Goal: Task Accomplishment & Management: Complete application form

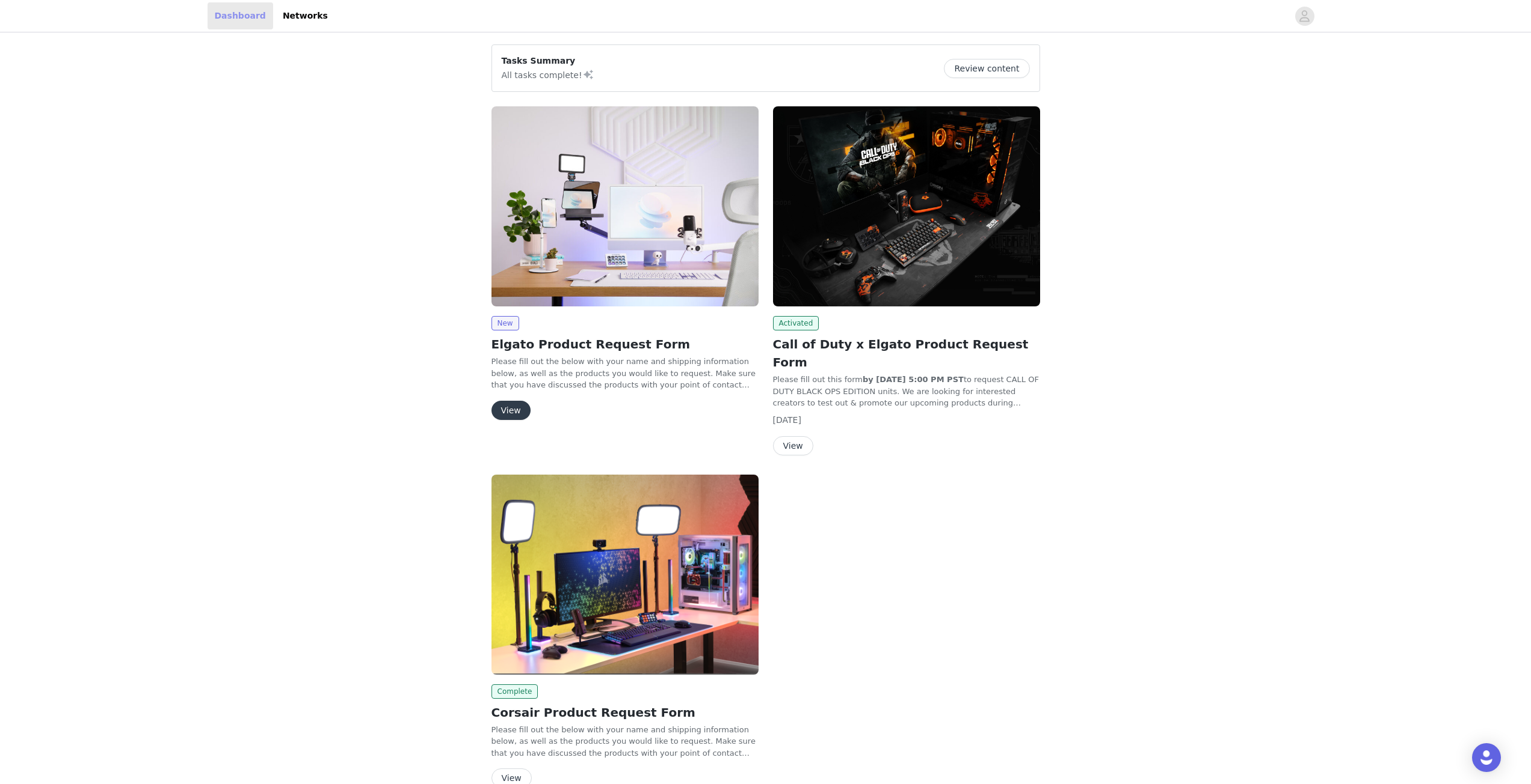
click at [244, 19] on link "Dashboard" at bounding box center [240, 16] width 65 height 27
click at [1299, 14] on icon "avatar" at bounding box center [1304, 16] width 11 height 19
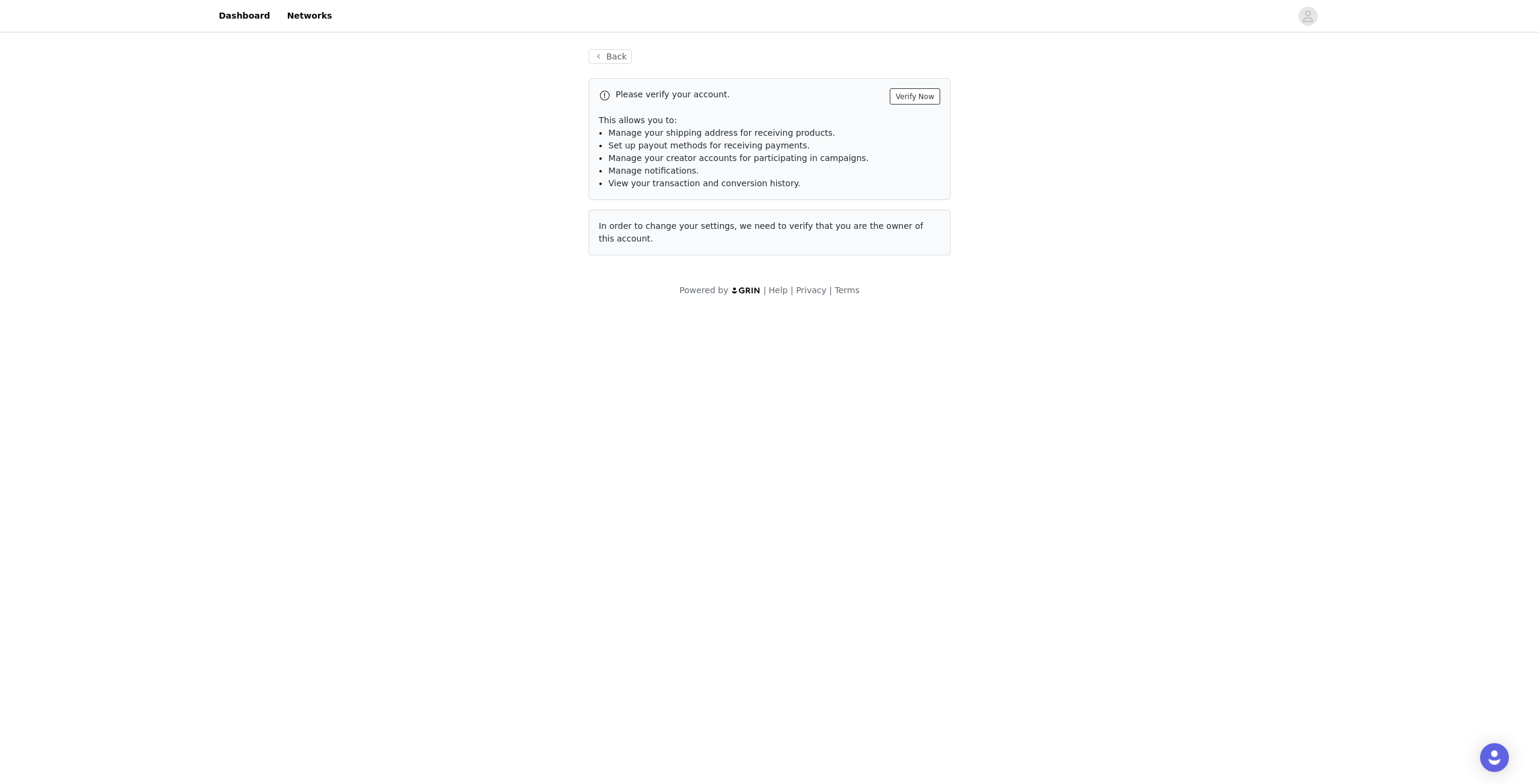
click at [921, 101] on button "Verify Now" at bounding box center [915, 96] width 50 height 16
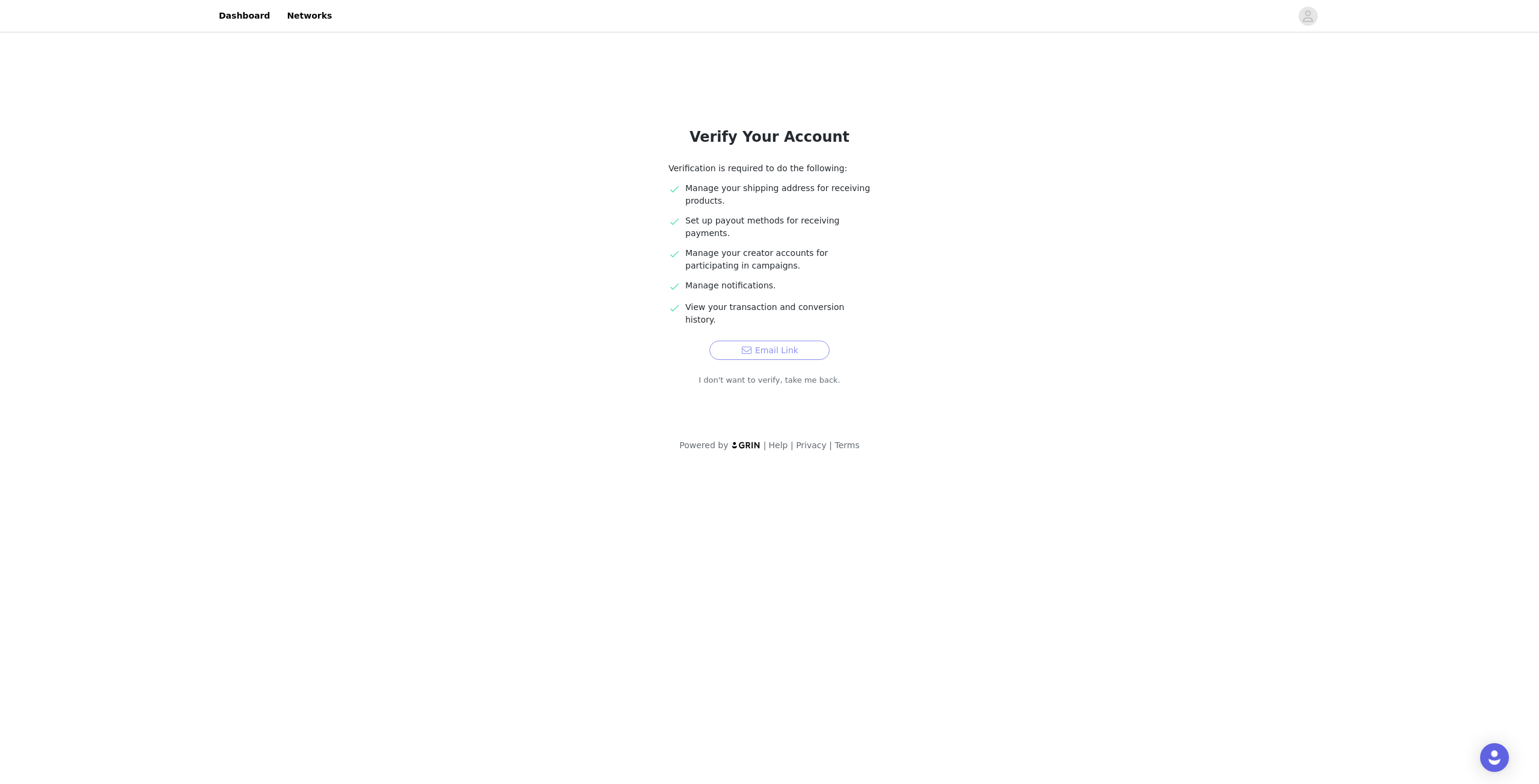
click at [796, 340] on button "Email Link" at bounding box center [769, 350] width 120 height 19
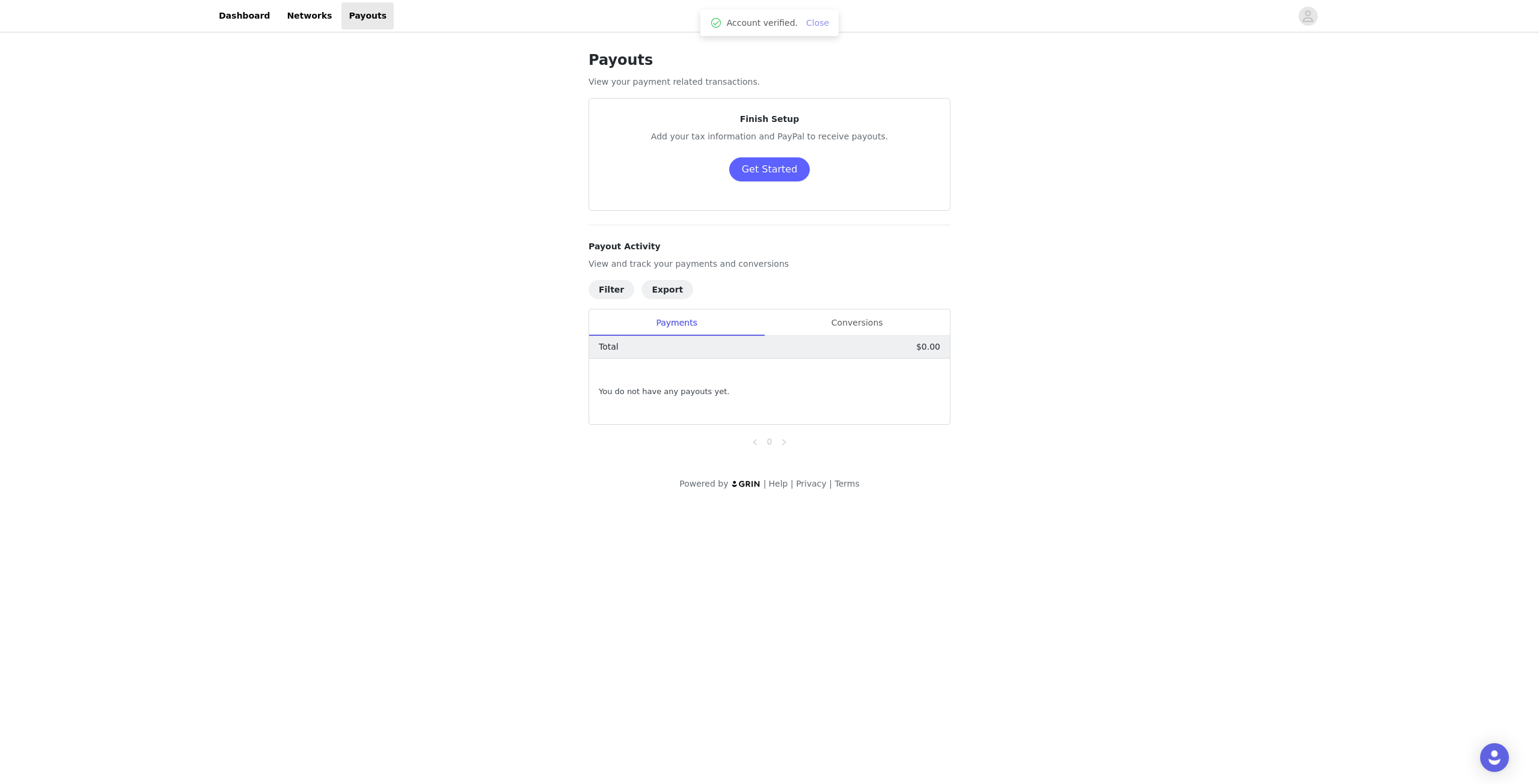
click at [809, 25] on link "Close" at bounding box center [818, 22] width 23 height 10
click at [286, 12] on link "Networks" at bounding box center [309, 16] width 59 height 27
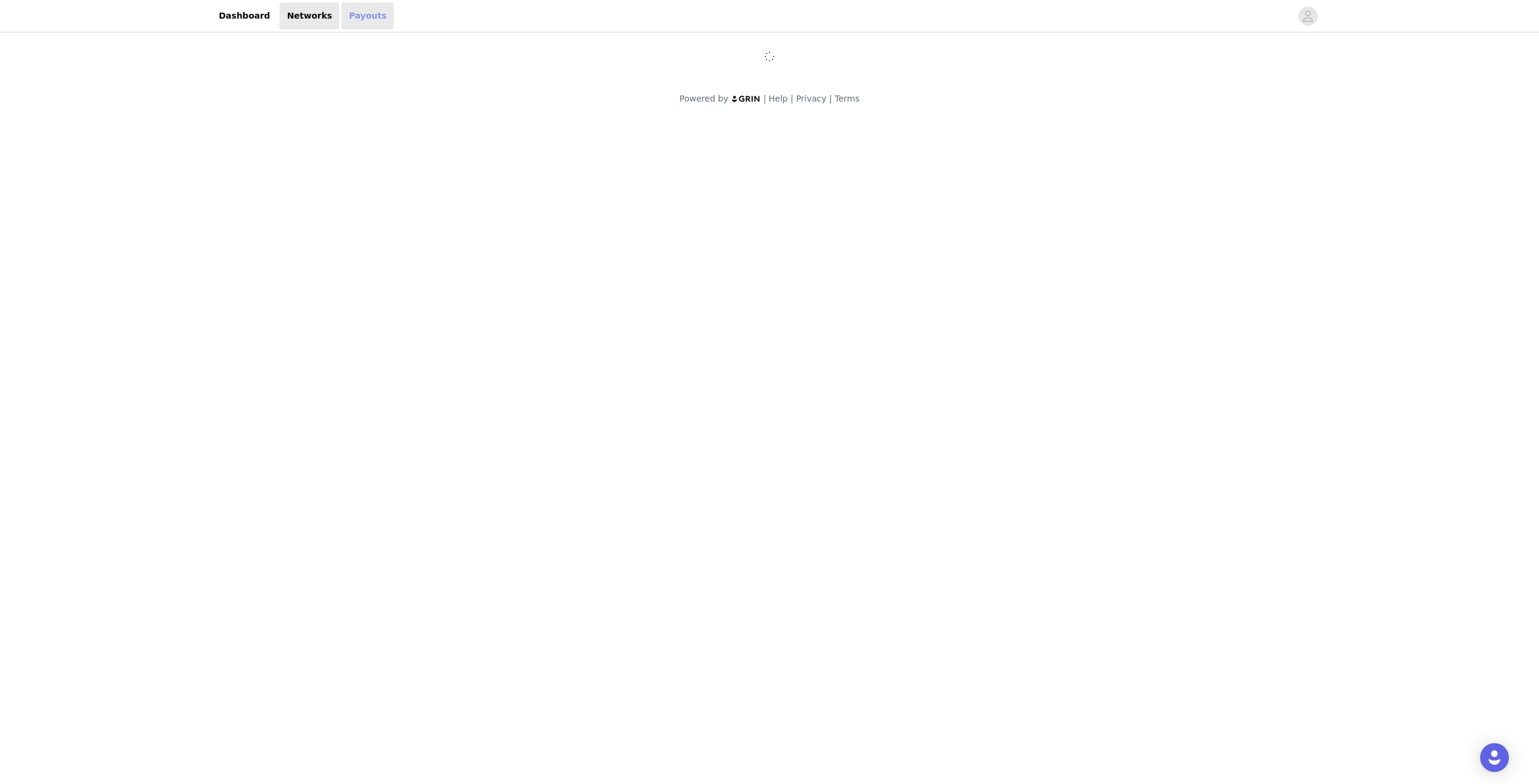
click at [356, 19] on link "Payouts" at bounding box center [367, 16] width 52 height 27
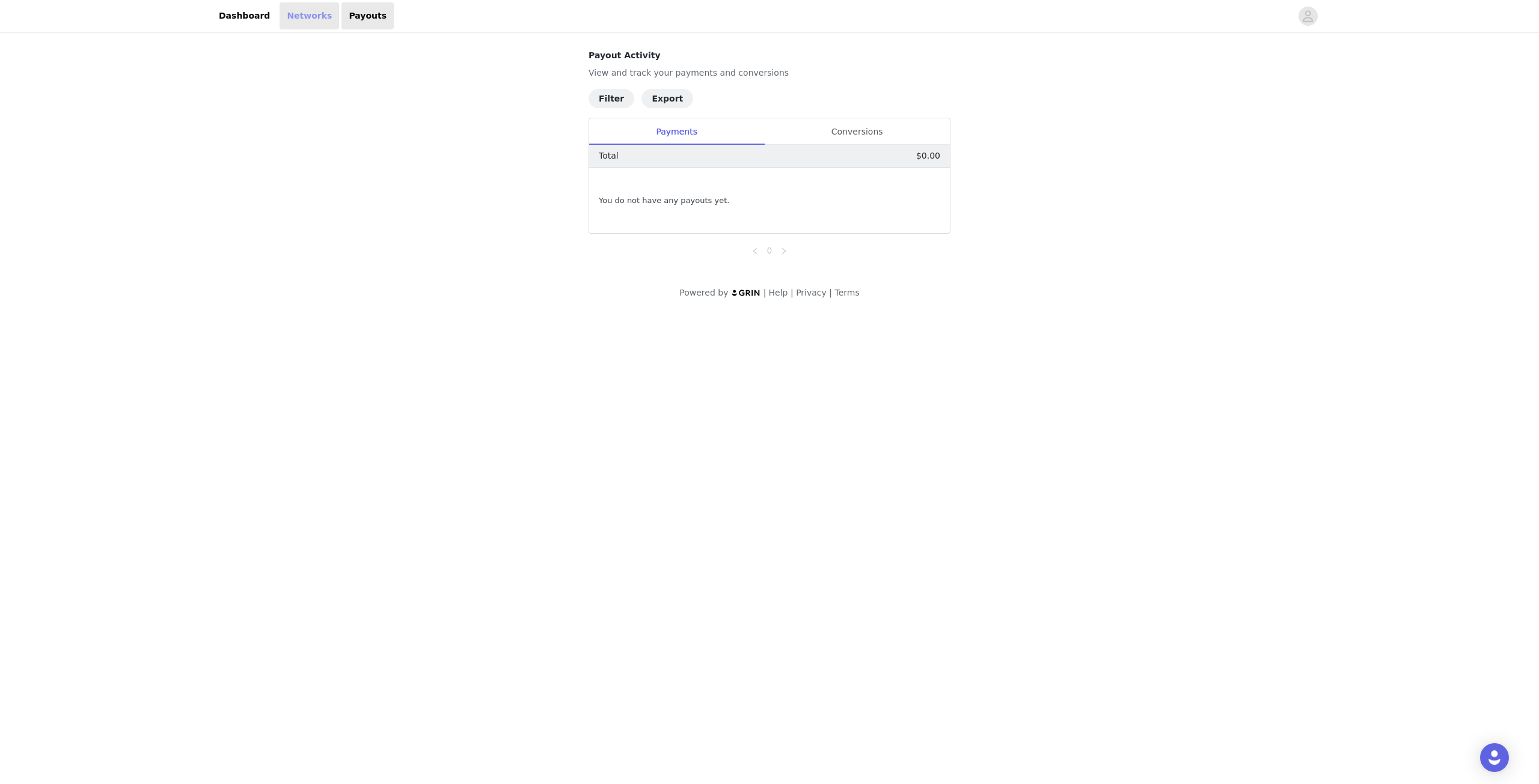
click at [306, 18] on link "Networks" at bounding box center [309, 16] width 59 height 27
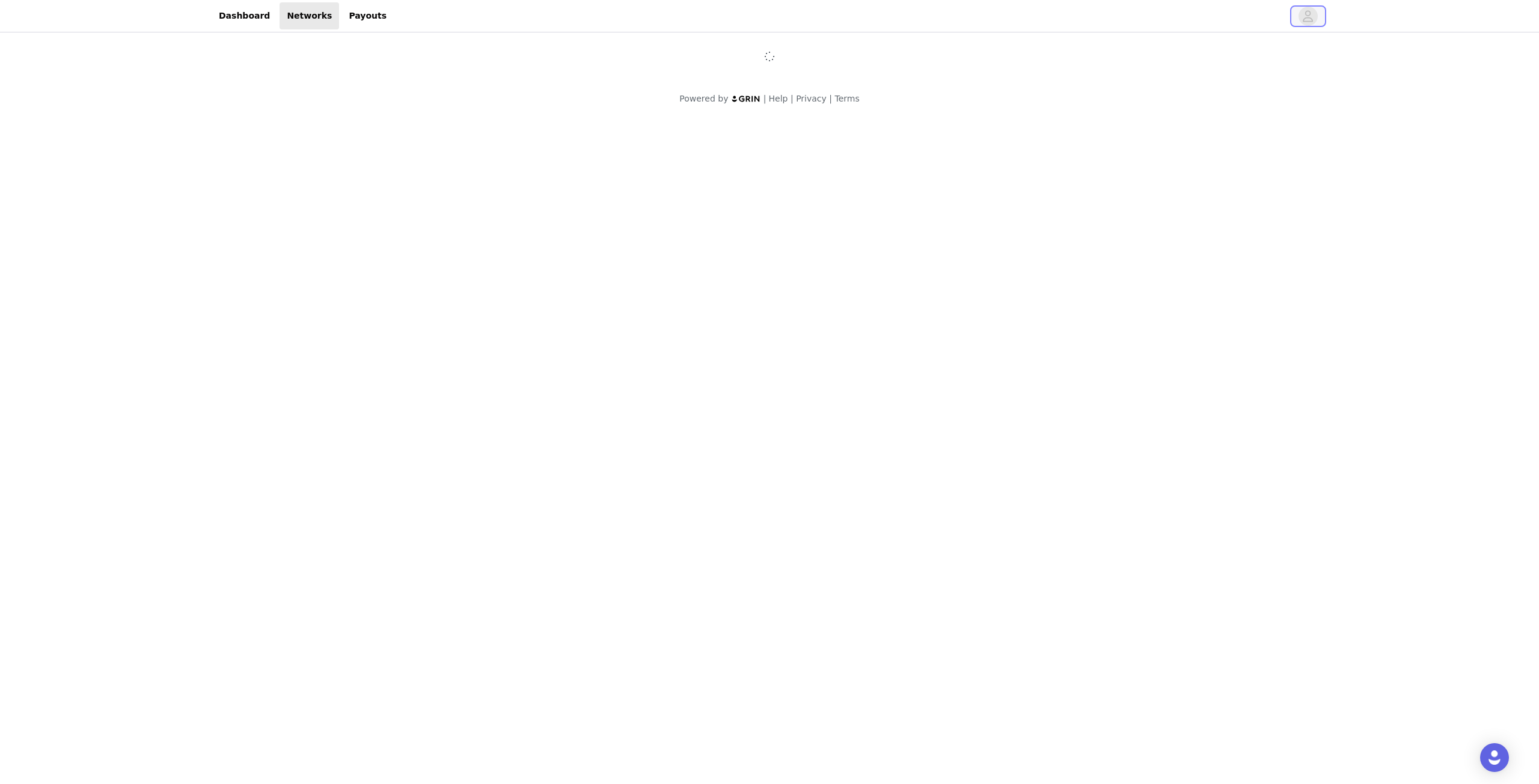
click at [1302, 13] on icon "avatar" at bounding box center [1307, 16] width 11 height 19
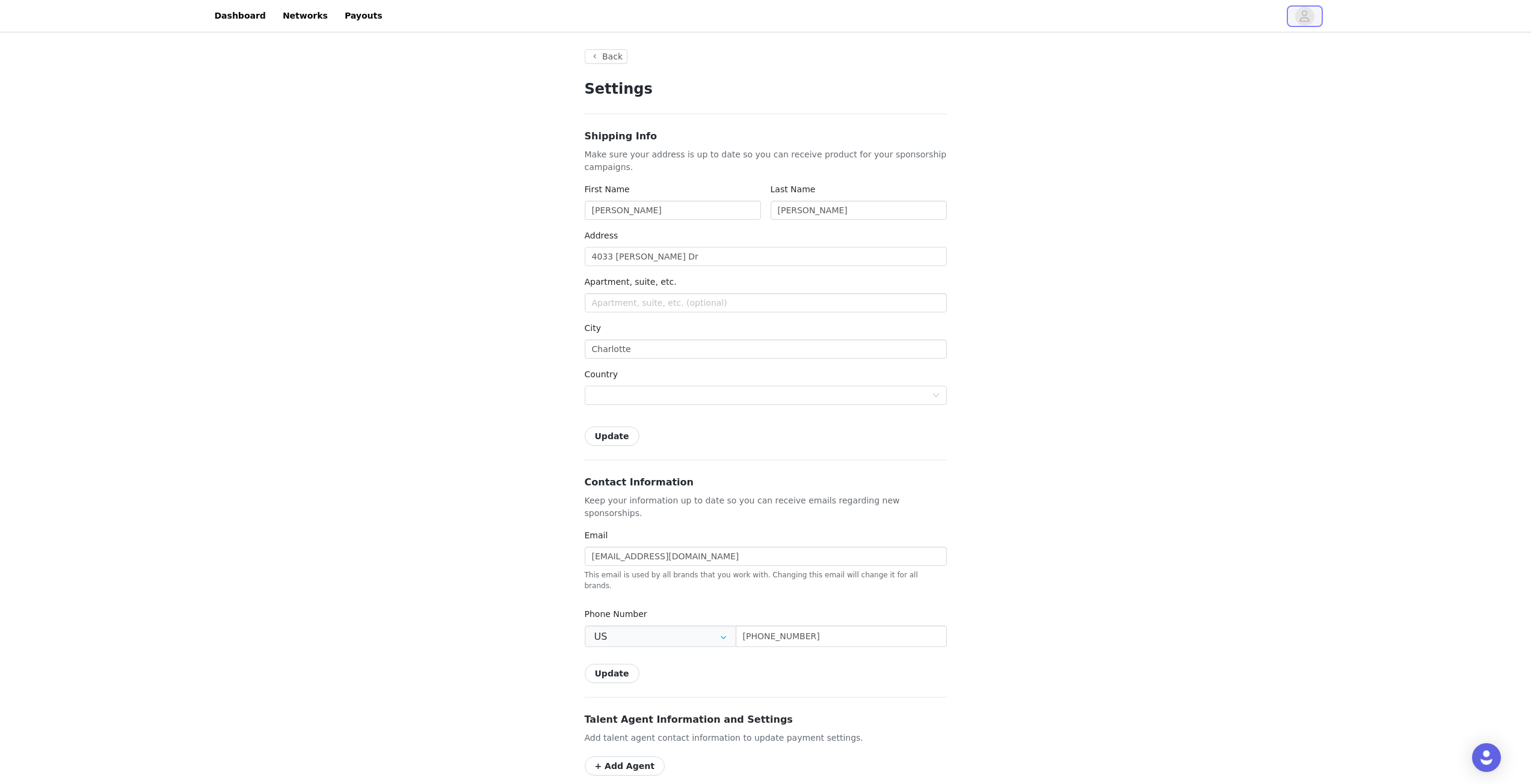
type input "+1 ([GEOGRAPHIC_DATA])"
drag, startPoint x: 659, startPoint y: 261, endPoint x: 554, endPoint y: 254, distance: 105.2
click at [564, 254] on div "Back Settings Shipping Info Make sure your address is up to date so you can rec…" at bounding box center [765, 596] width 1531 height 1122
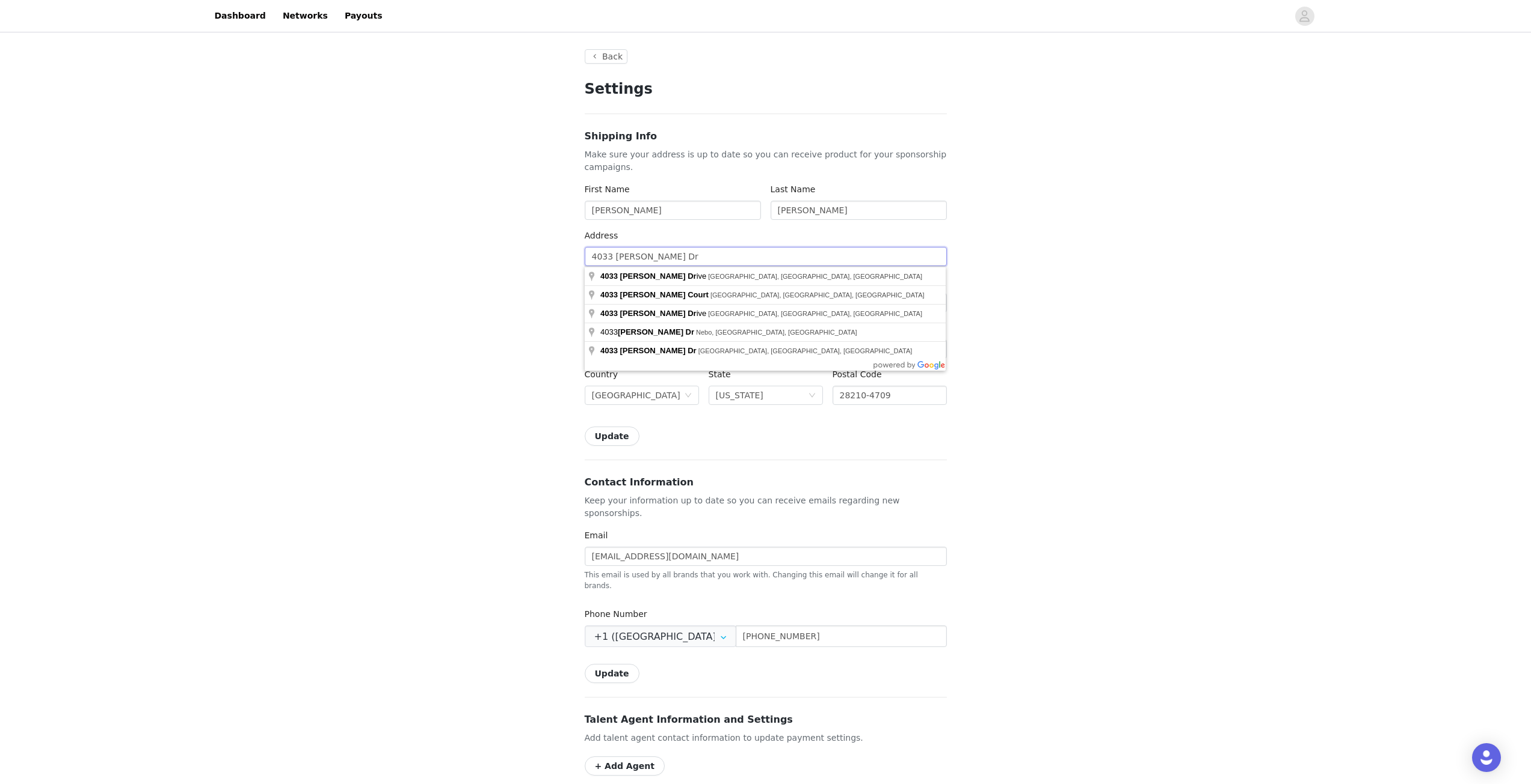
type input "1"
type input "[STREET_ADDRESS]"
type input "[GEOGRAPHIC_DATA]"
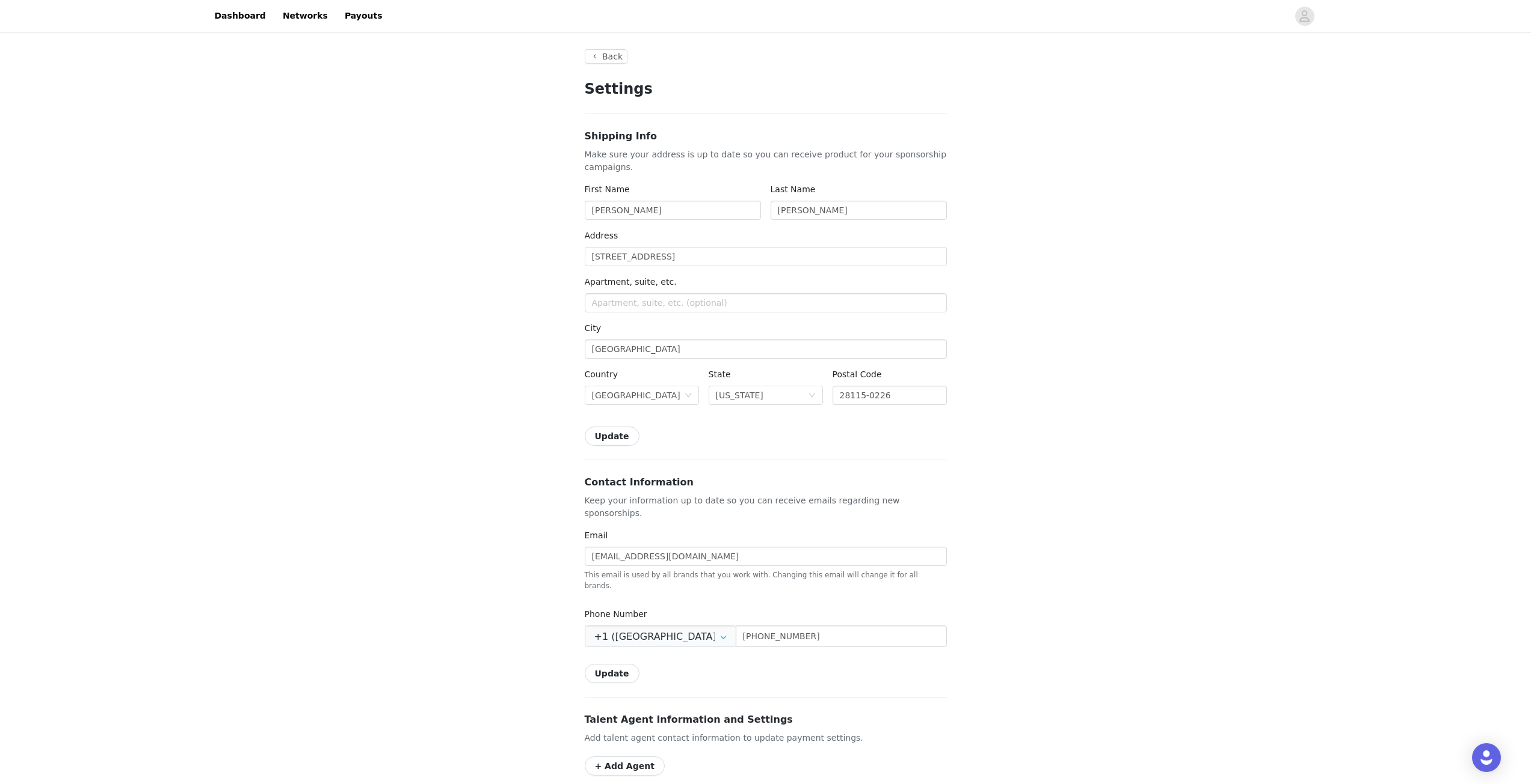
click at [613, 437] on button "Update" at bounding box center [612, 437] width 55 height 19
click at [301, 18] on link "Networks" at bounding box center [304, 16] width 59 height 27
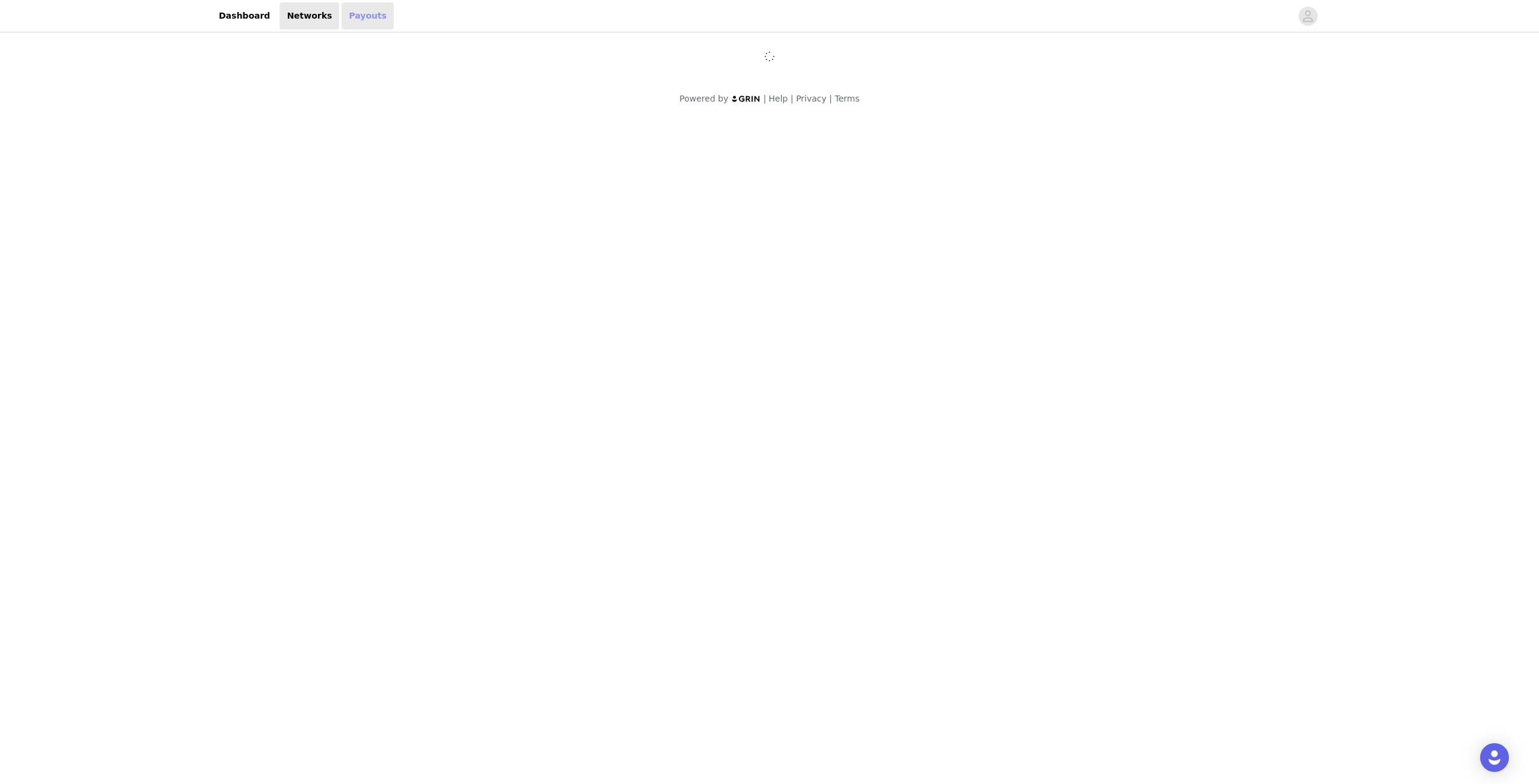
click at [345, 14] on link "Payouts" at bounding box center [367, 16] width 52 height 27
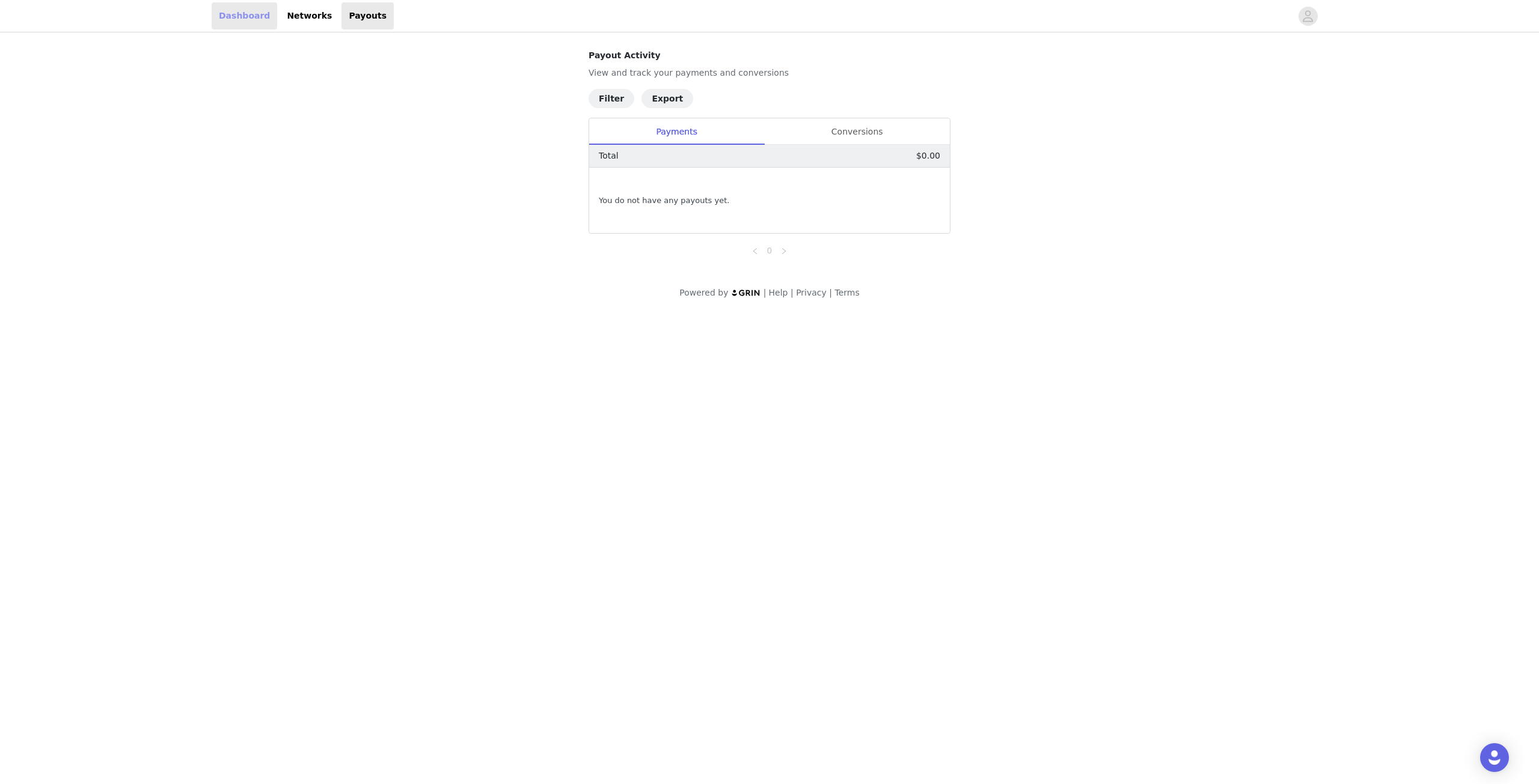
click at [259, 18] on link "Dashboard" at bounding box center [244, 16] width 65 height 27
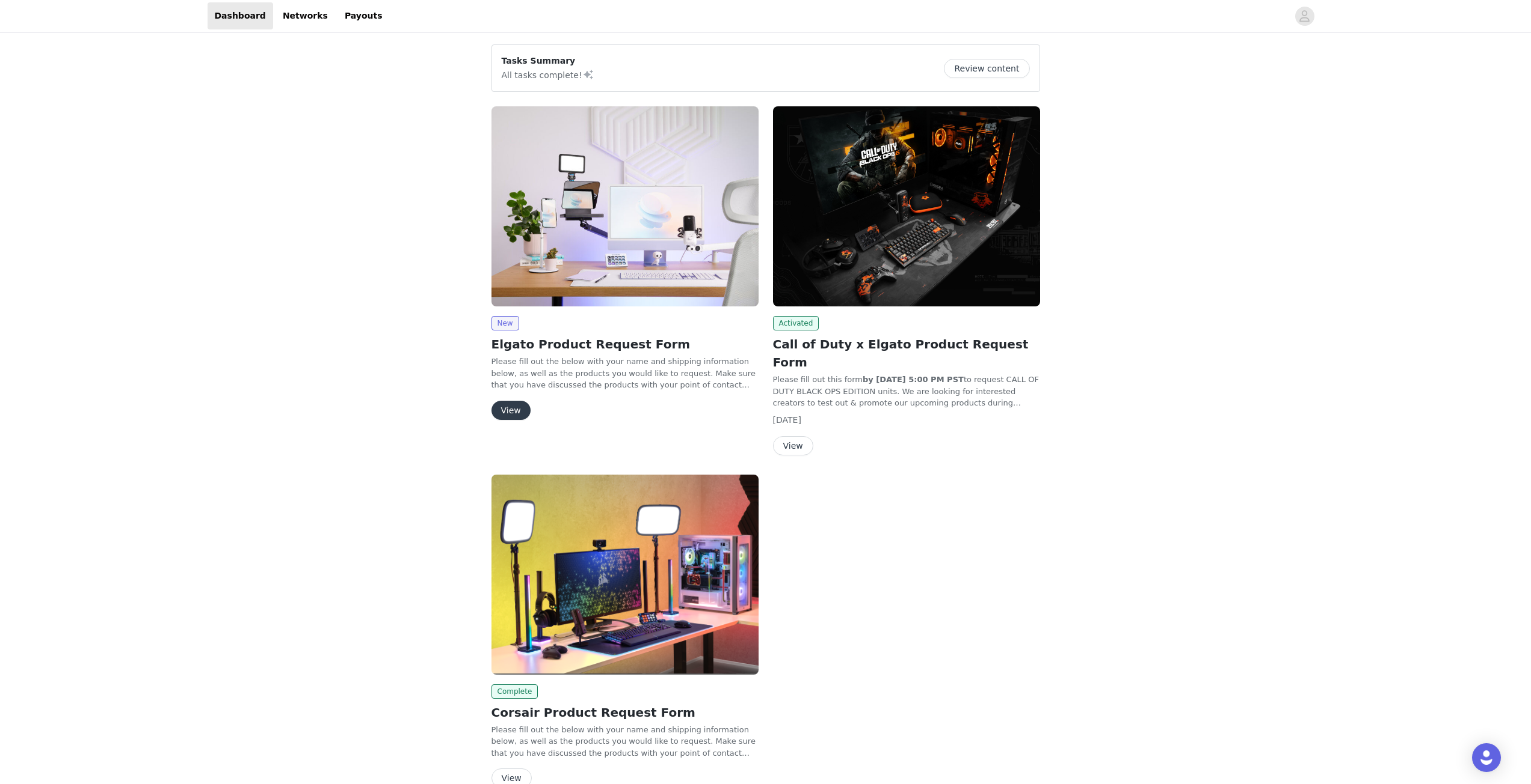
click at [508, 403] on button "View" at bounding box center [511, 411] width 39 height 19
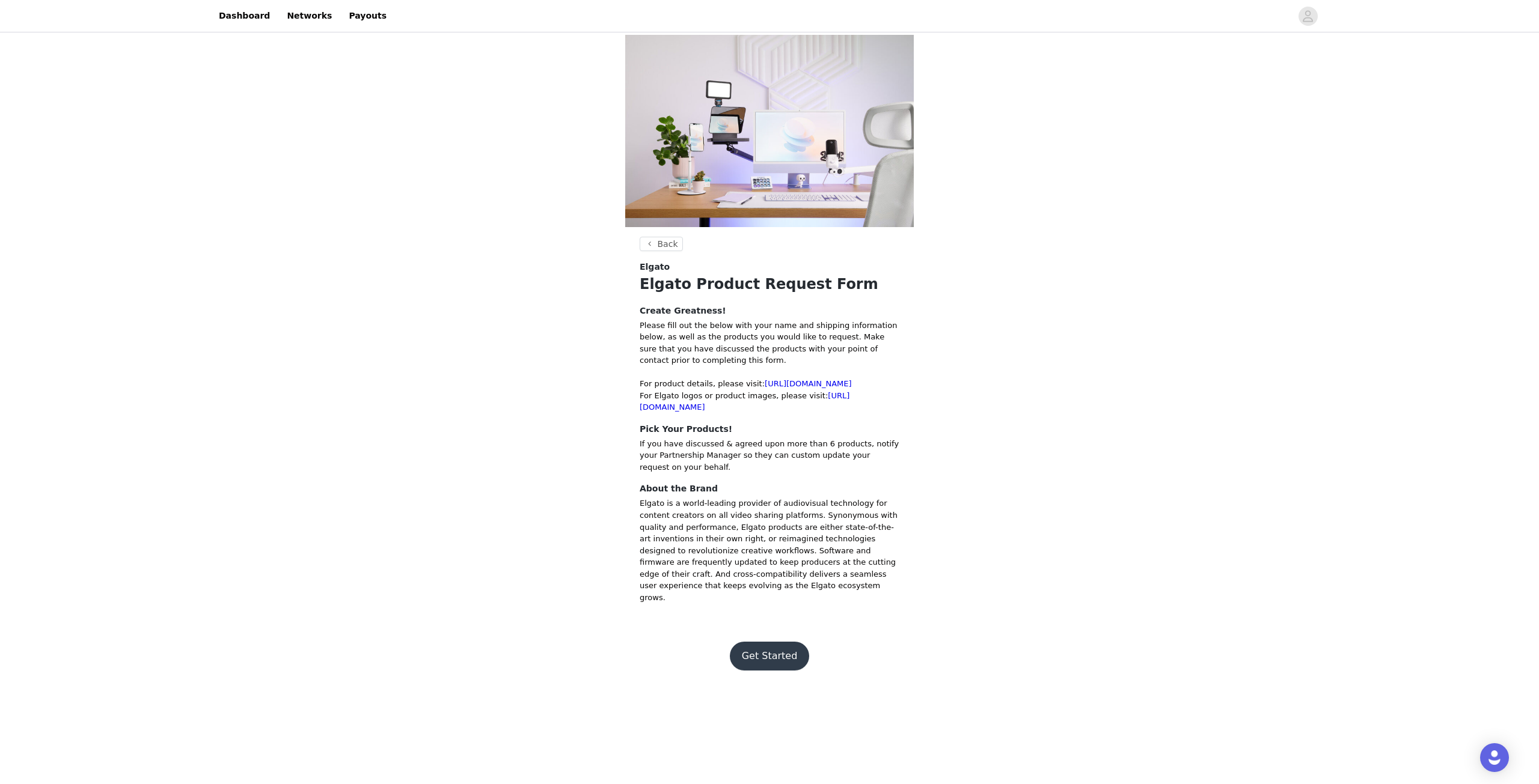
click at [773, 646] on button "Get Started" at bounding box center [769, 656] width 80 height 29
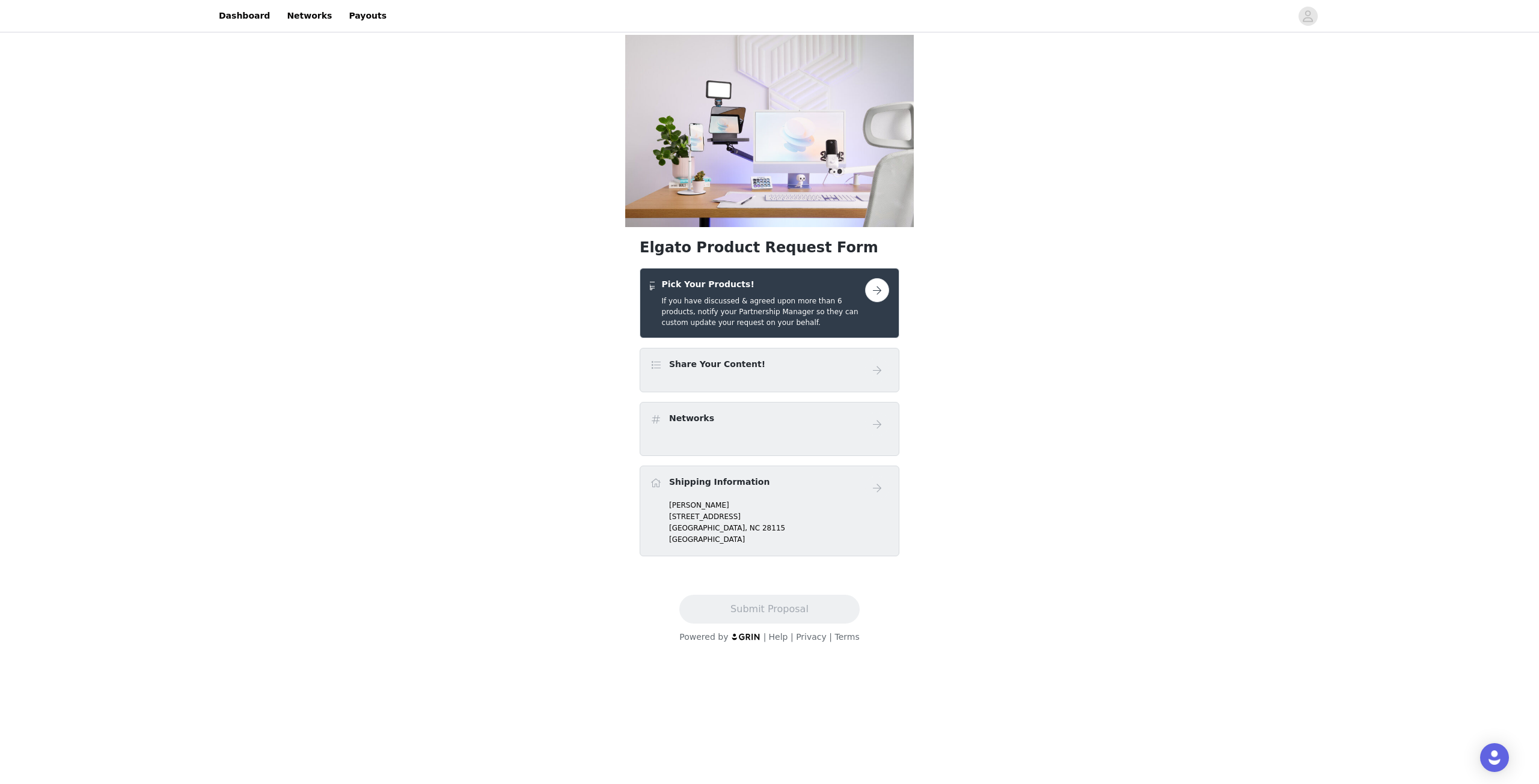
click at [870, 286] on button "button" at bounding box center [877, 290] width 24 height 24
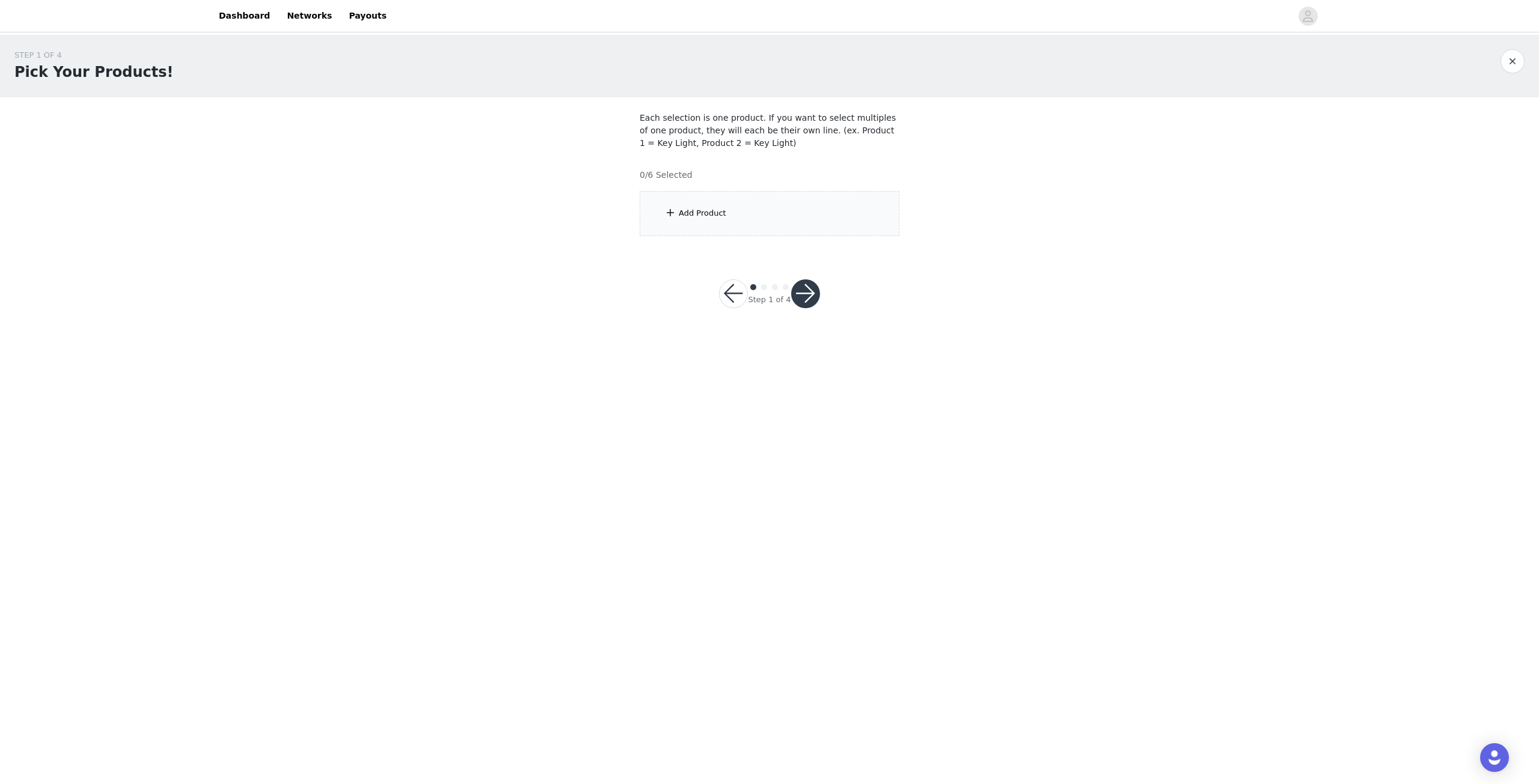
click at [724, 209] on div "Add Product" at bounding box center [769, 213] width 259 height 45
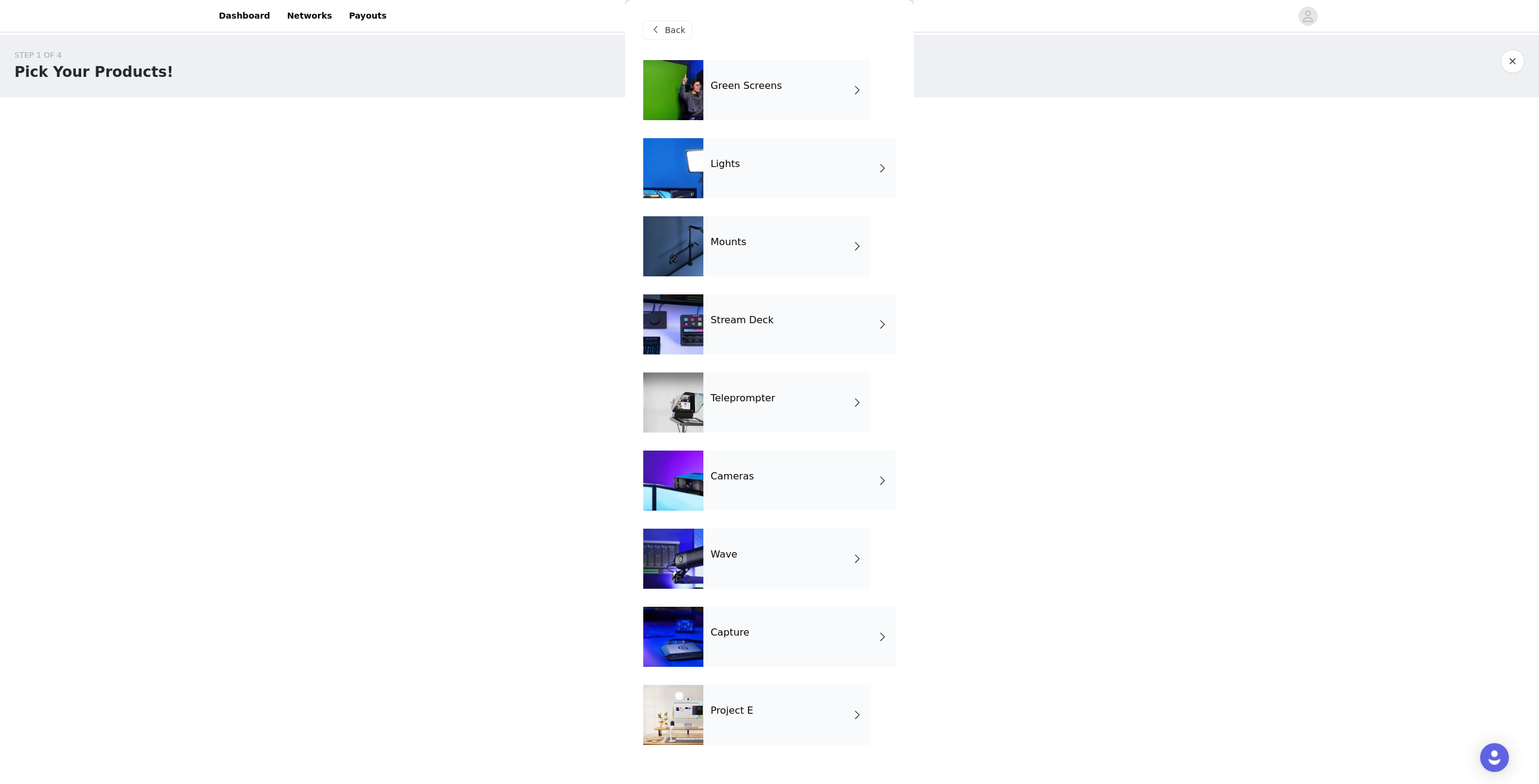
click at [762, 414] on div "Teleprompter" at bounding box center [786, 403] width 167 height 60
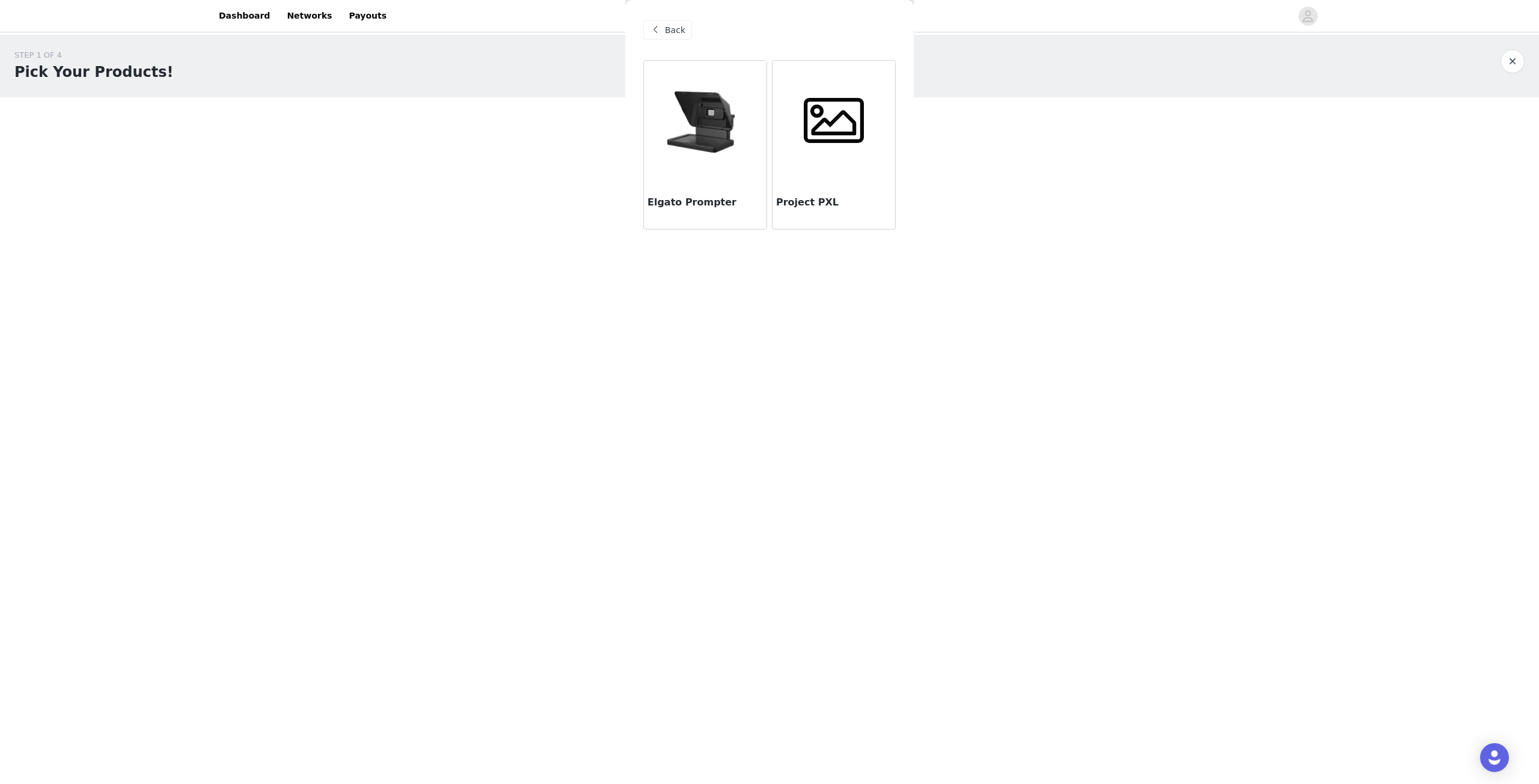
click at [651, 29] on span at bounding box center [655, 30] width 14 height 14
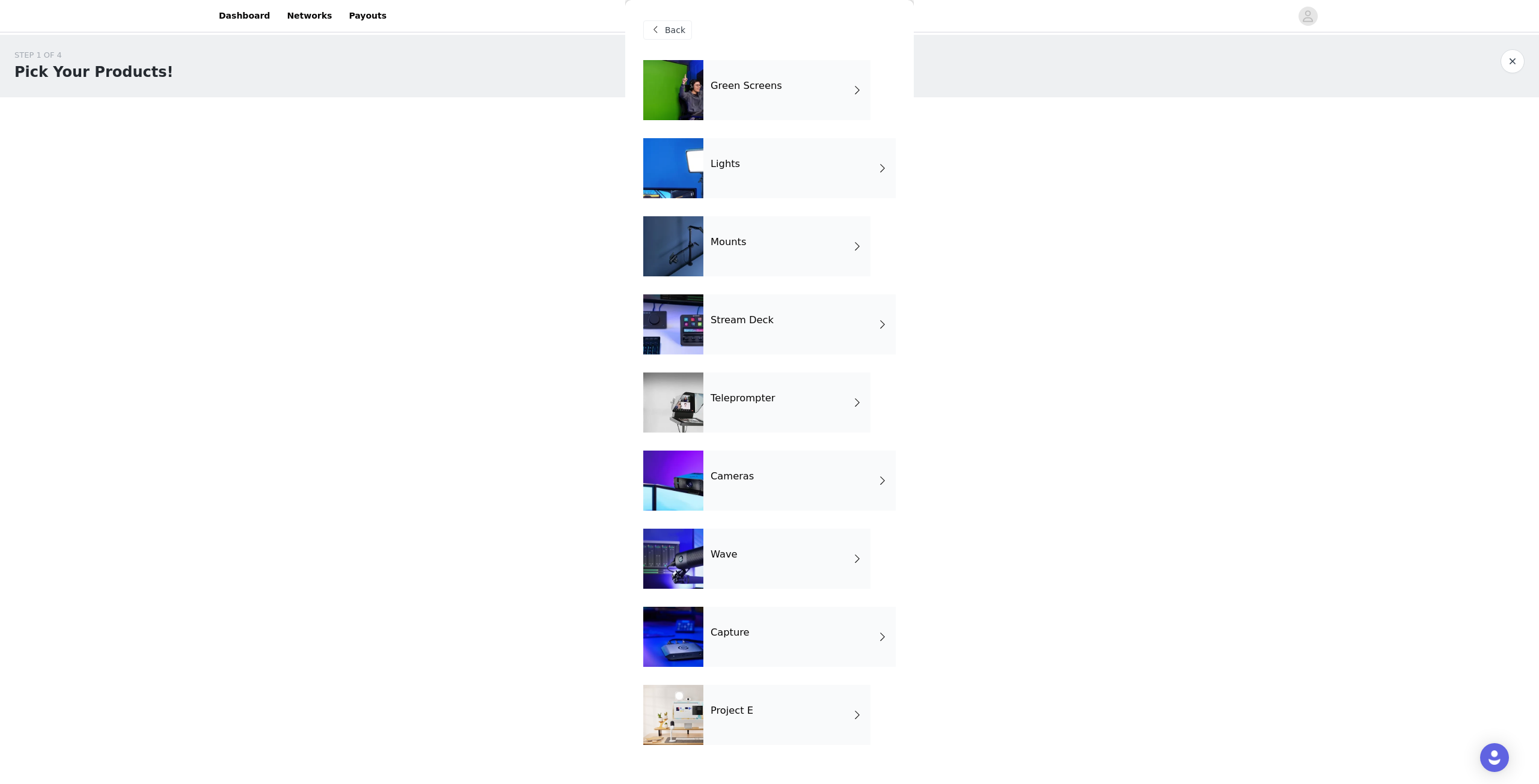
click at [748, 482] on h4 "Cameras" at bounding box center [732, 476] width 43 height 11
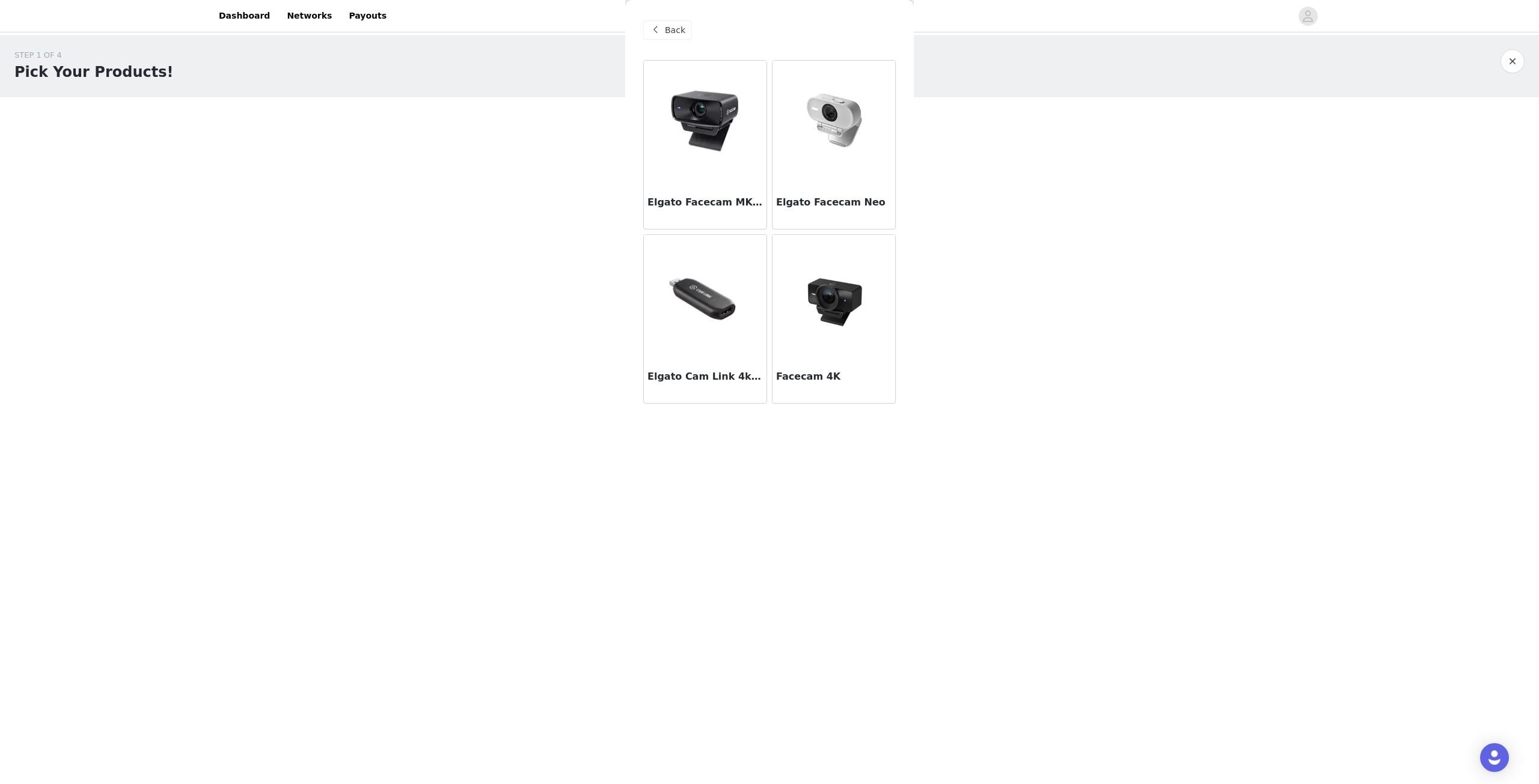
click at [838, 301] on img at bounding box center [833, 295] width 120 height 120
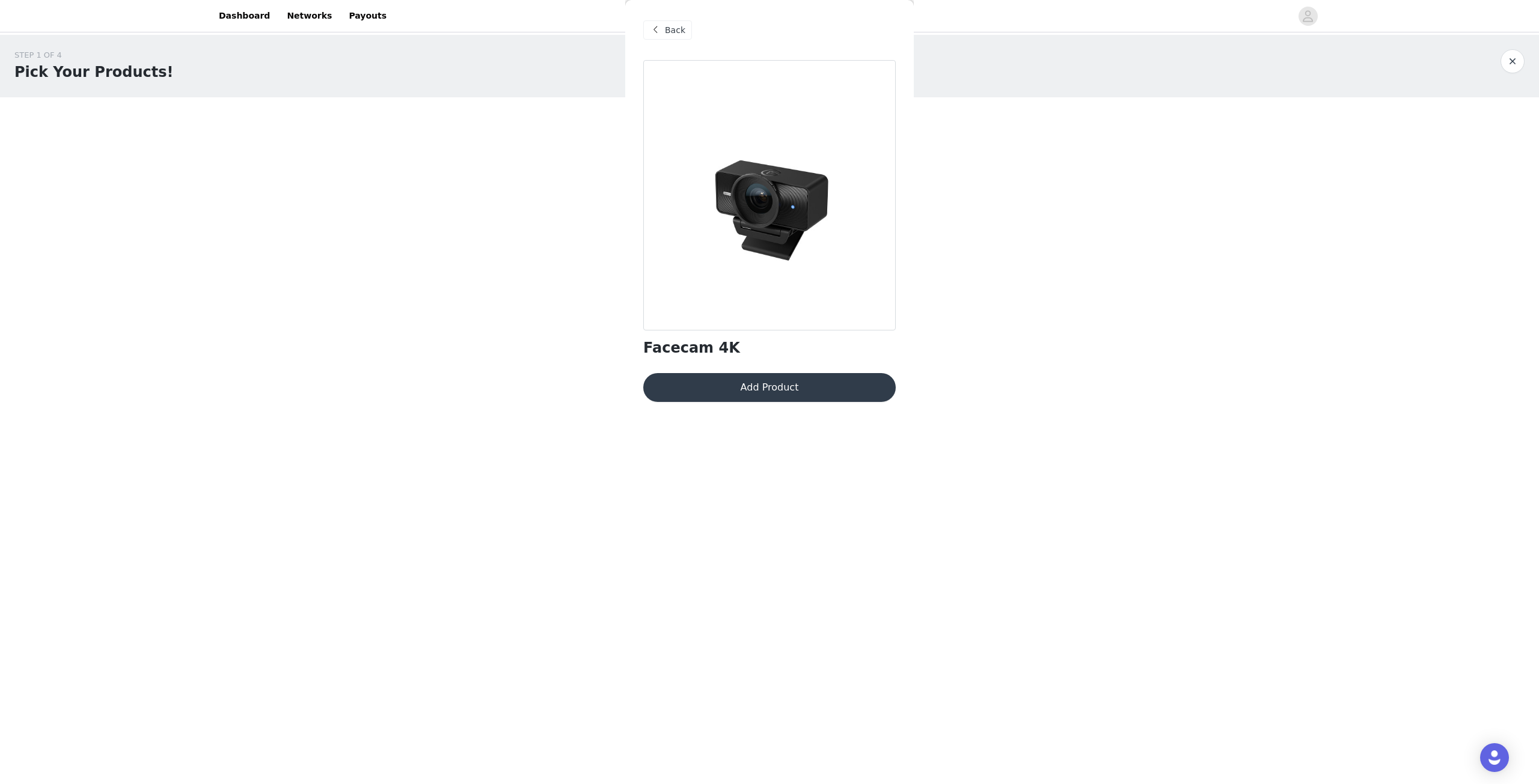
click at [790, 395] on button "Add Product" at bounding box center [769, 387] width 252 height 29
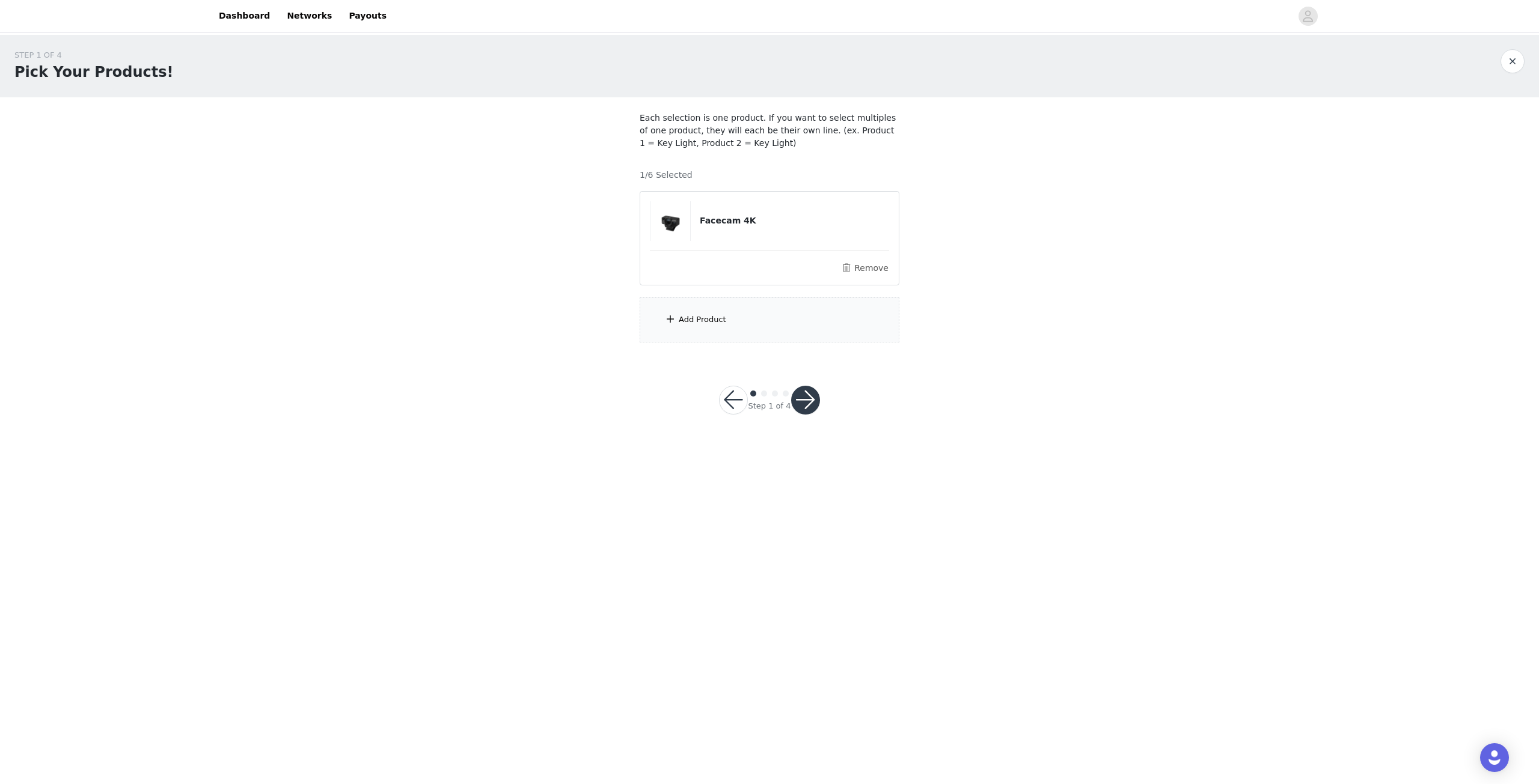
click at [743, 317] on div "Add Product" at bounding box center [769, 319] width 259 height 45
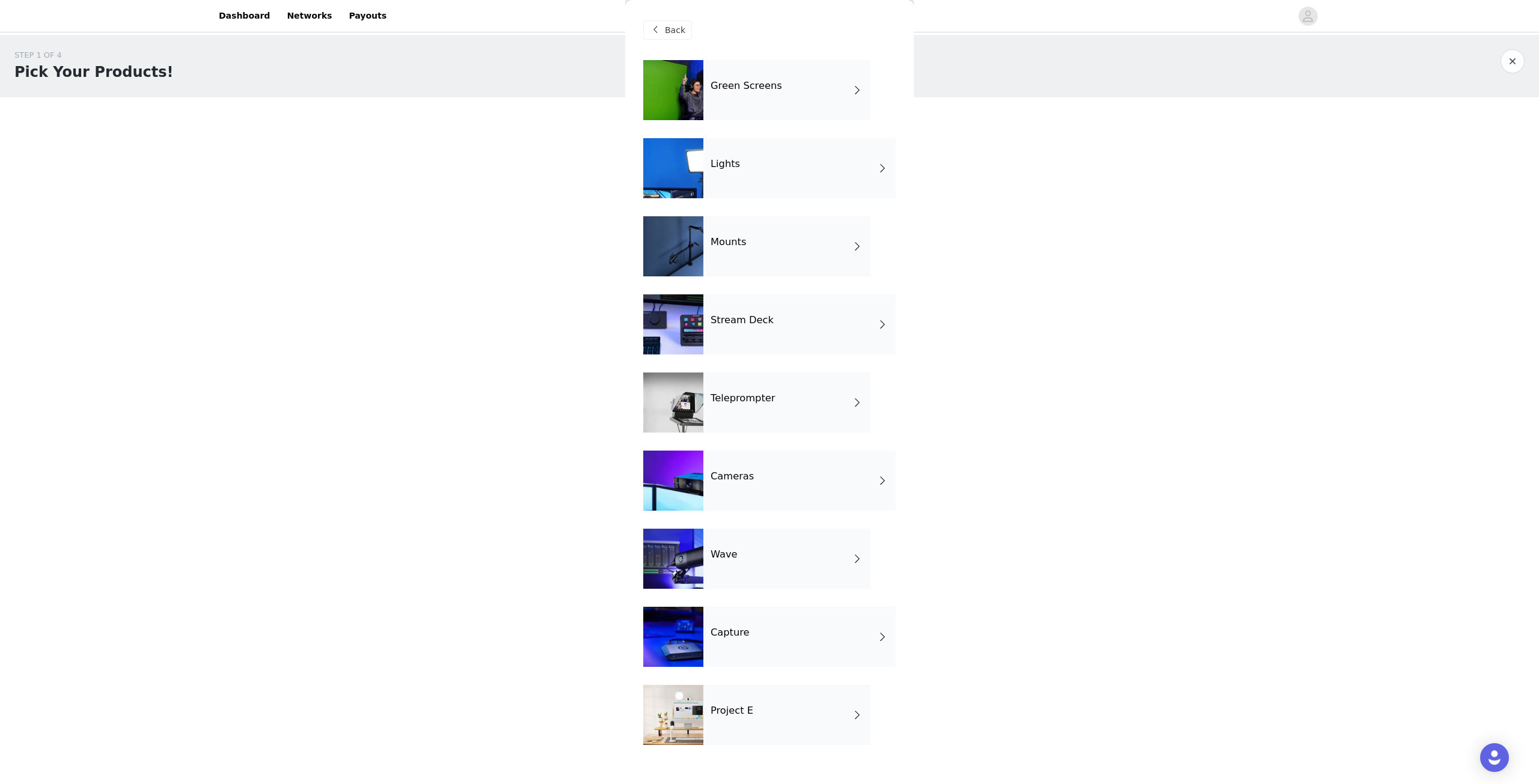
click at [718, 100] on div "Green Screens" at bounding box center [786, 90] width 167 height 60
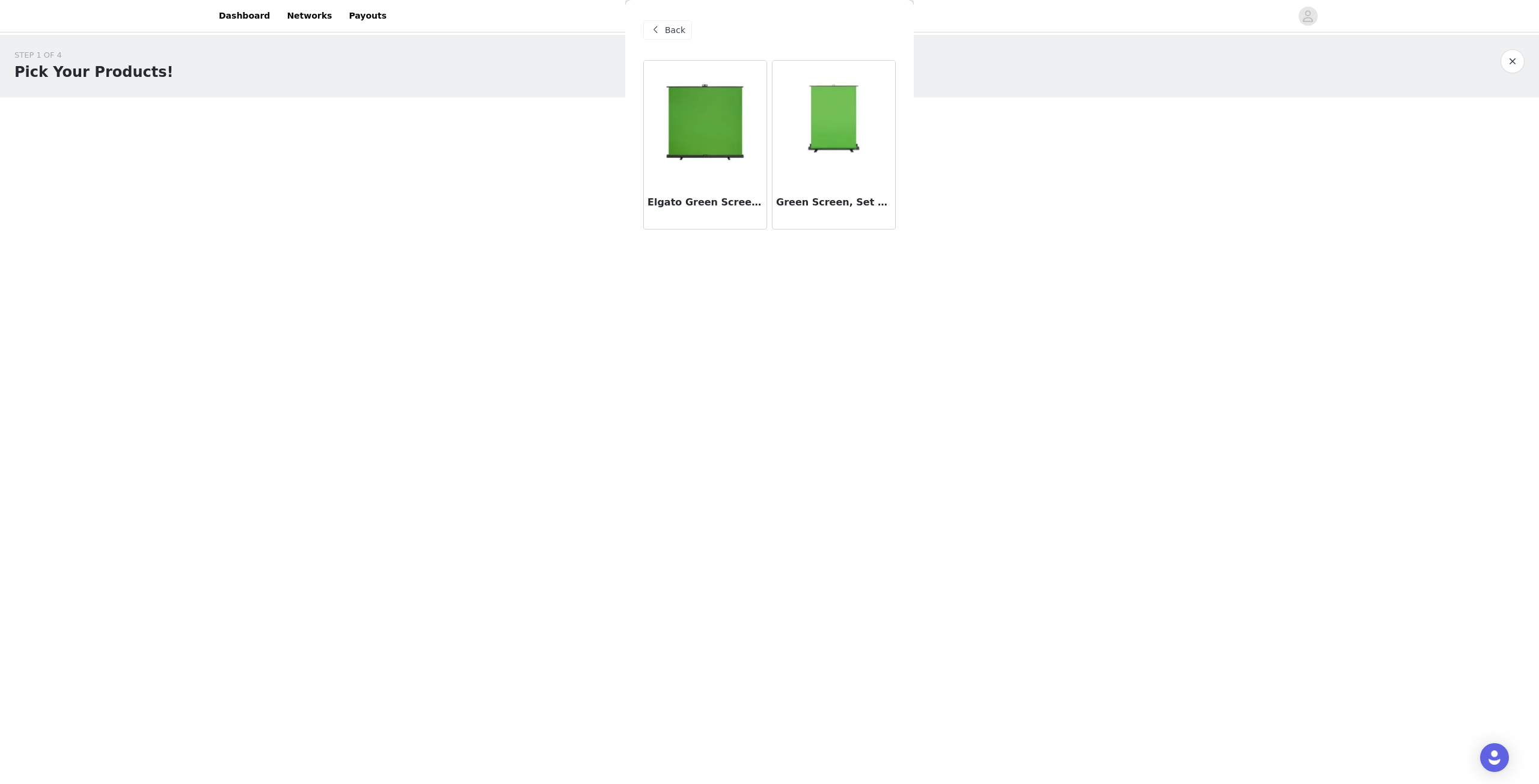
click at [675, 40] on div "Back" at bounding box center [769, 30] width 252 height 60
click at [675, 39] on div "Back" at bounding box center [667, 30] width 49 height 19
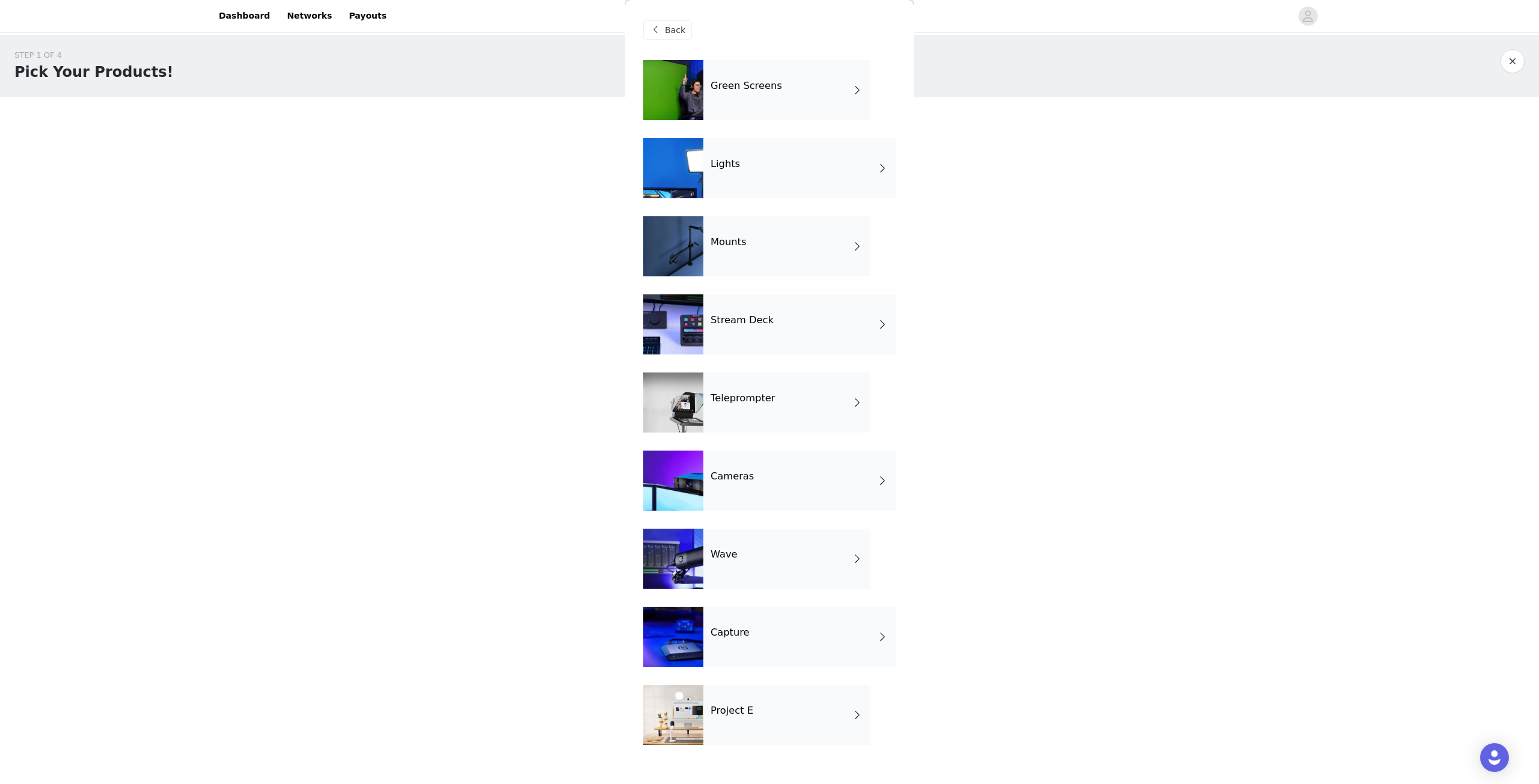
click at [790, 707] on div "Project E" at bounding box center [786, 715] width 167 height 60
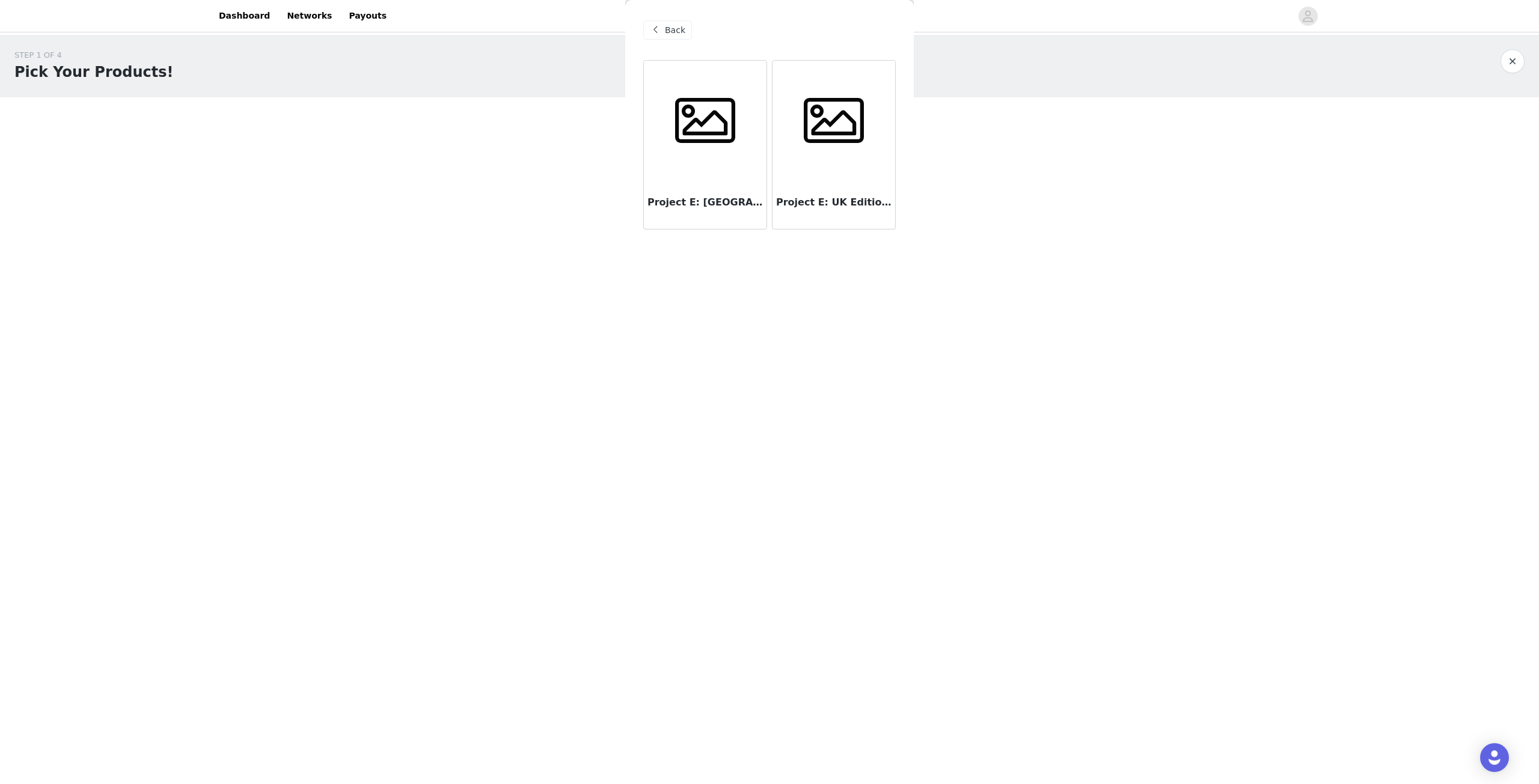
click at [686, 123] on span at bounding box center [705, 121] width 75 height 60
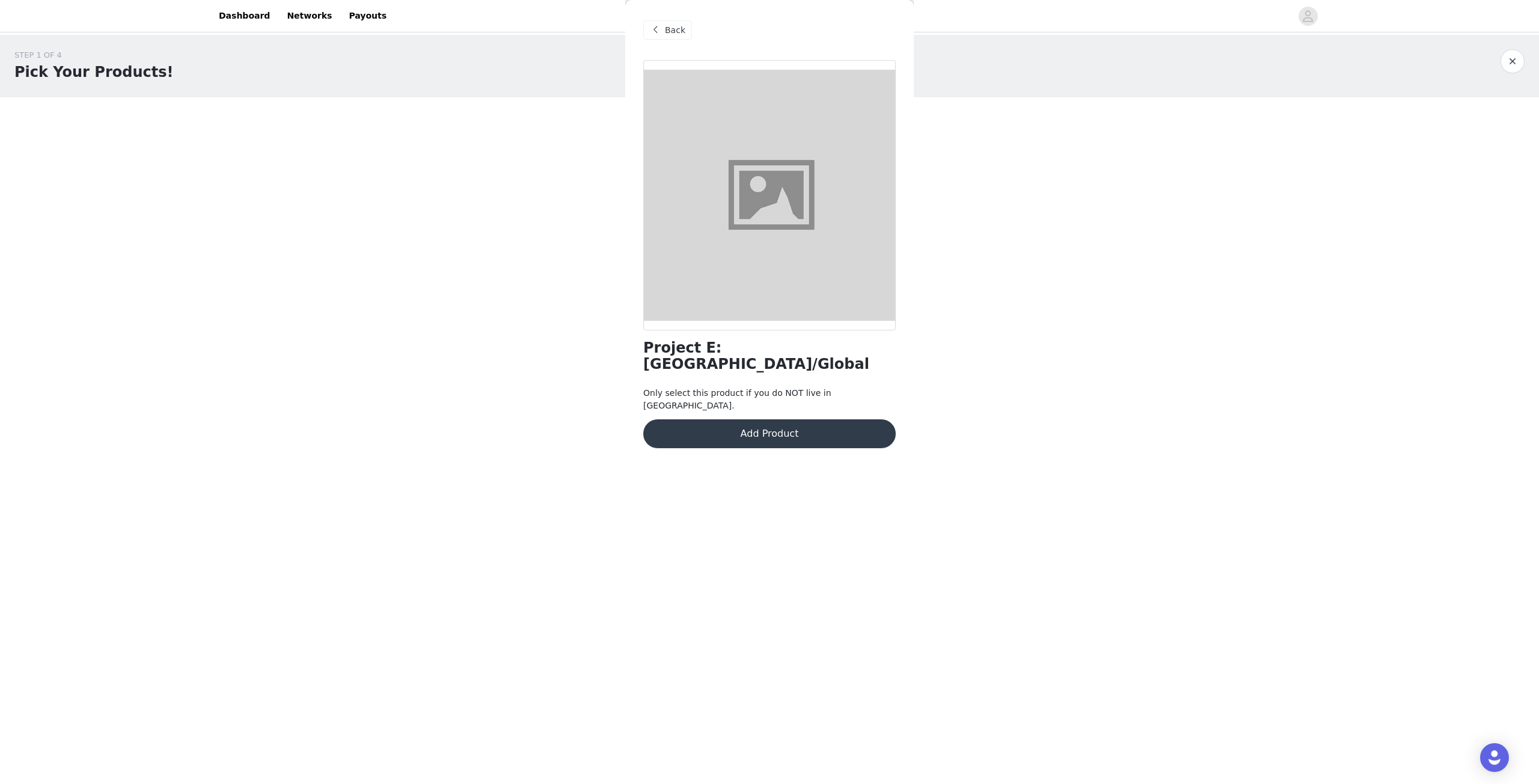
click at [663, 26] on div "Back" at bounding box center [667, 30] width 49 height 19
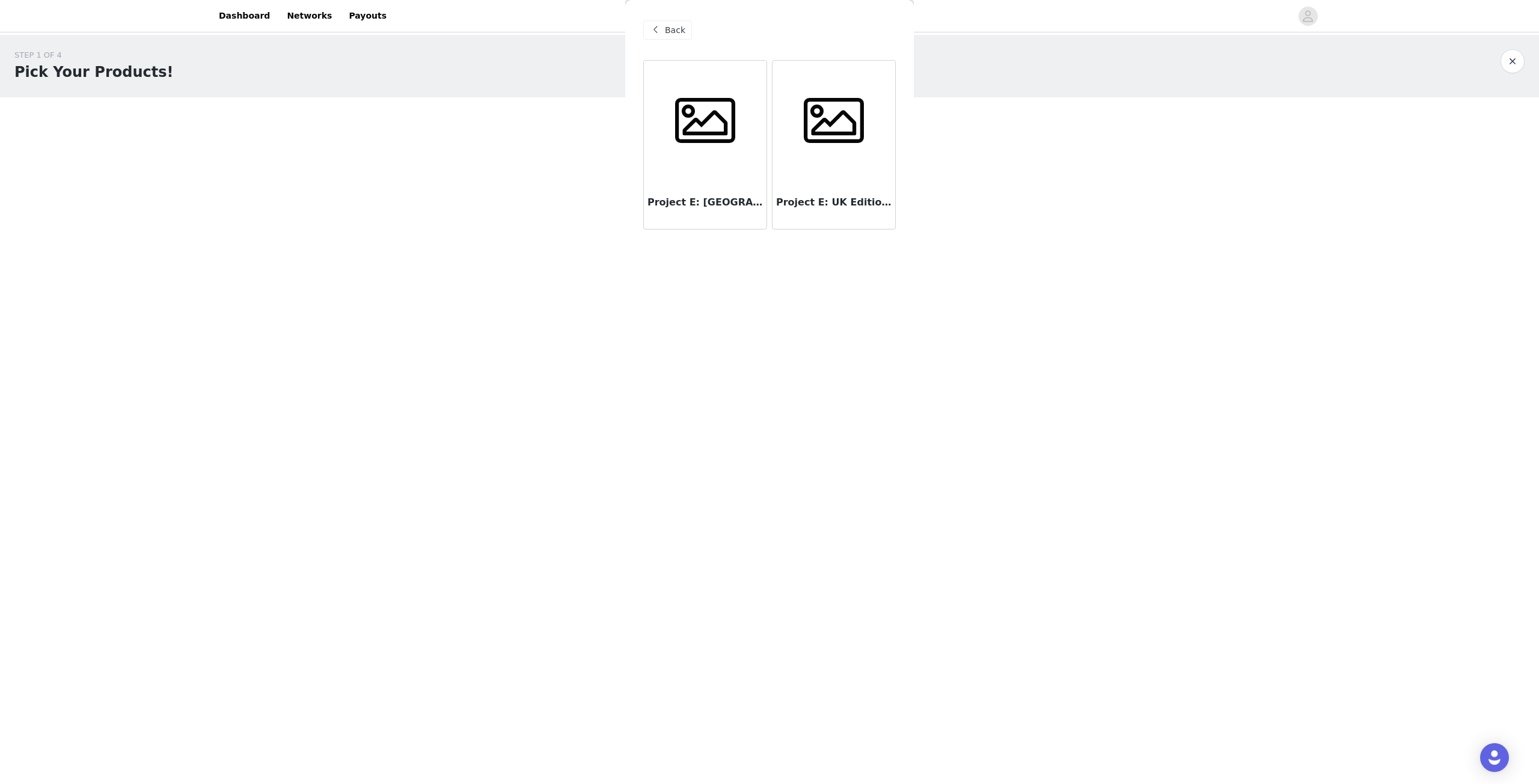
click at [661, 27] on span at bounding box center [655, 30] width 14 height 14
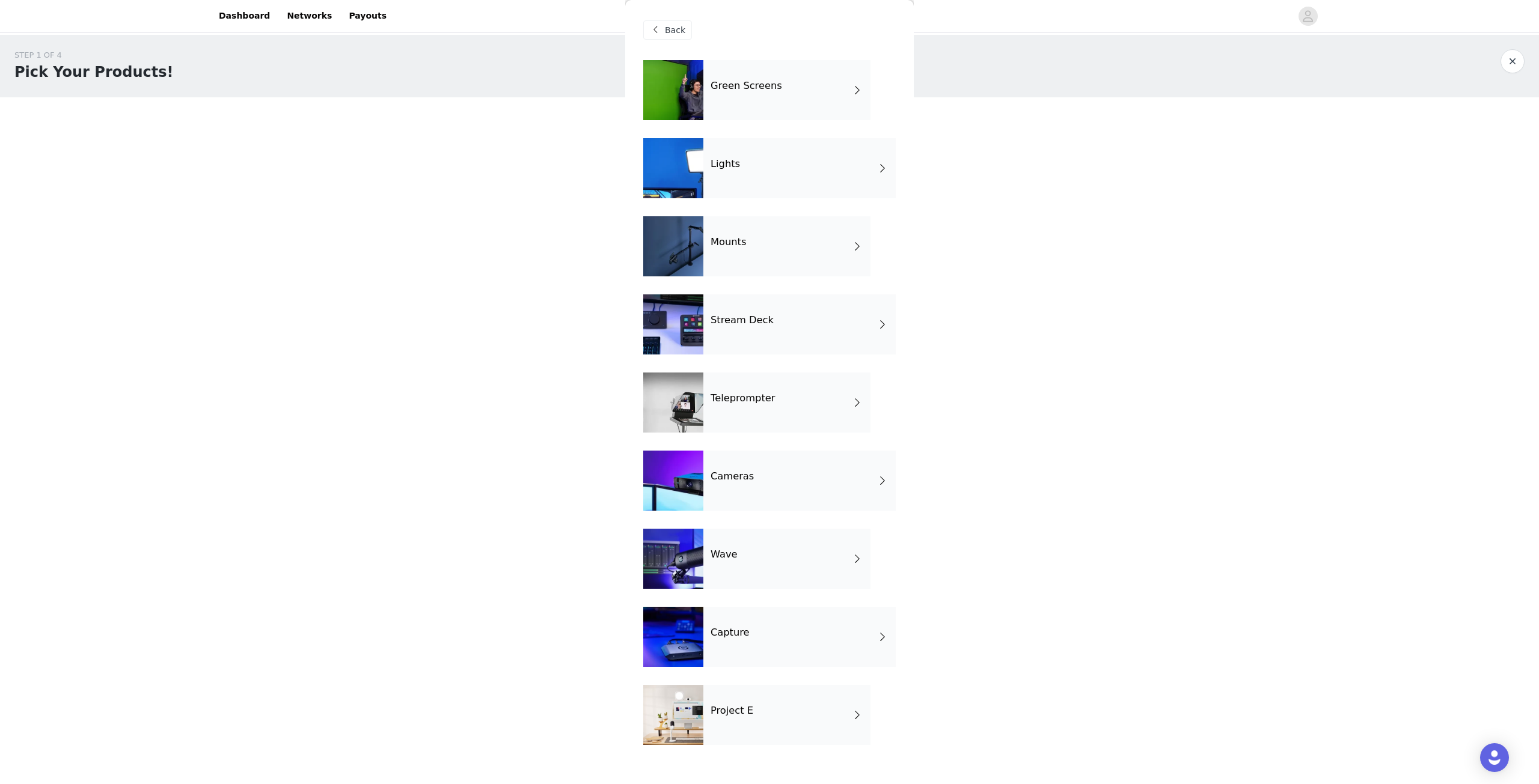
click at [754, 543] on div "Wave" at bounding box center [786, 559] width 167 height 60
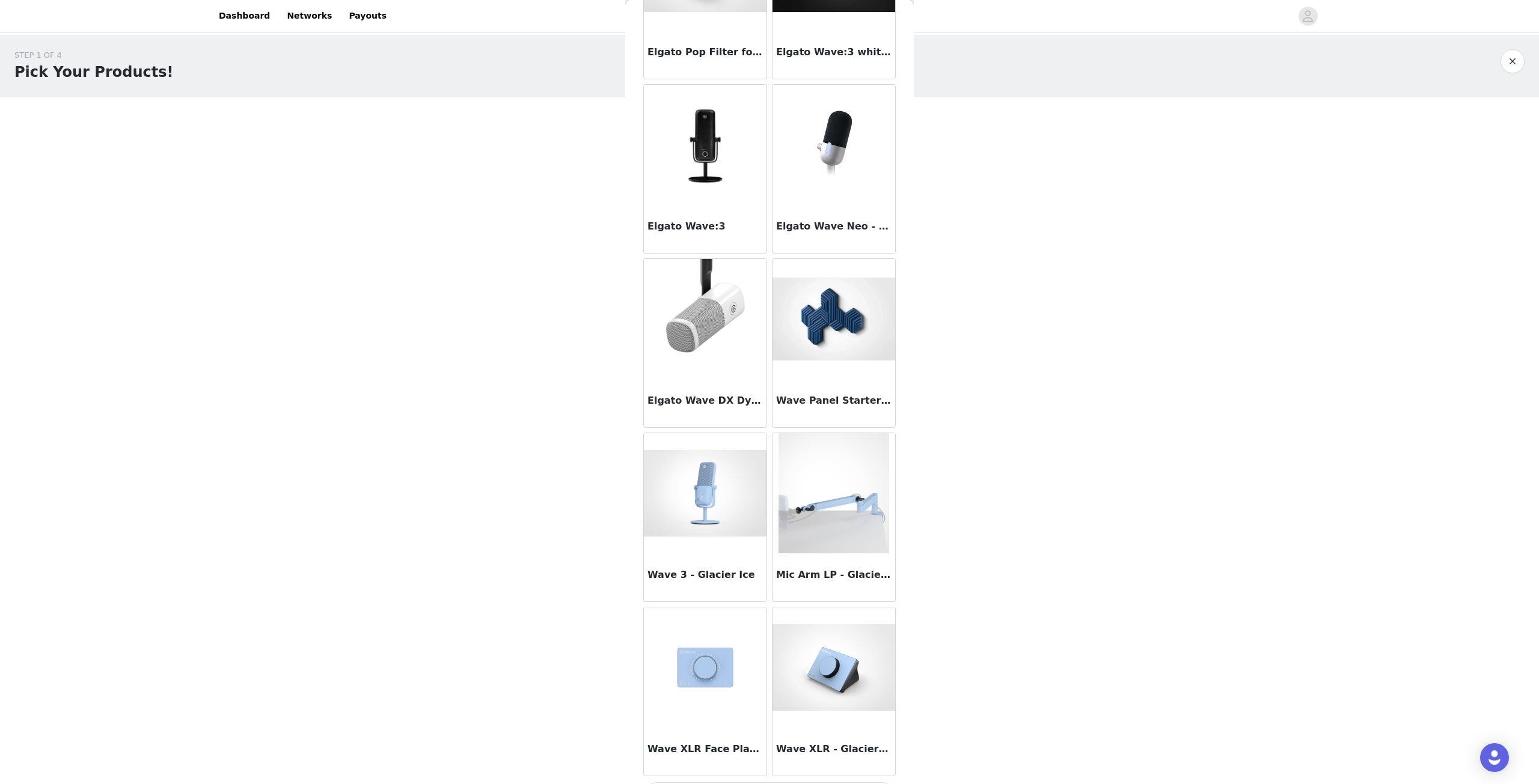
scroll to position [1055, 0]
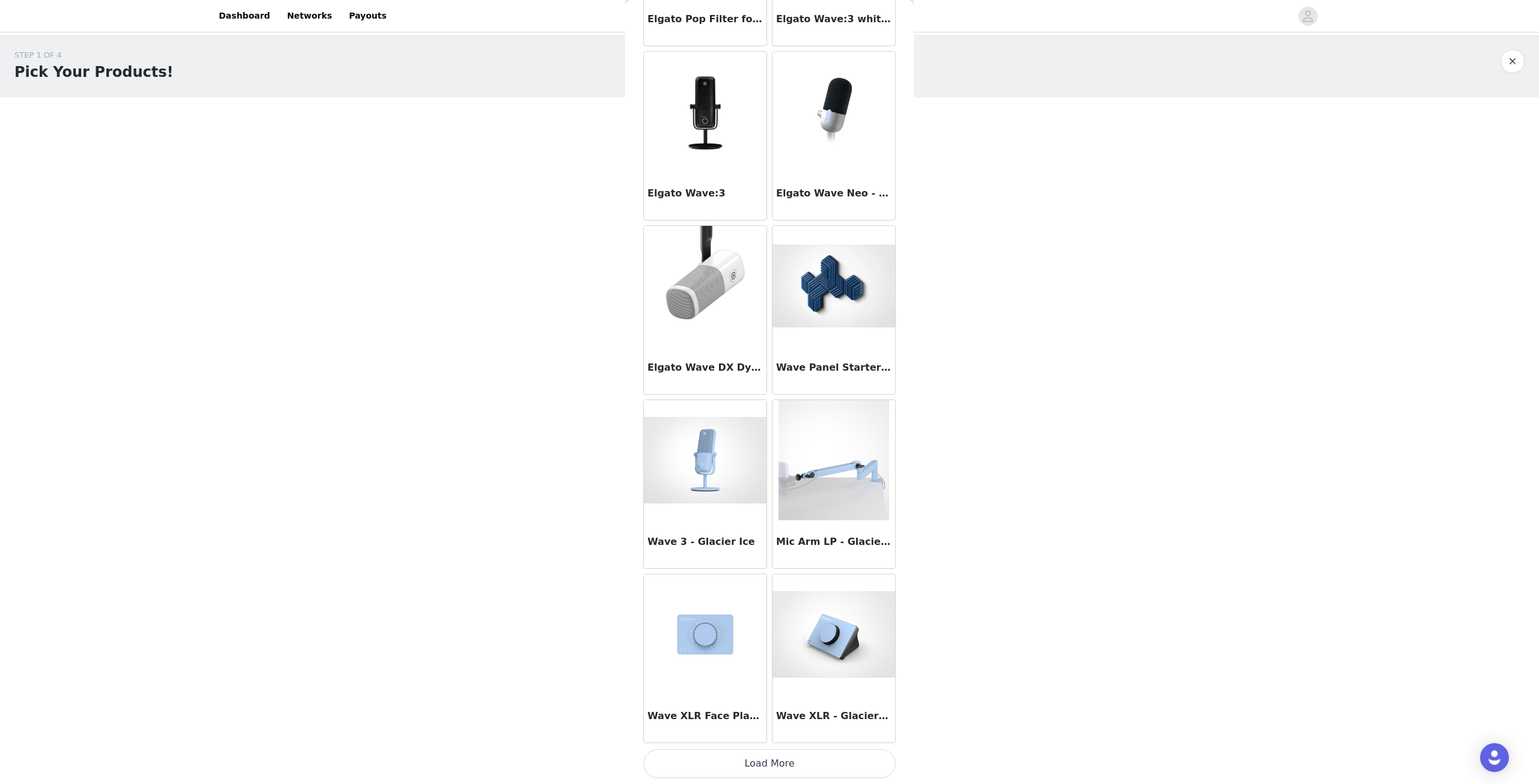
click at [718, 473] on img at bounding box center [705, 460] width 123 height 86
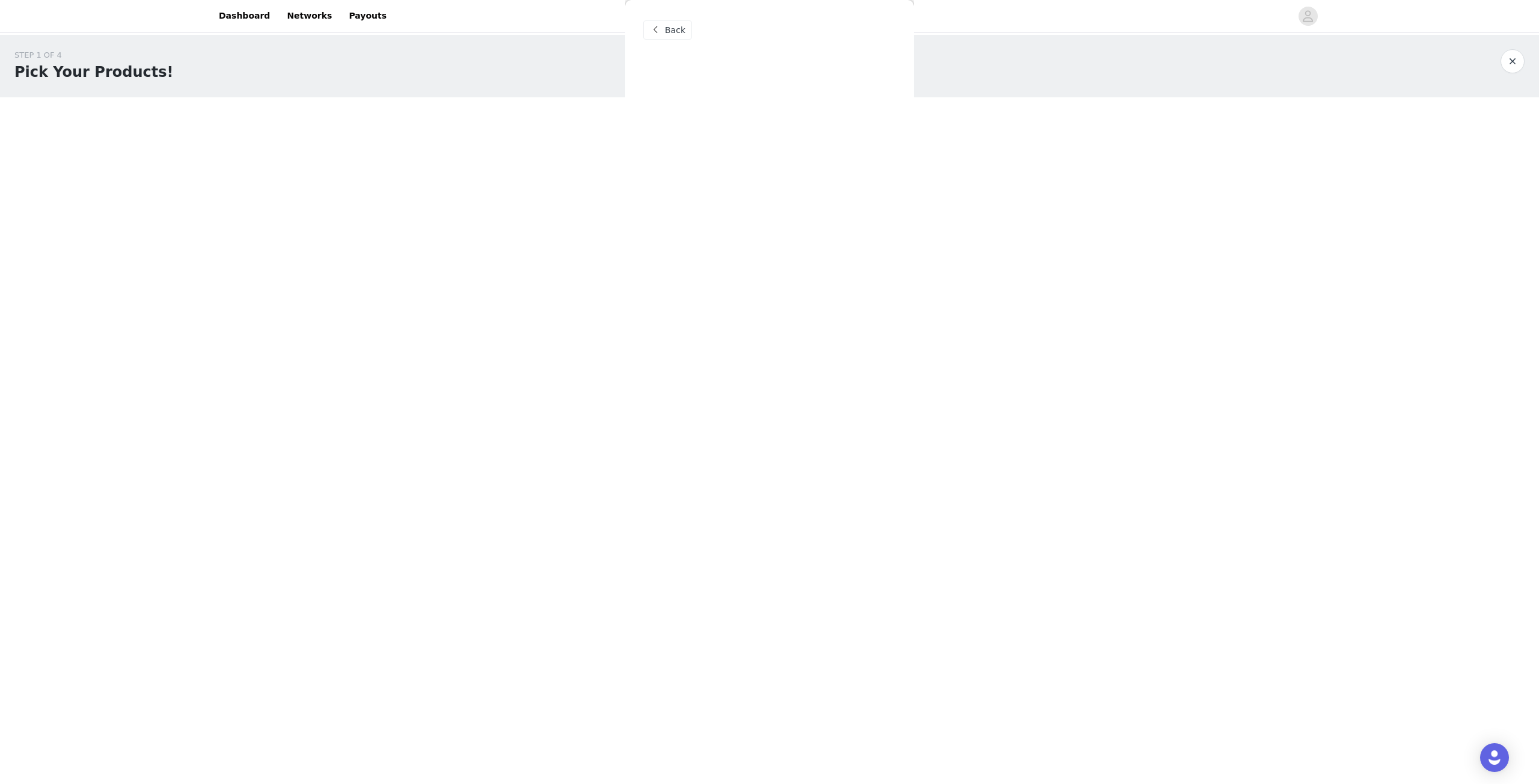
scroll to position [0, 0]
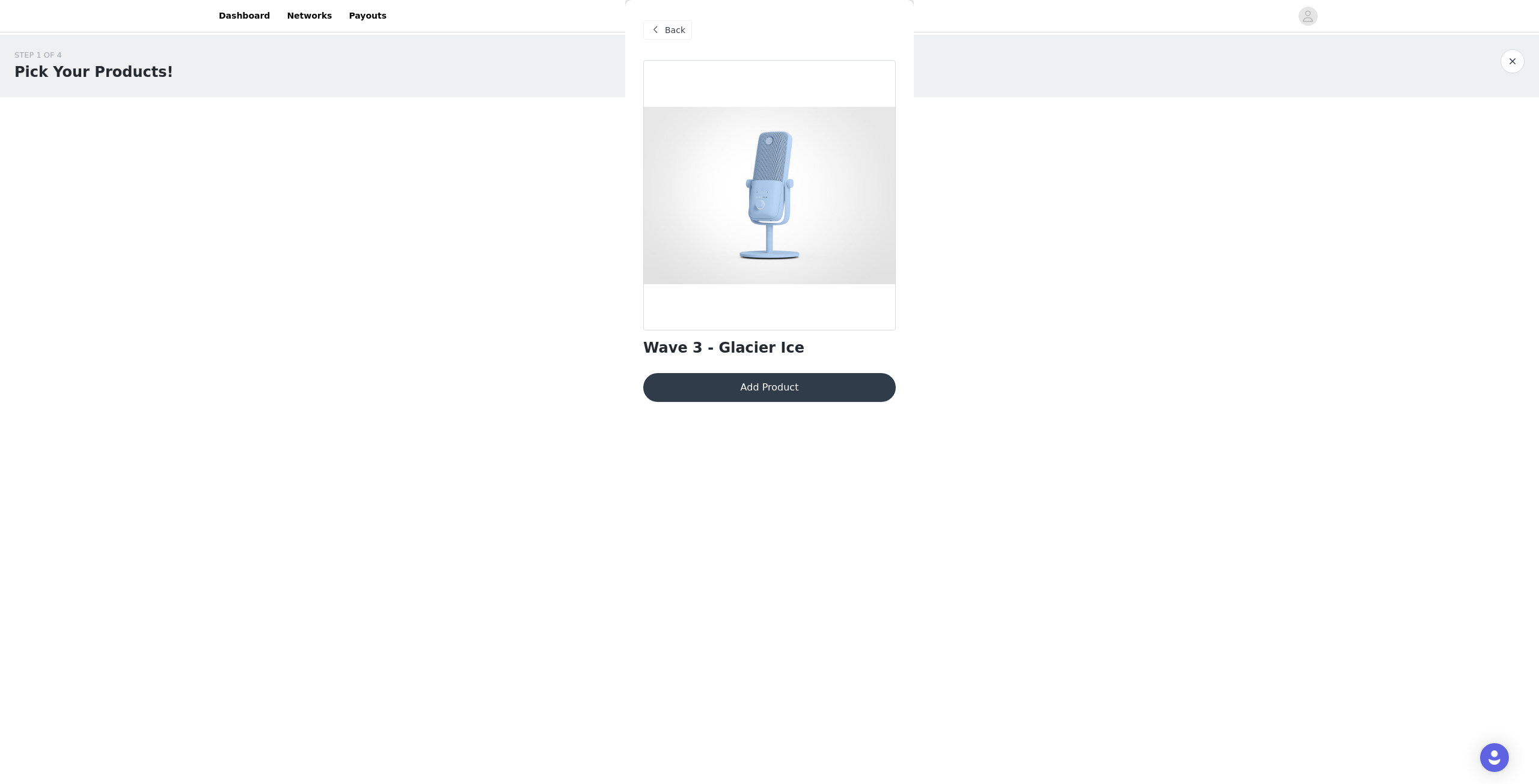
click at [676, 34] on span "Back" at bounding box center [675, 30] width 20 height 12
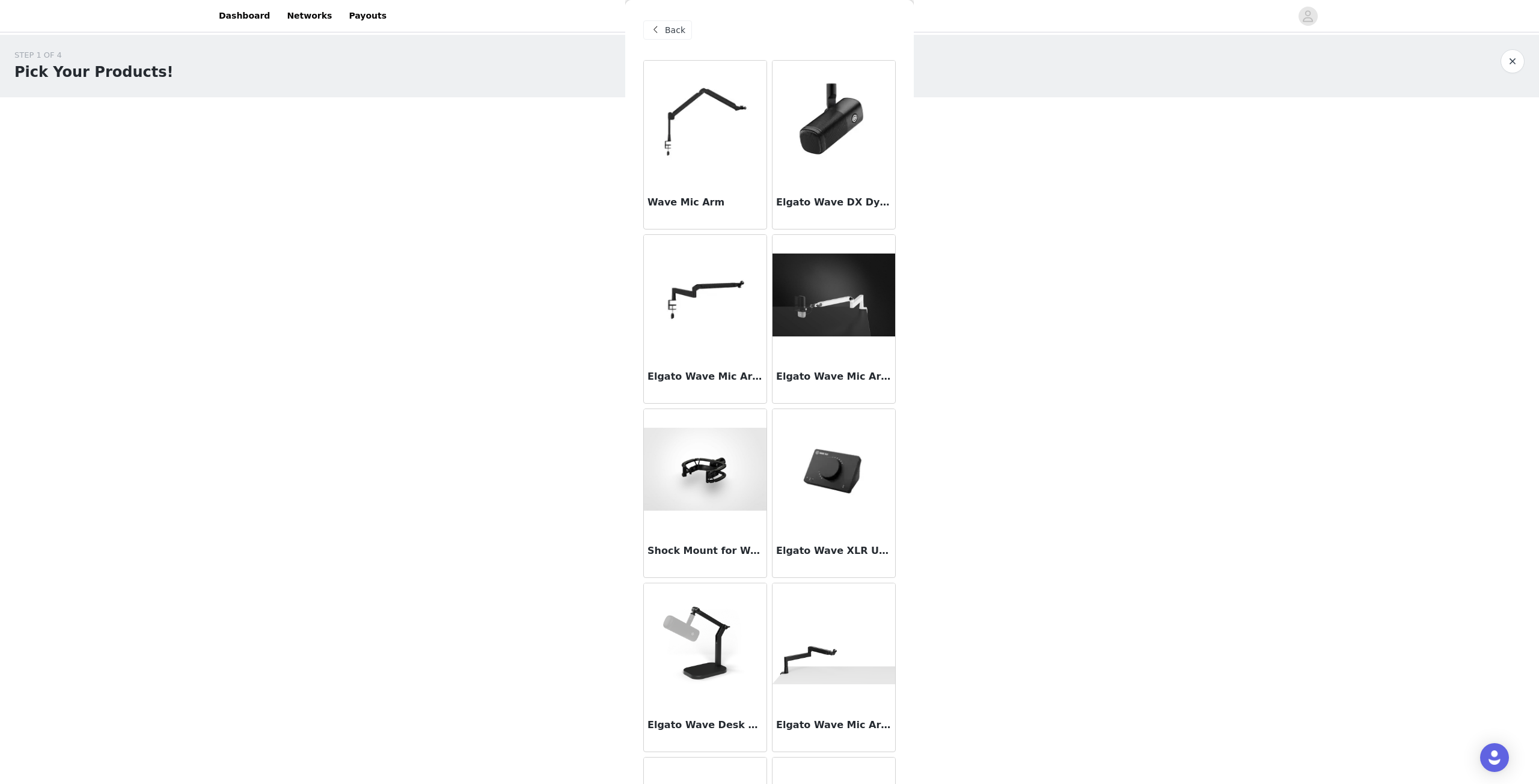
click at [668, 34] on span "Back" at bounding box center [675, 30] width 20 height 12
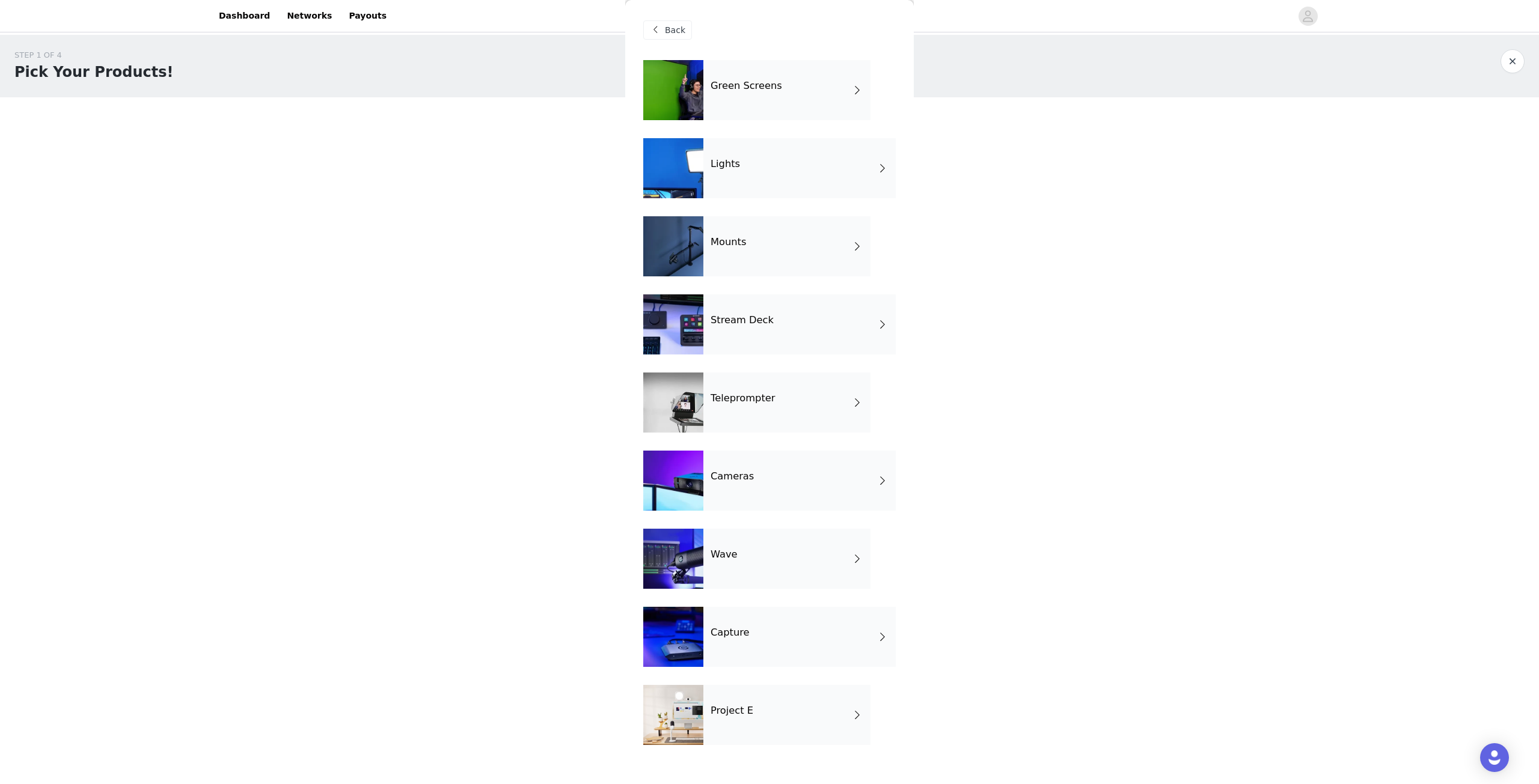
click at [779, 338] on div "Stream Deck" at bounding box center [799, 325] width 192 height 60
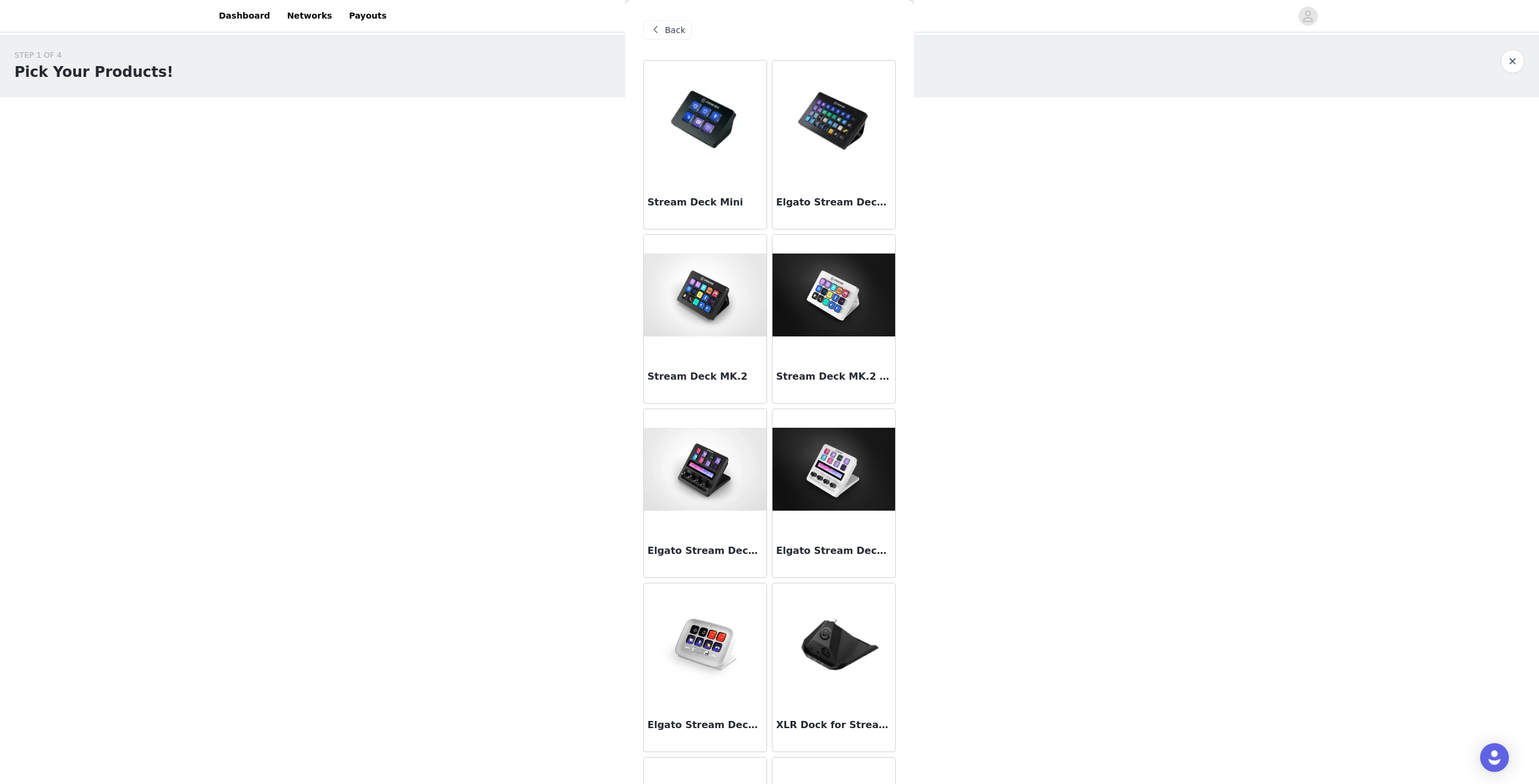
click at [839, 135] on img at bounding box center [833, 121] width 123 height 86
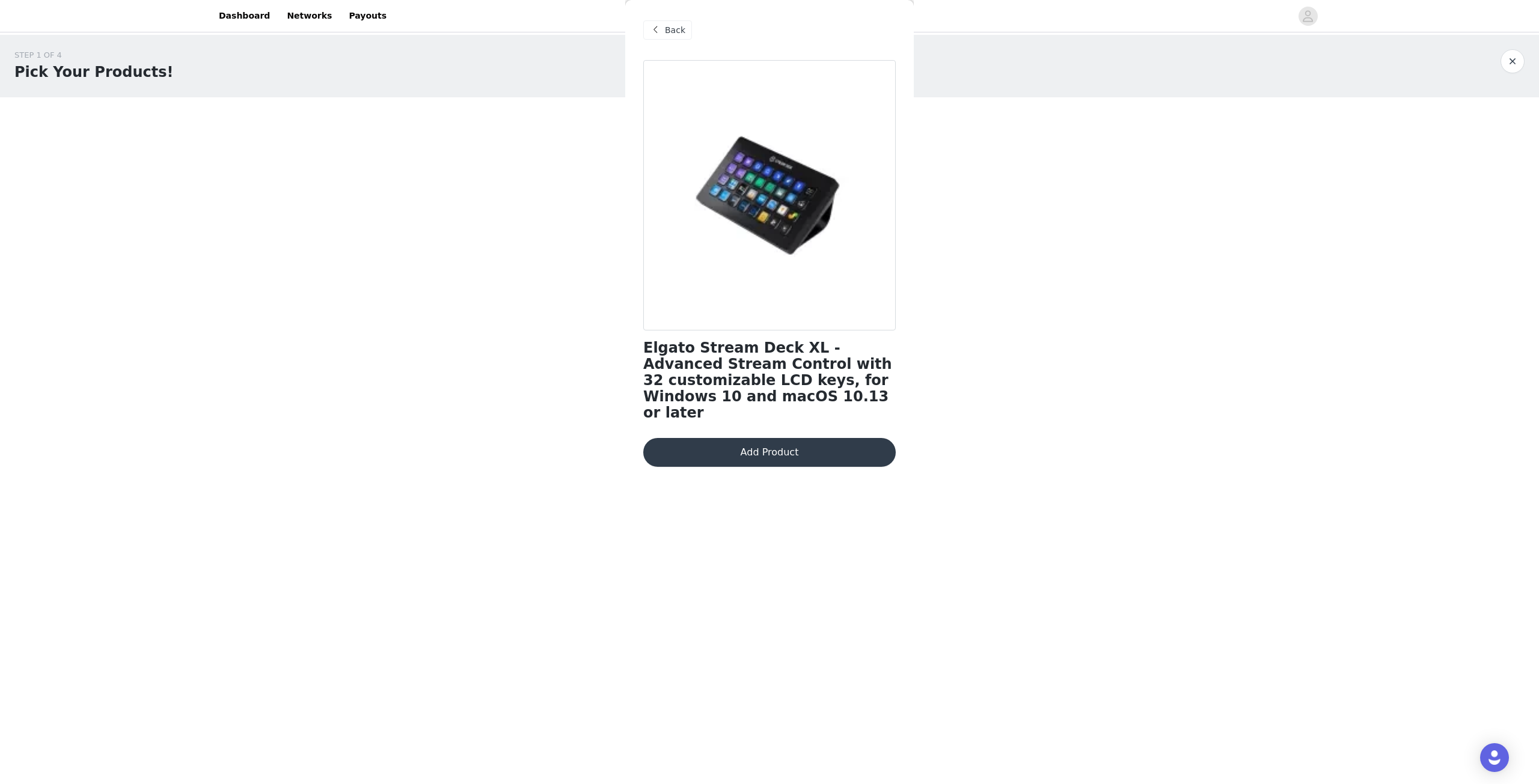
click at [655, 26] on span at bounding box center [655, 30] width 14 height 14
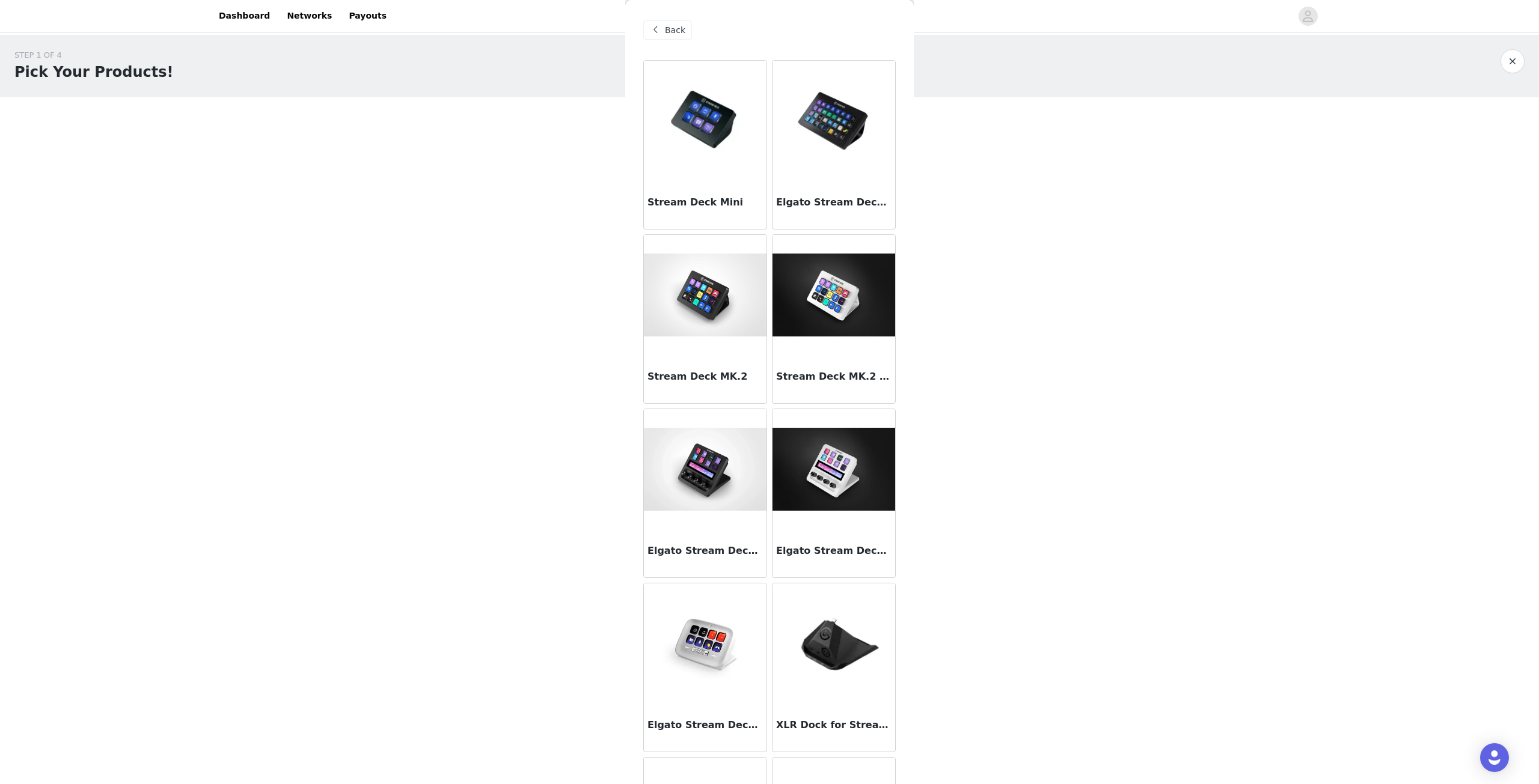
click at [660, 26] on span at bounding box center [655, 30] width 14 height 14
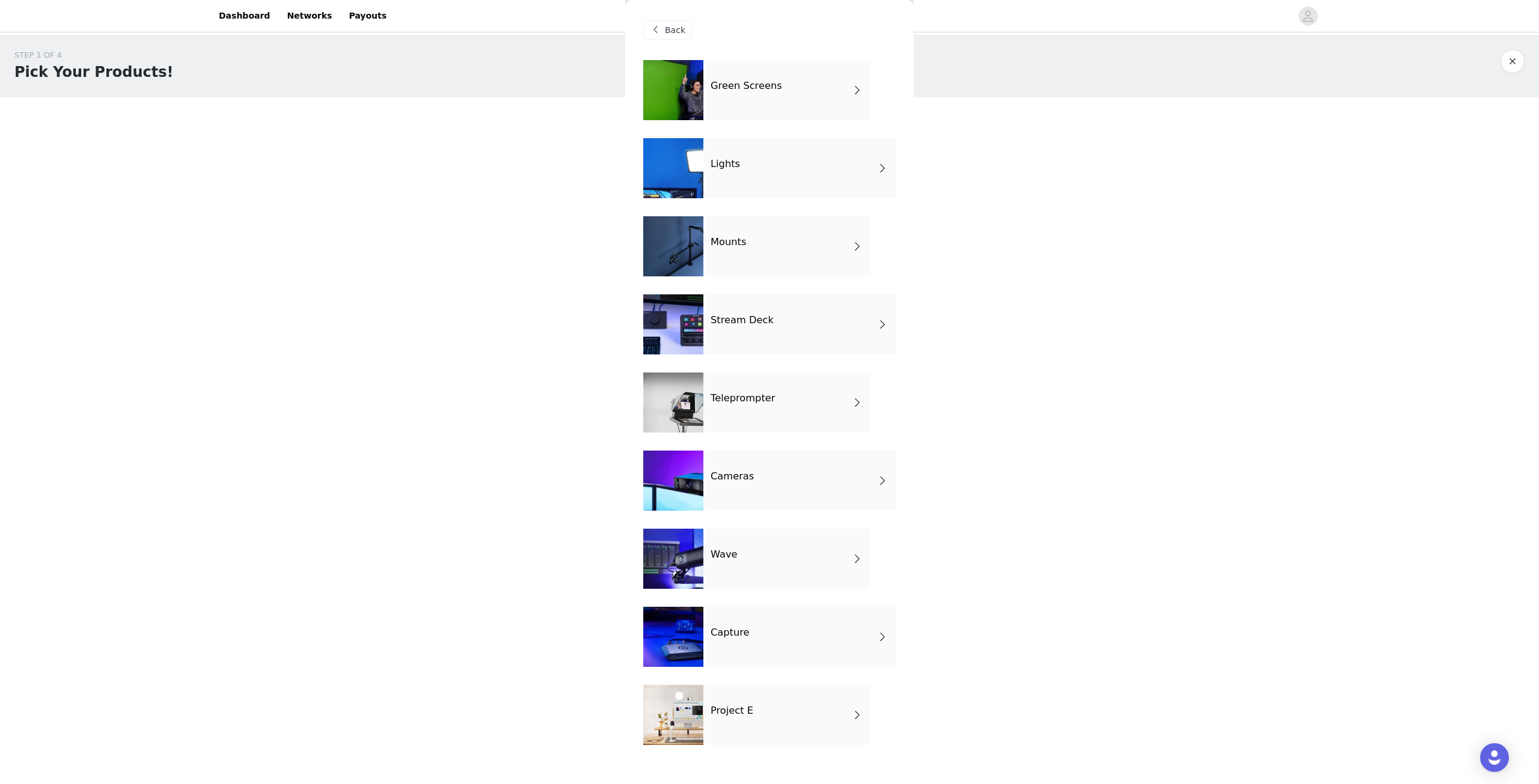
click at [751, 184] on div "Lights" at bounding box center [799, 168] width 192 height 60
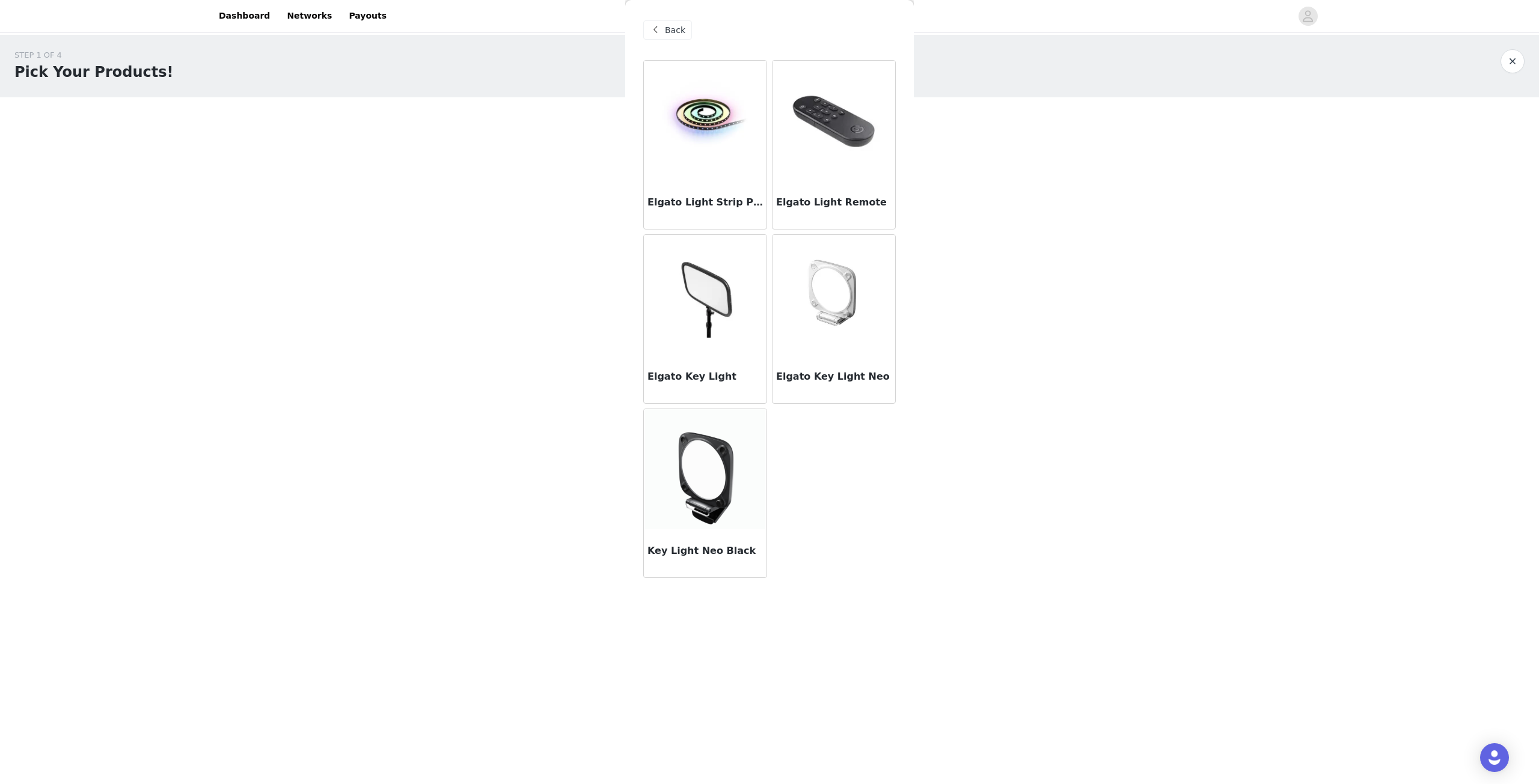
click at [675, 26] on span "Back" at bounding box center [675, 30] width 20 height 12
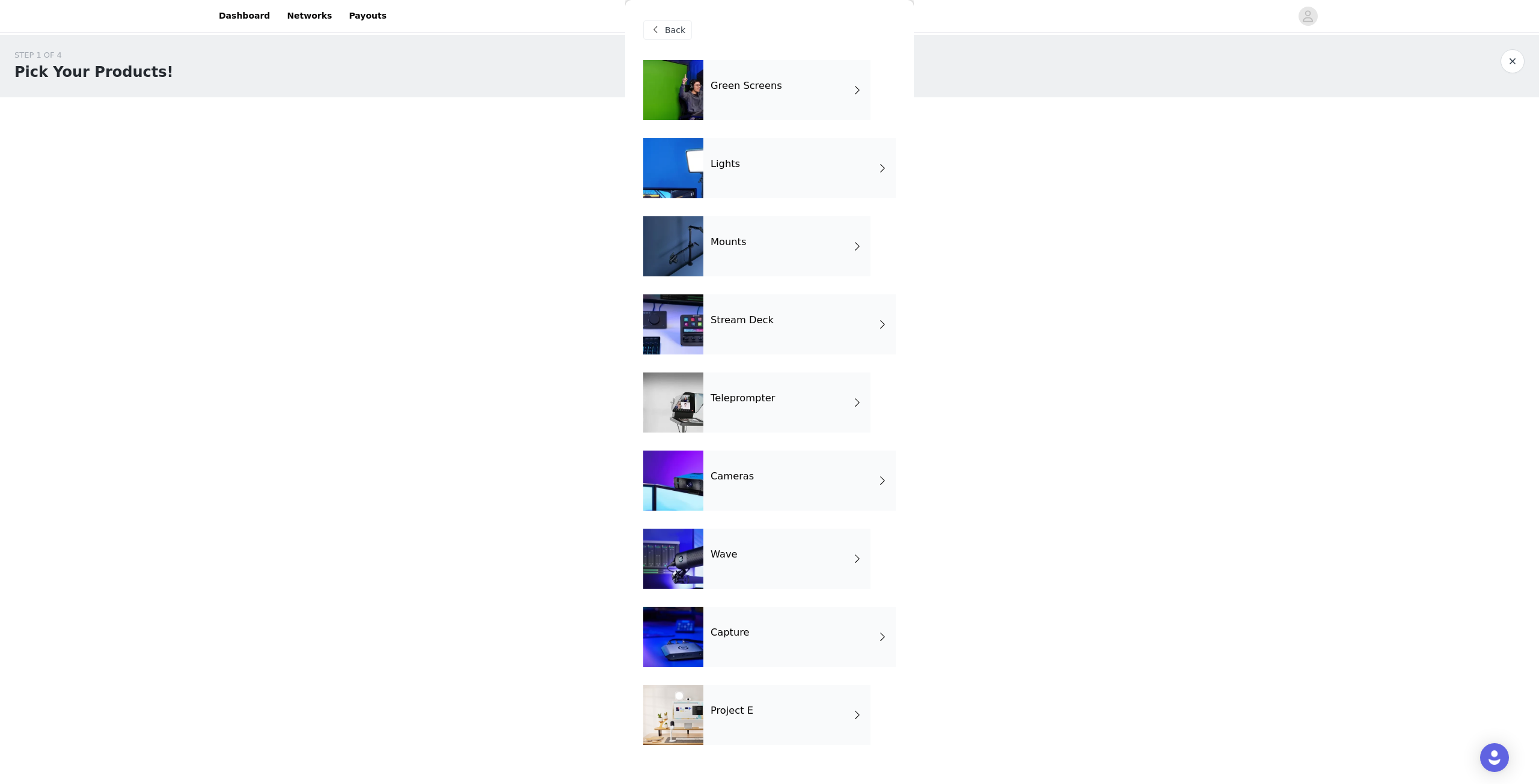
click at [748, 259] on div "Mounts" at bounding box center [786, 246] width 167 height 60
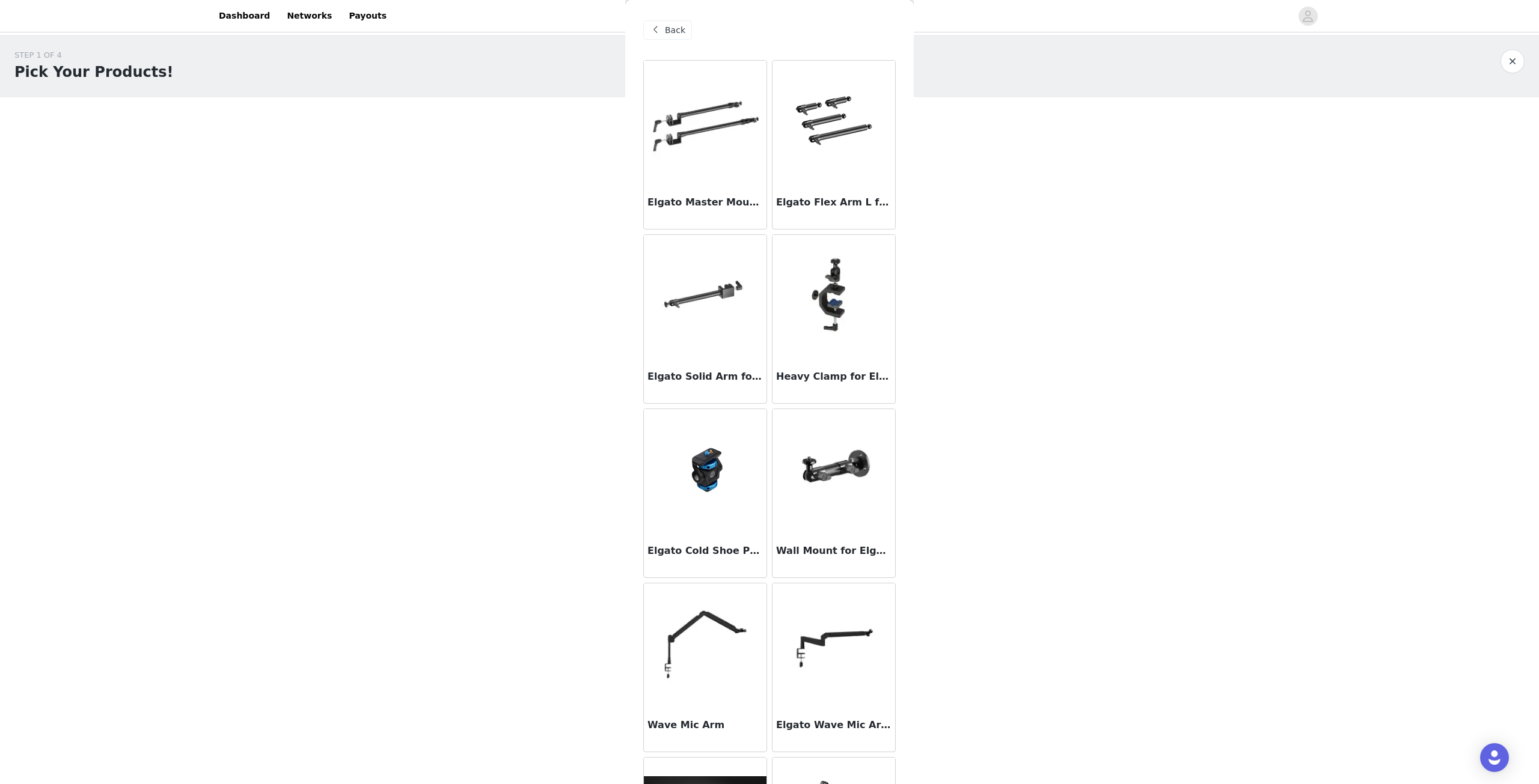
click at [673, 33] on span "Back" at bounding box center [675, 30] width 20 height 12
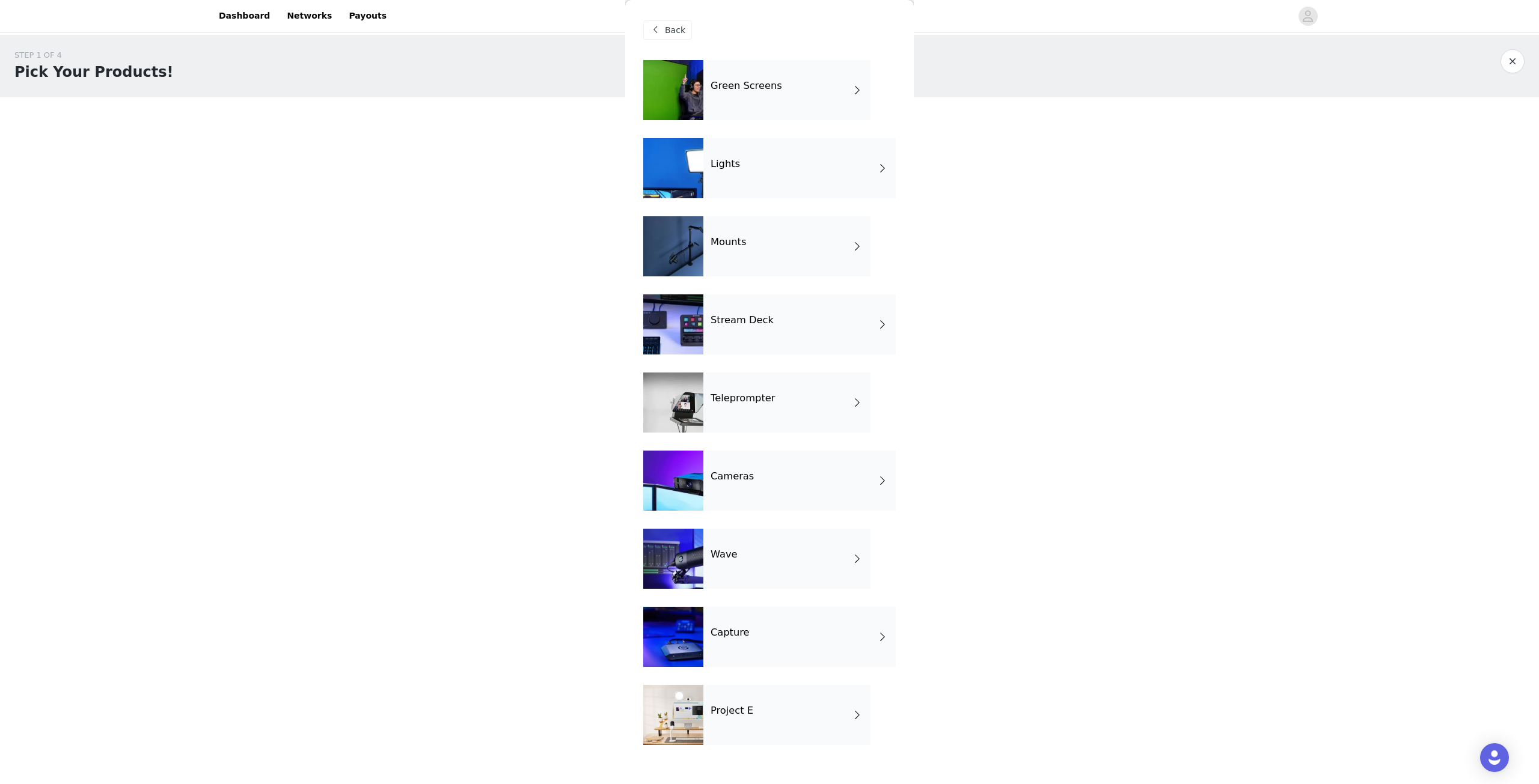
click at [778, 177] on div "Lights" at bounding box center [799, 168] width 192 height 60
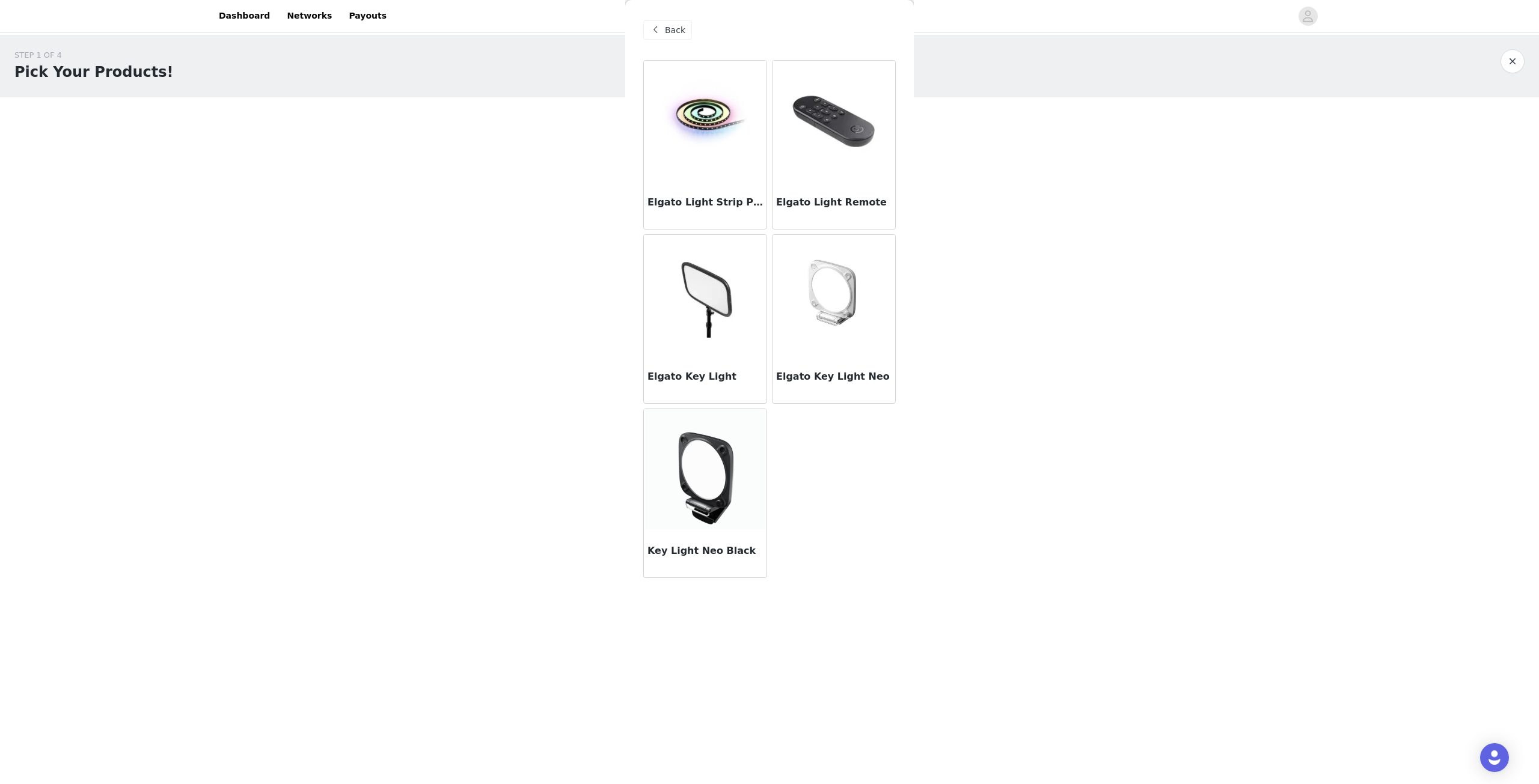
click at [709, 298] on img at bounding box center [705, 295] width 123 height 86
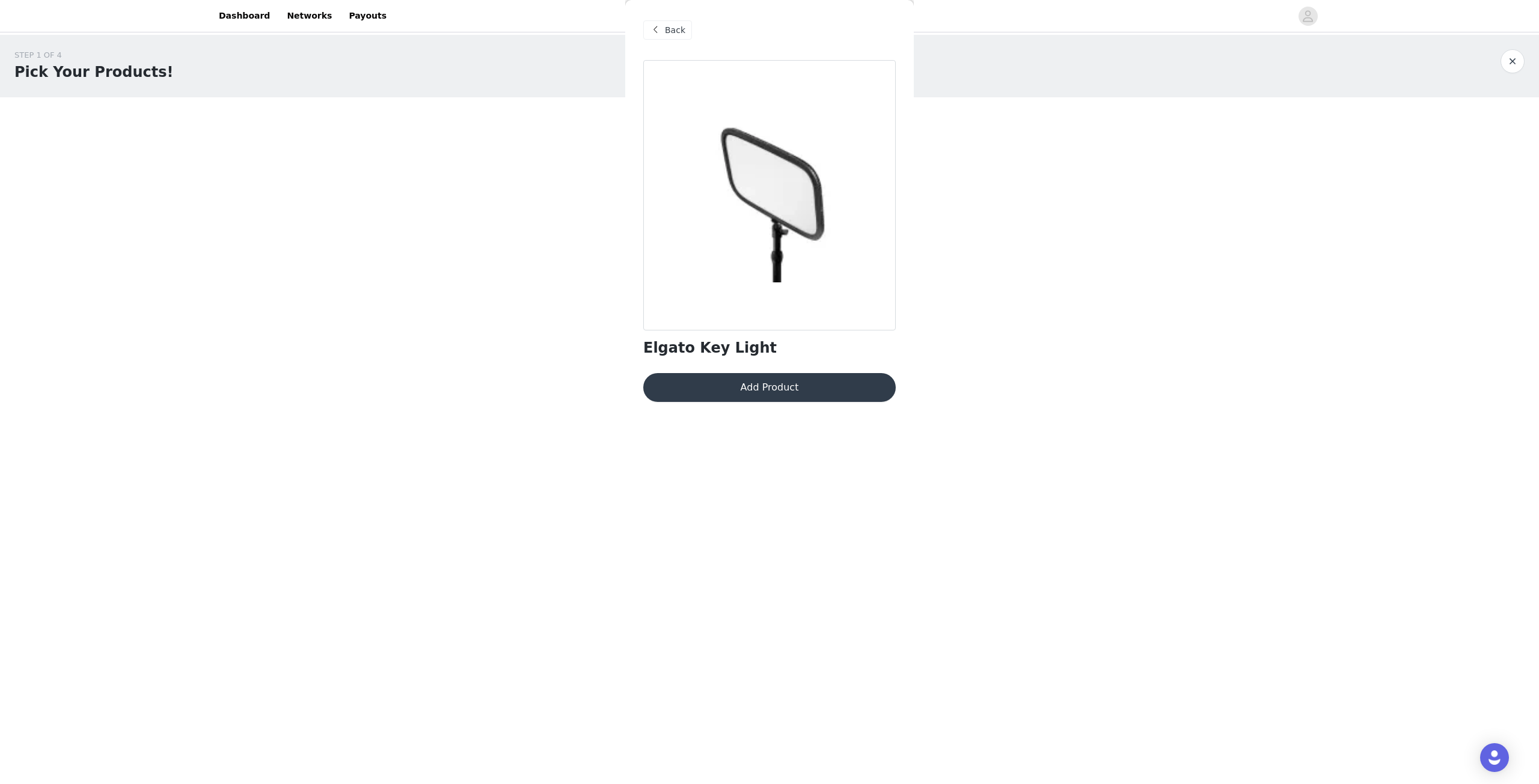
click at [762, 392] on button "Add Product" at bounding box center [769, 387] width 252 height 29
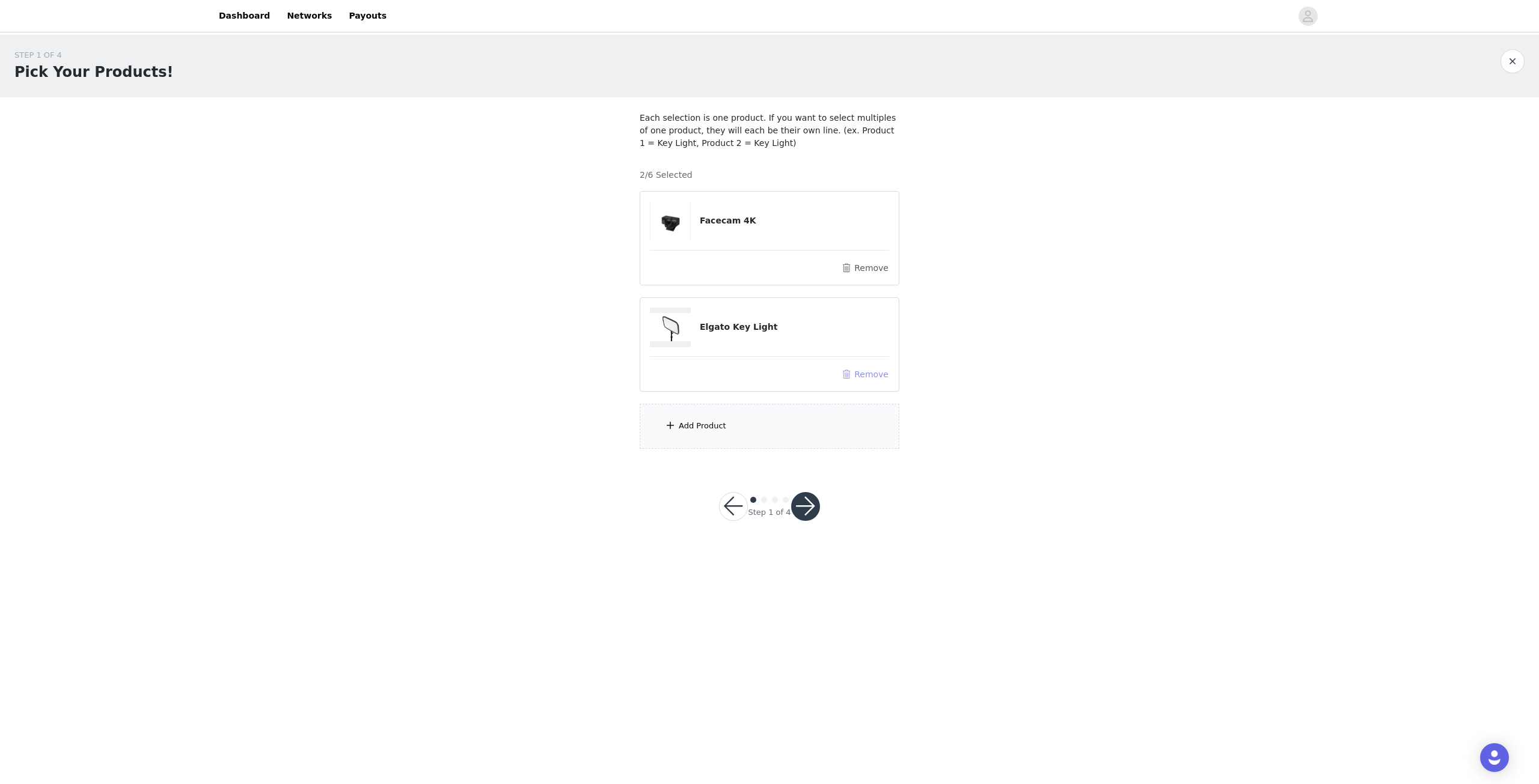
click at [851, 376] on button "Remove" at bounding box center [865, 374] width 49 height 14
click at [728, 329] on div "Add Product" at bounding box center [769, 319] width 259 height 45
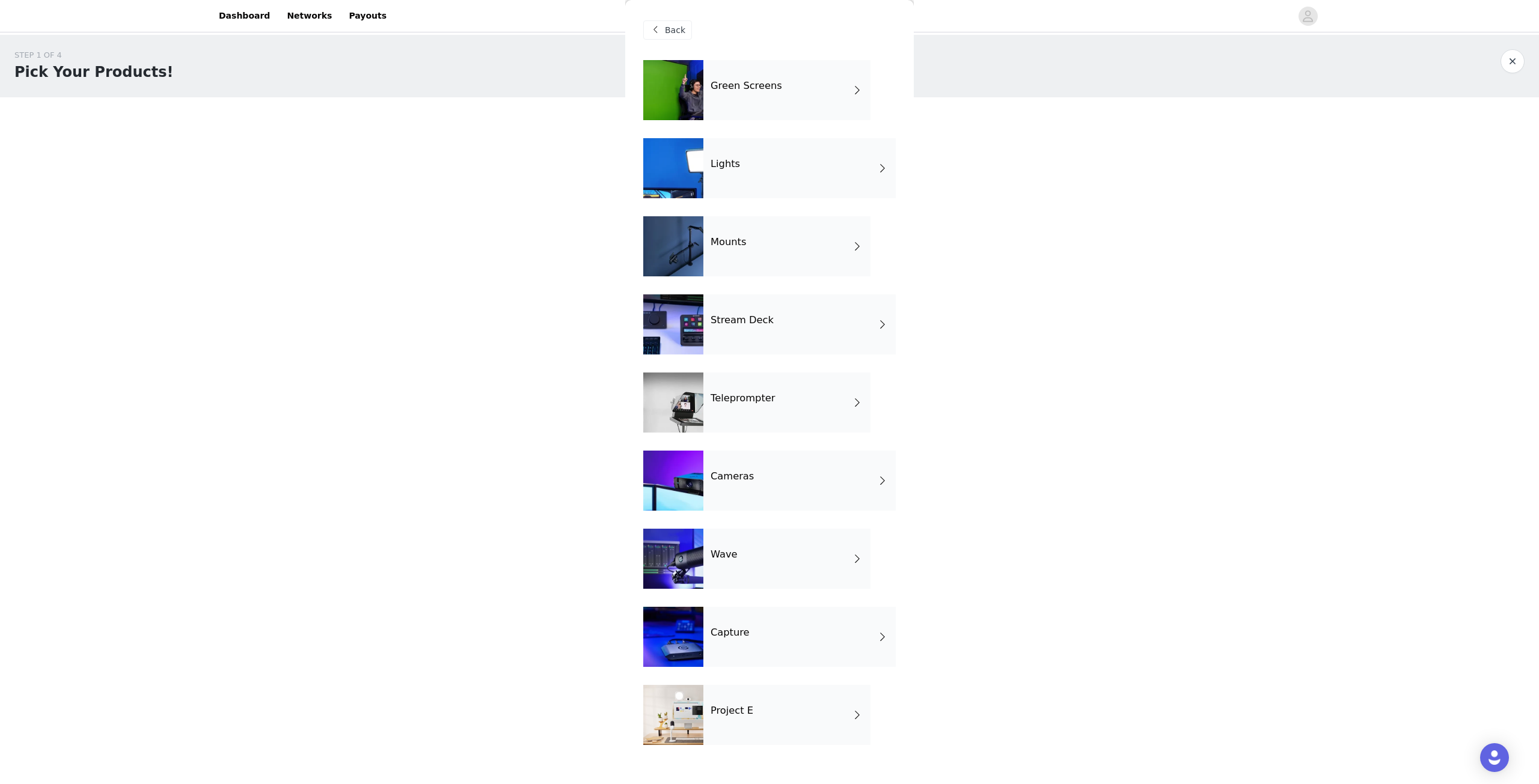
click at [747, 100] on div "Green Screens" at bounding box center [786, 90] width 167 height 60
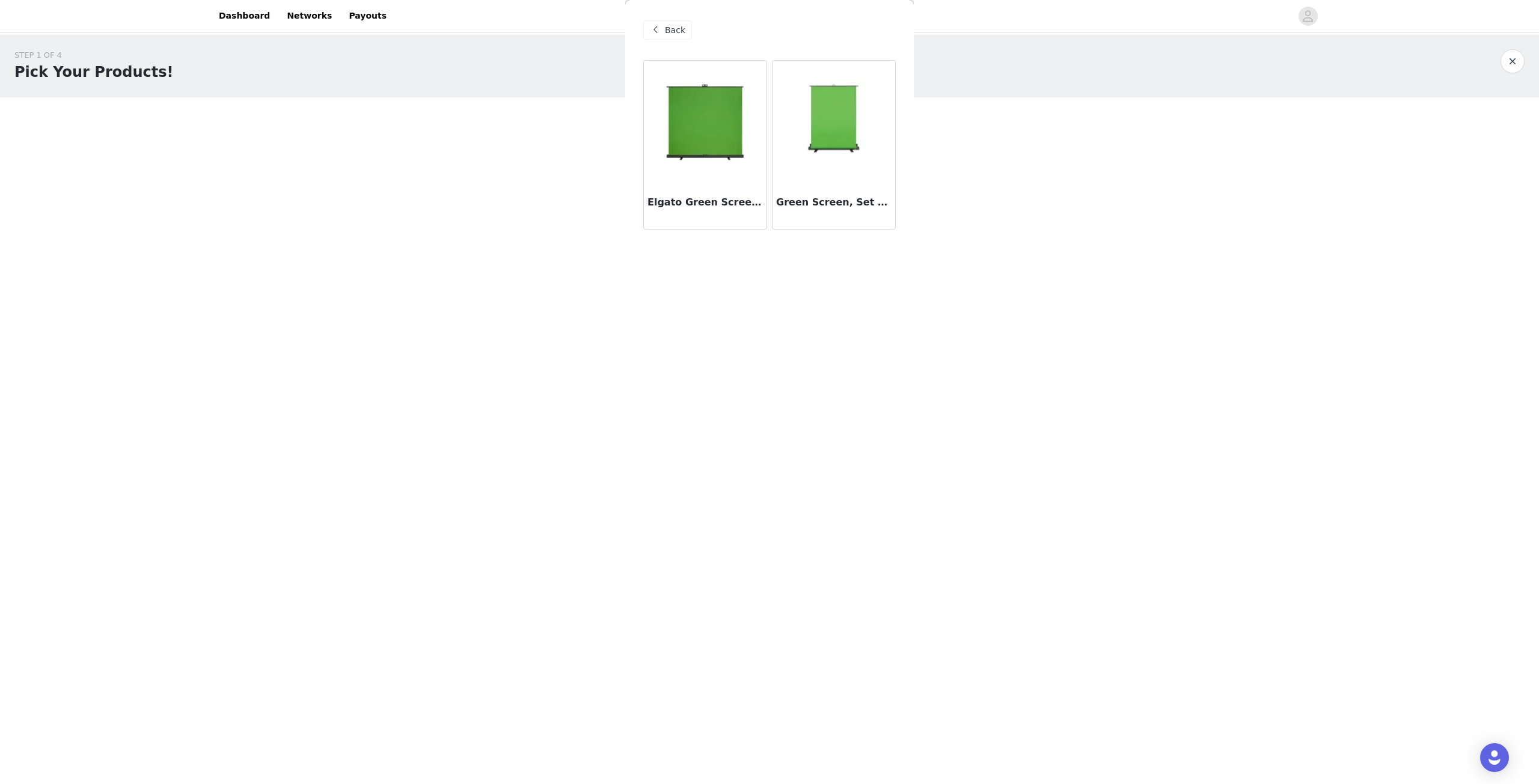
click at [694, 123] on img at bounding box center [705, 121] width 123 height 86
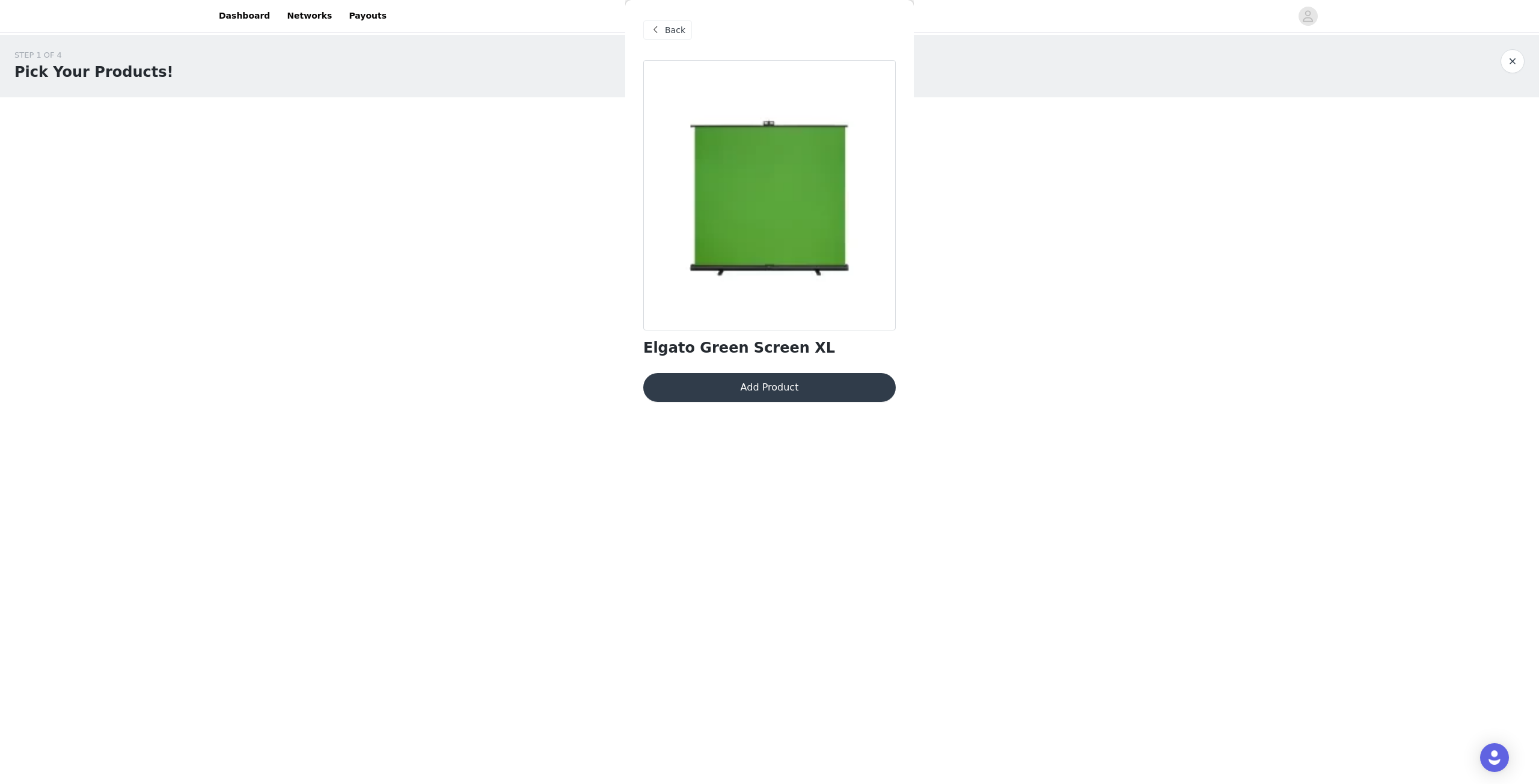
click at [751, 391] on button "Add Product" at bounding box center [769, 387] width 252 height 29
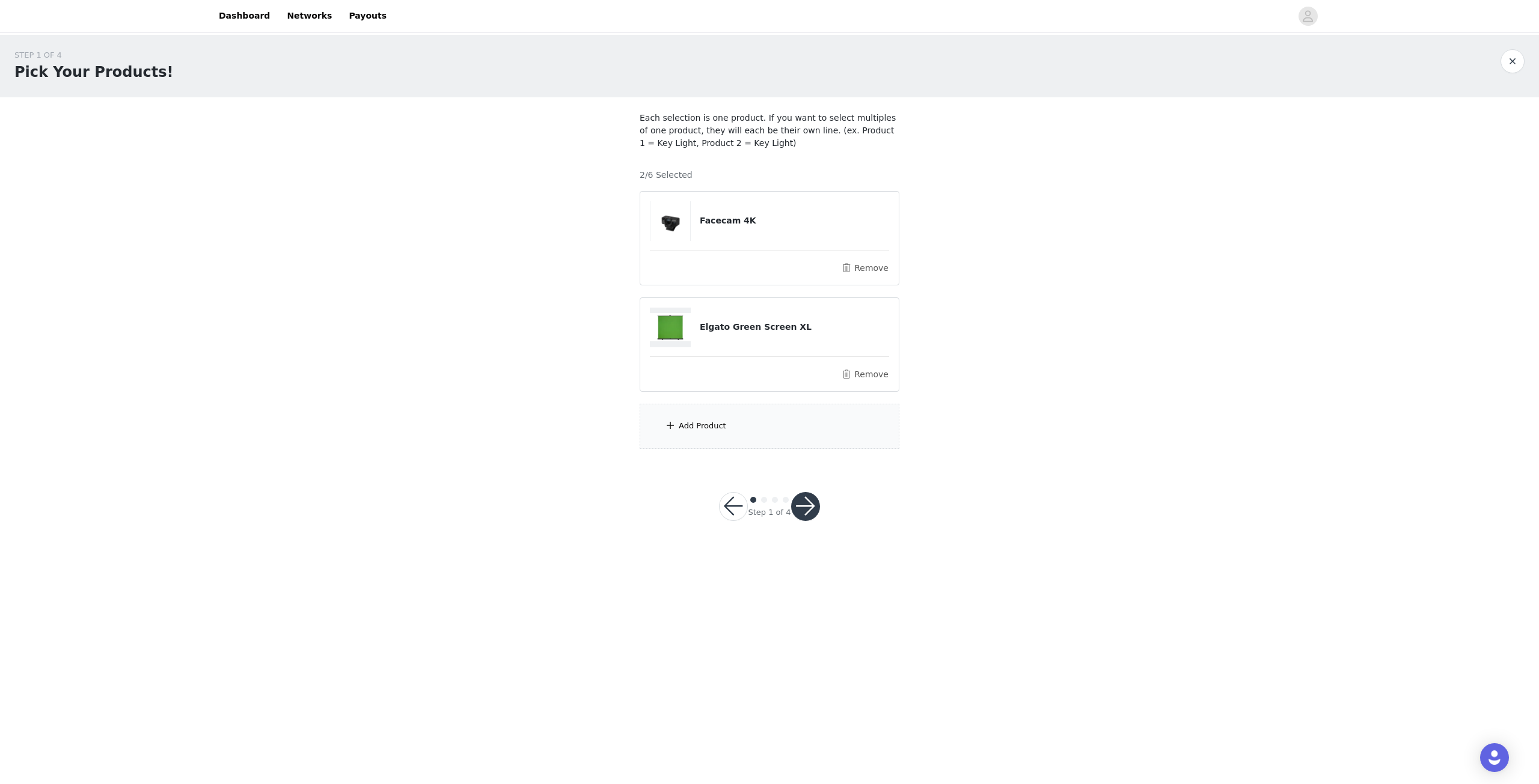
click at [716, 426] on div "Add Product" at bounding box center [703, 426] width 48 height 12
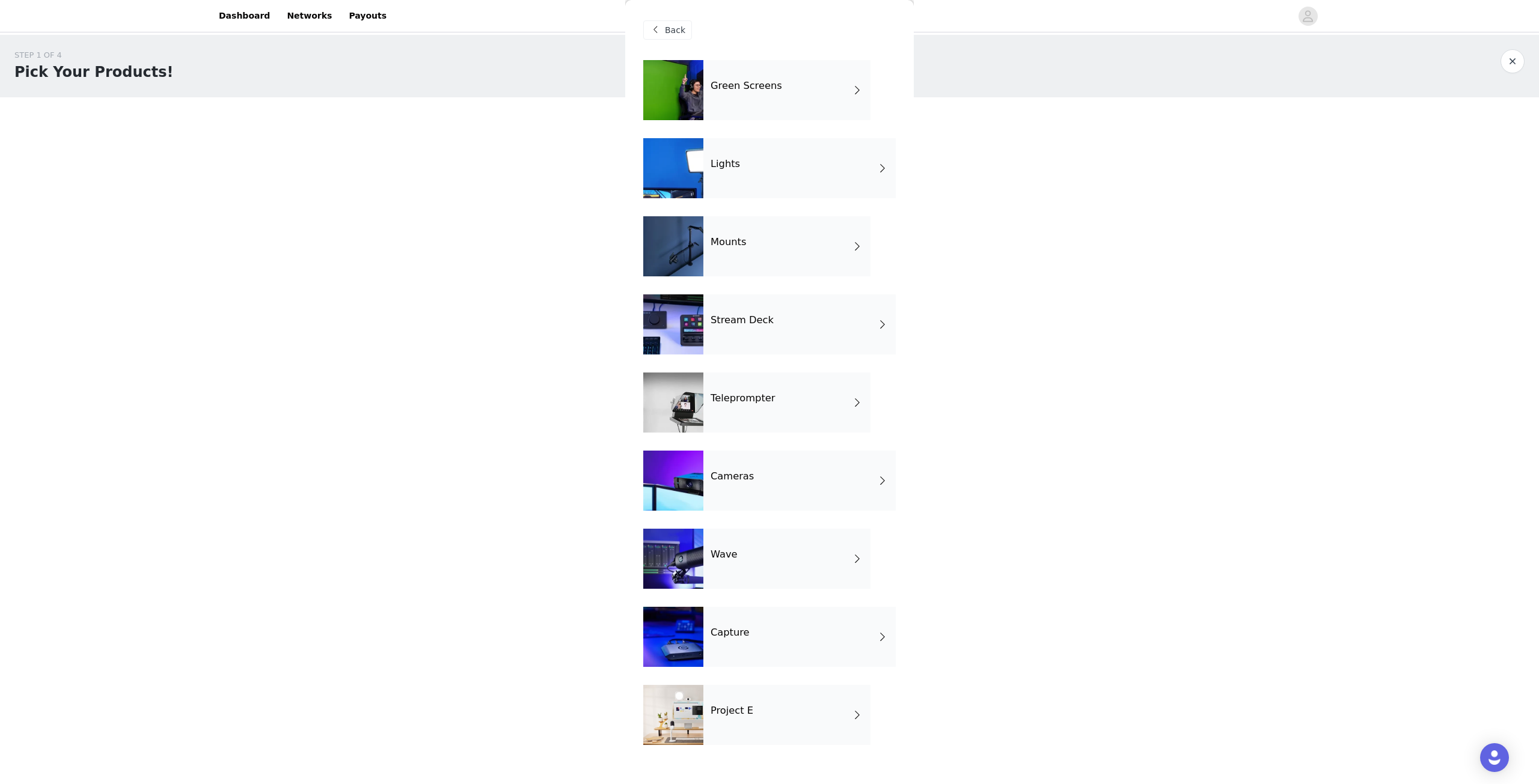
click at [735, 180] on div "Lights" at bounding box center [799, 168] width 192 height 60
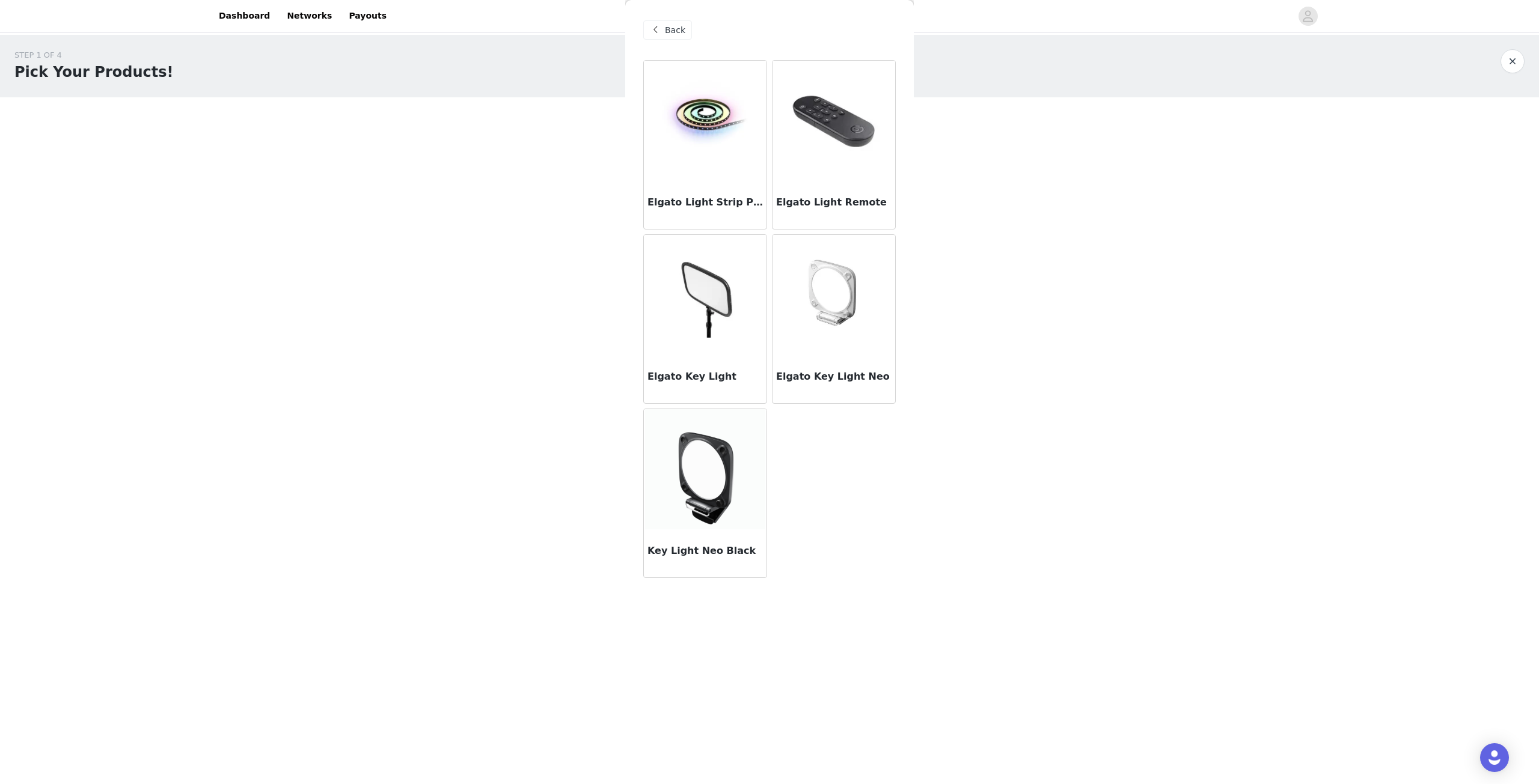
click at [721, 309] on img at bounding box center [705, 295] width 123 height 86
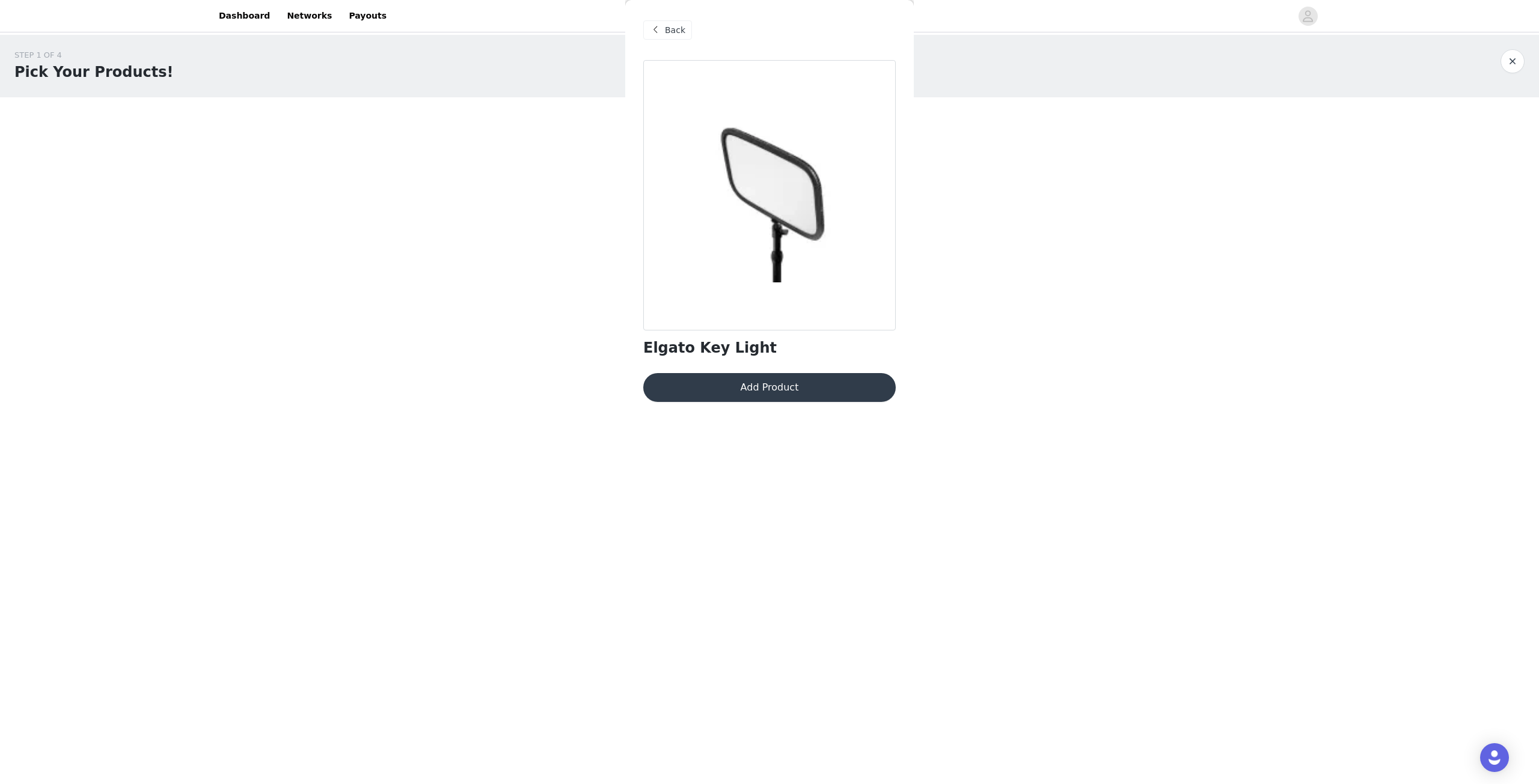
click at [771, 388] on button "Add Product" at bounding box center [769, 387] width 252 height 29
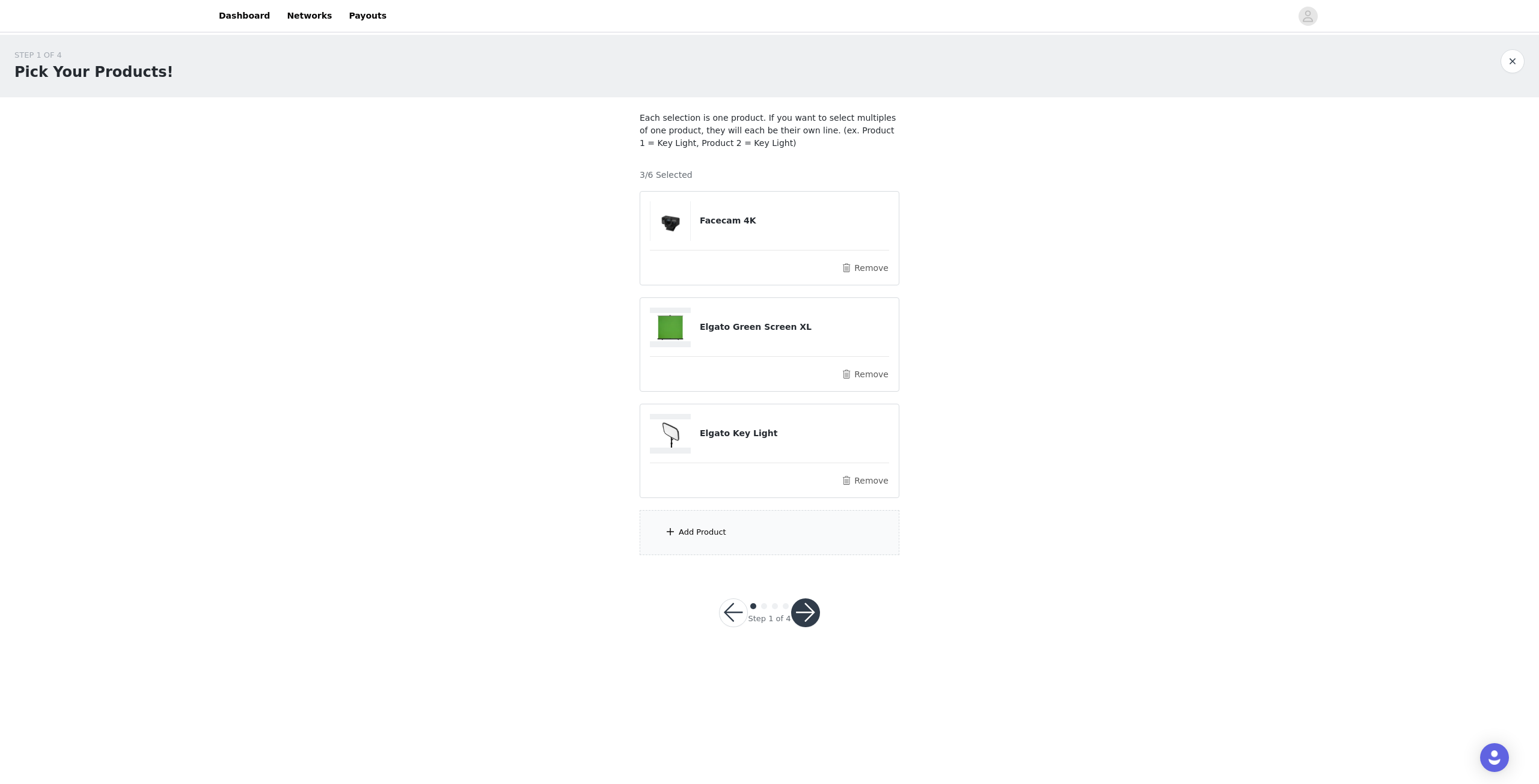
click at [702, 527] on div "Add Product" at bounding box center [703, 533] width 48 height 12
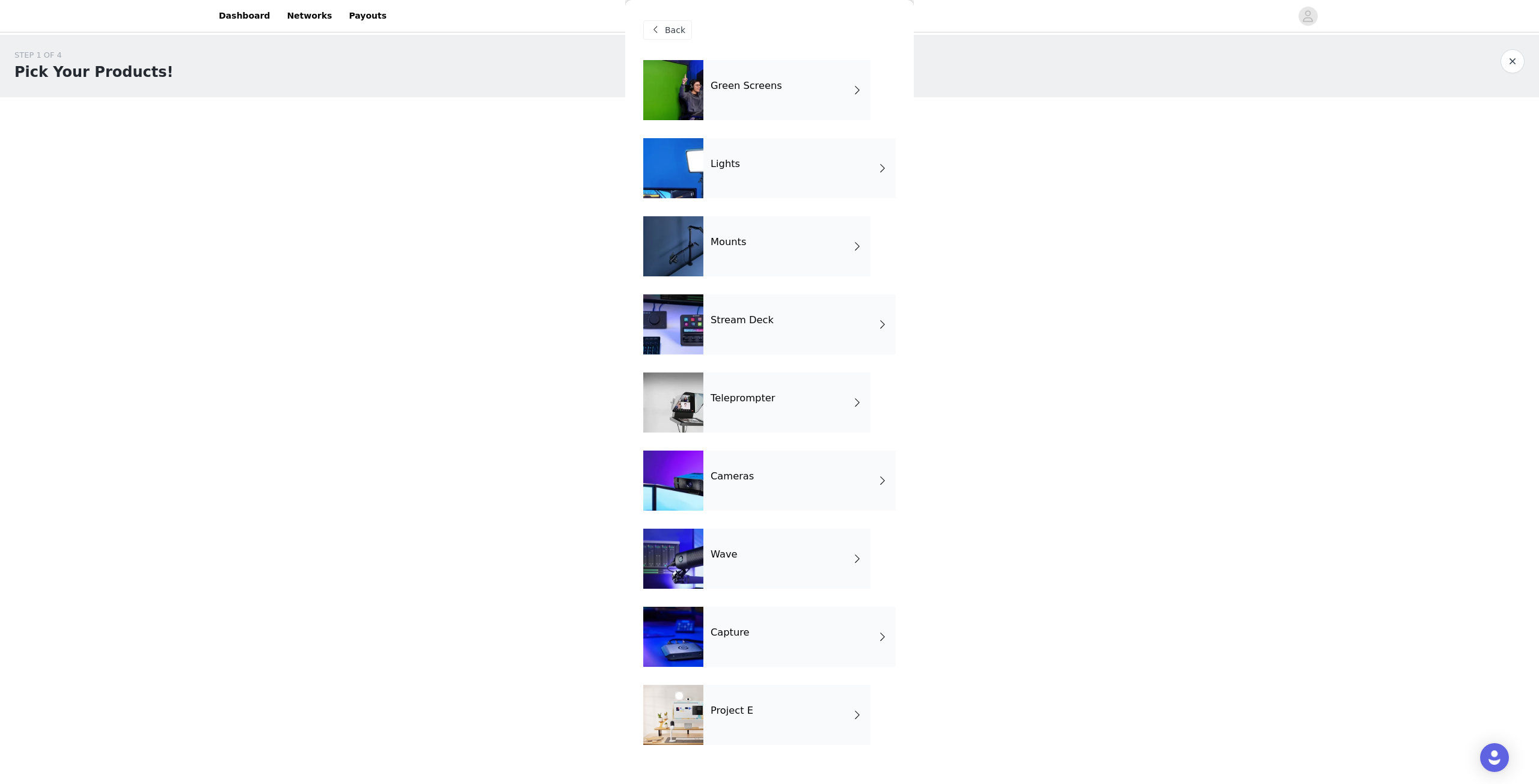
click at [760, 398] on h4 "Teleprompter" at bounding box center [743, 399] width 64 height 11
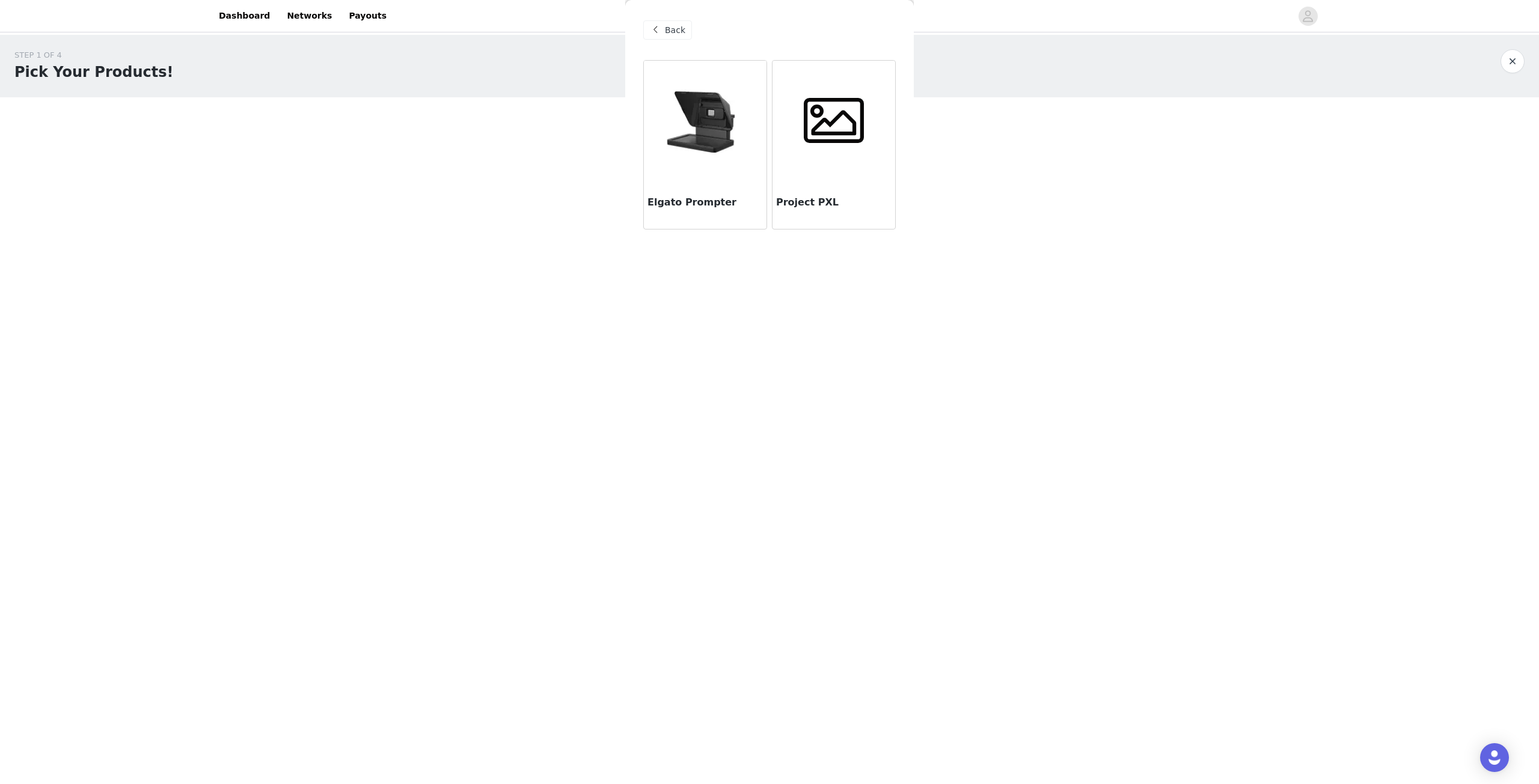
click at [650, 35] on span at bounding box center [655, 30] width 14 height 14
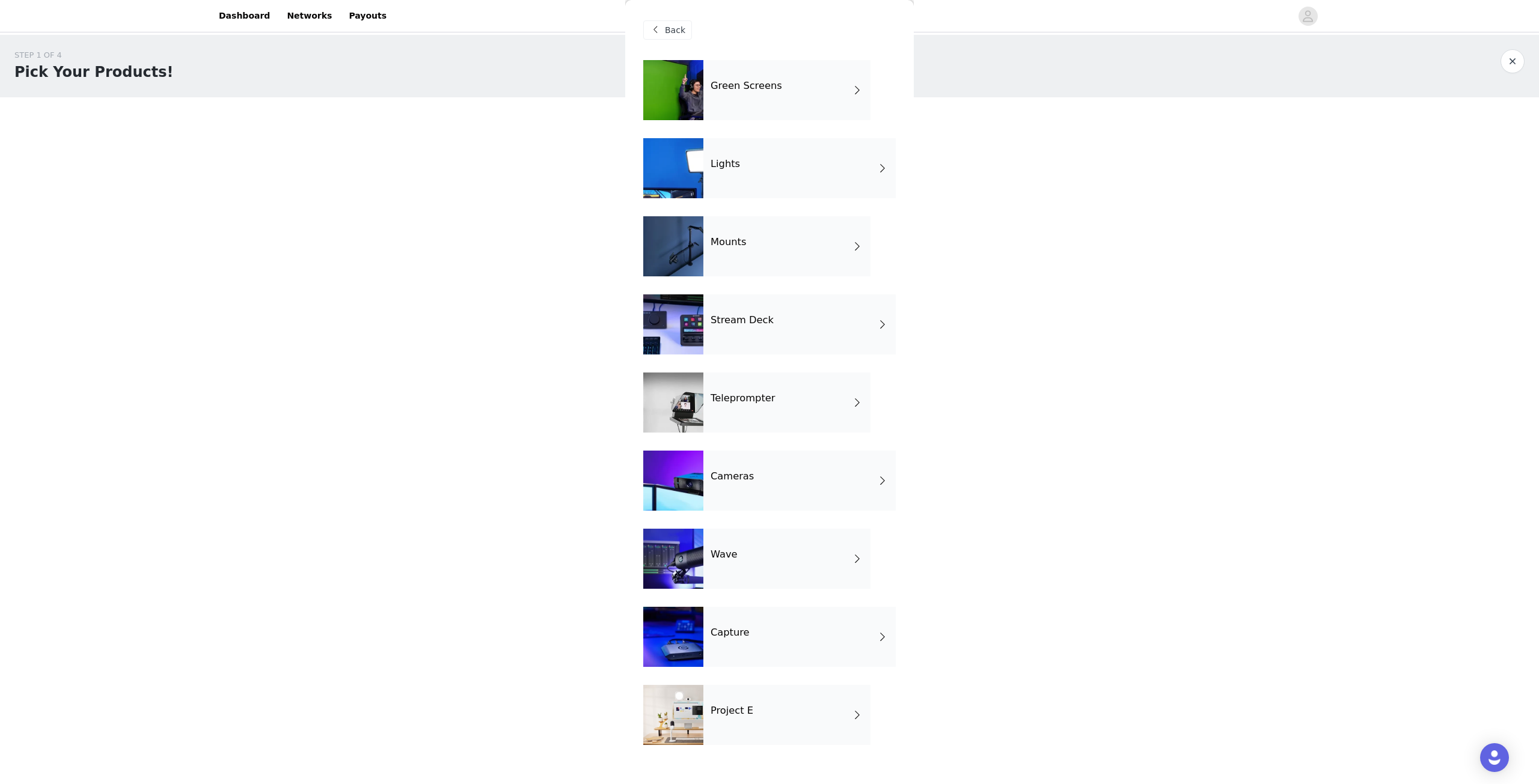
click at [749, 233] on div "Mounts" at bounding box center [786, 246] width 167 height 60
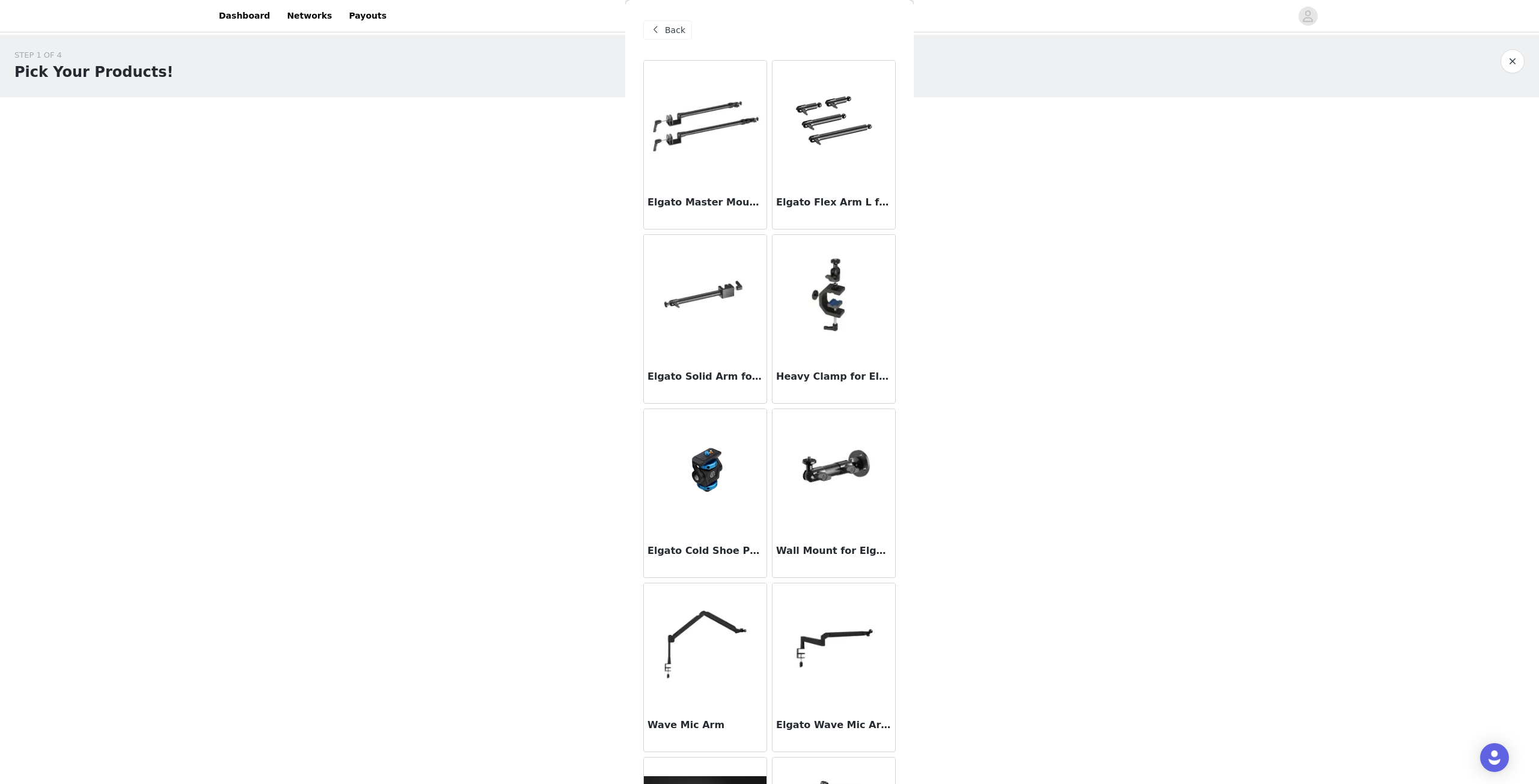
click at [669, 33] on span "Back" at bounding box center [675, 30] width 20 height 12
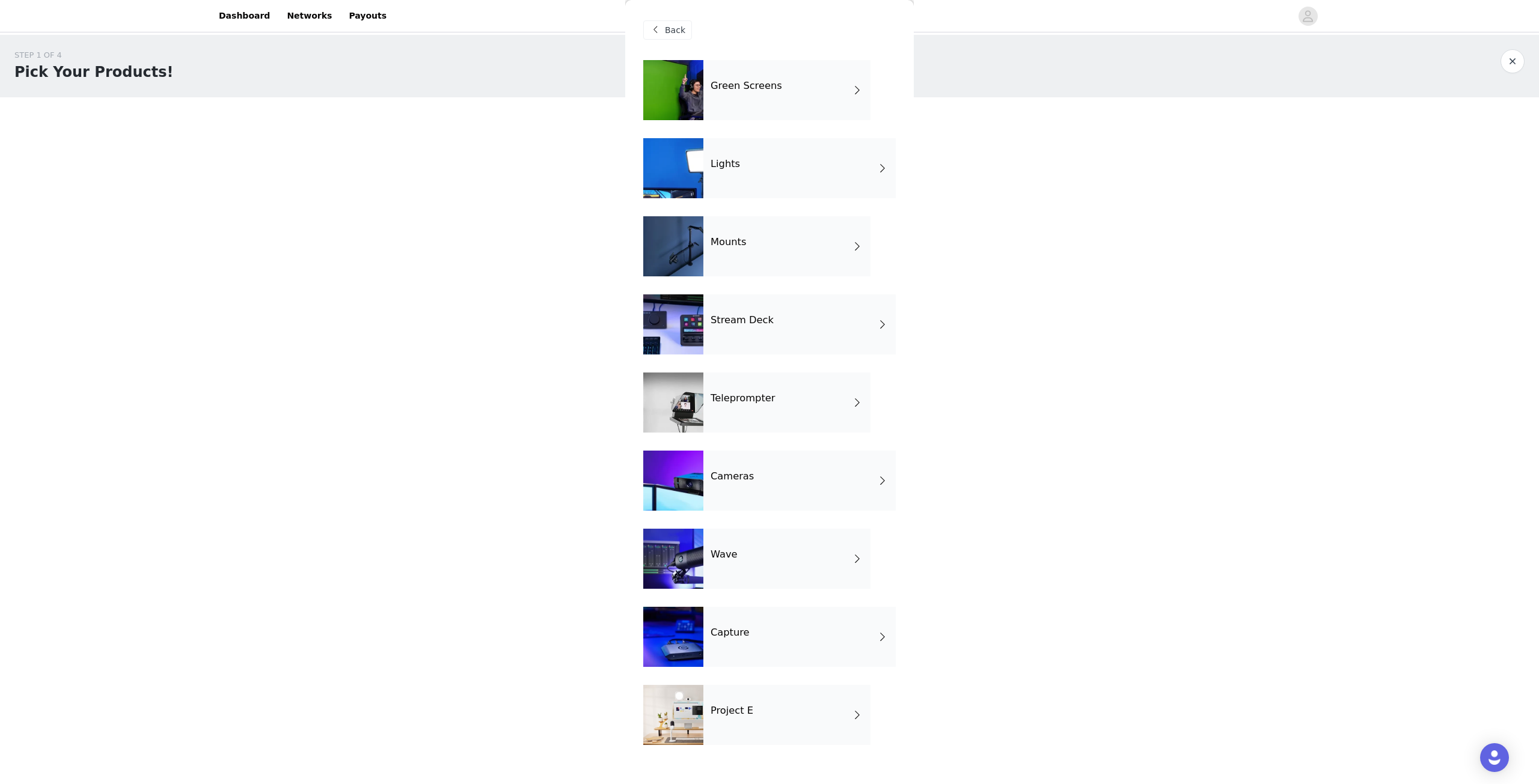
click at [772, 556] on div "Wave" at bounding box center [786, 559] width 167 height 60
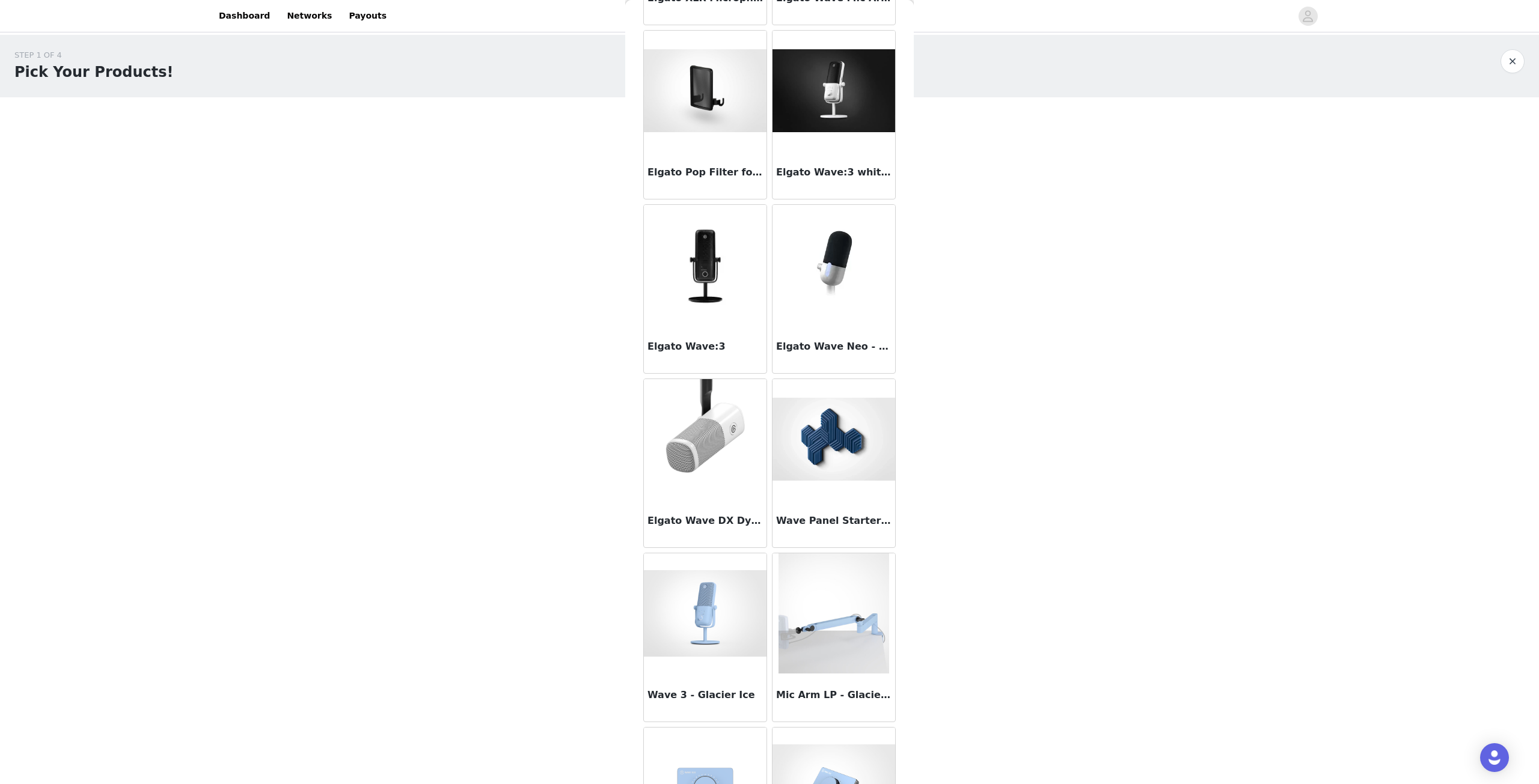
scroll to position [1055, 0]
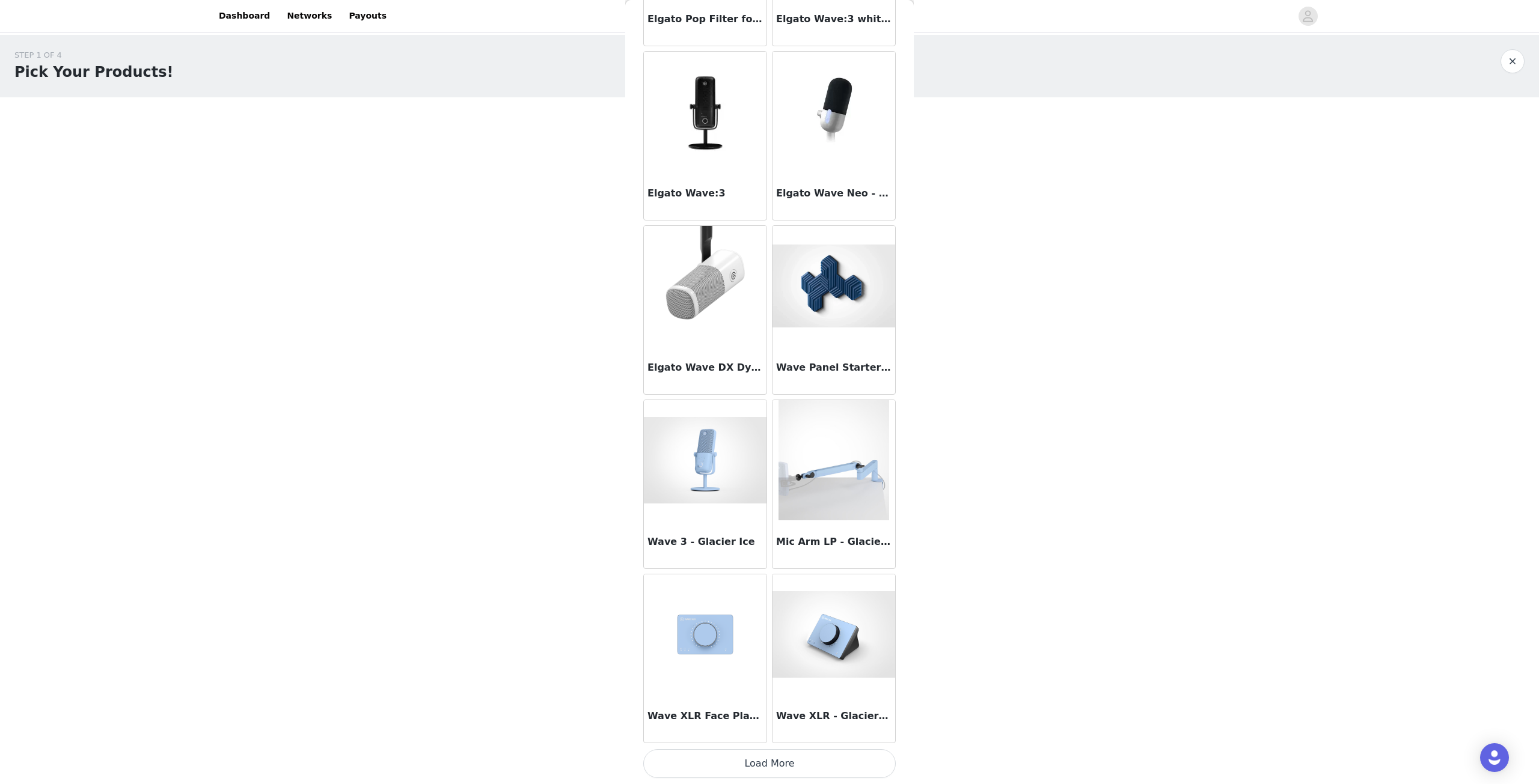
click at [832, 446] on img at bounding box center [833, 460] width 110 height 120
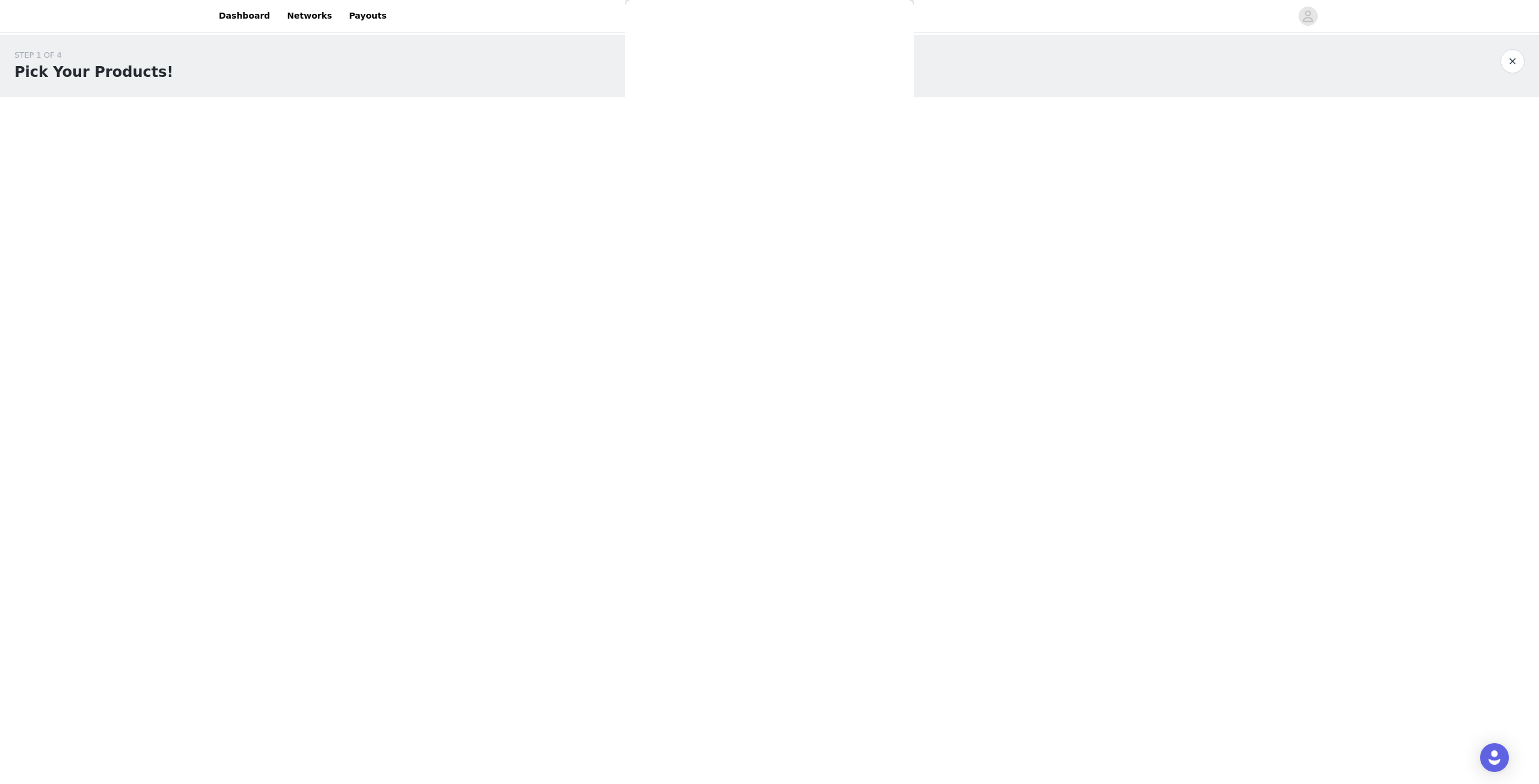
scroll to position [0, 0]
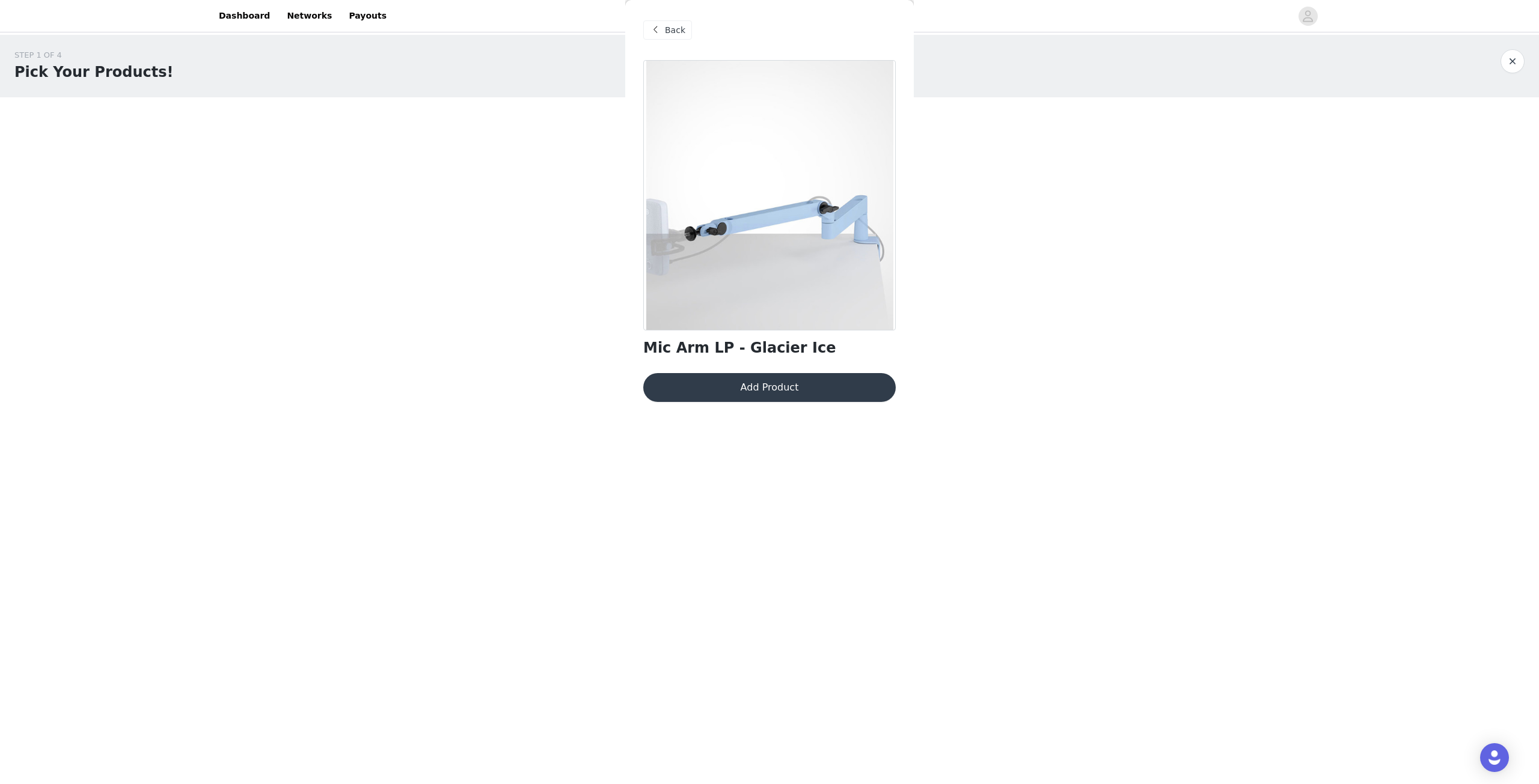
click at [803, 387] on button "Add Product" at bounding box center [769, 387] width 252 height 29
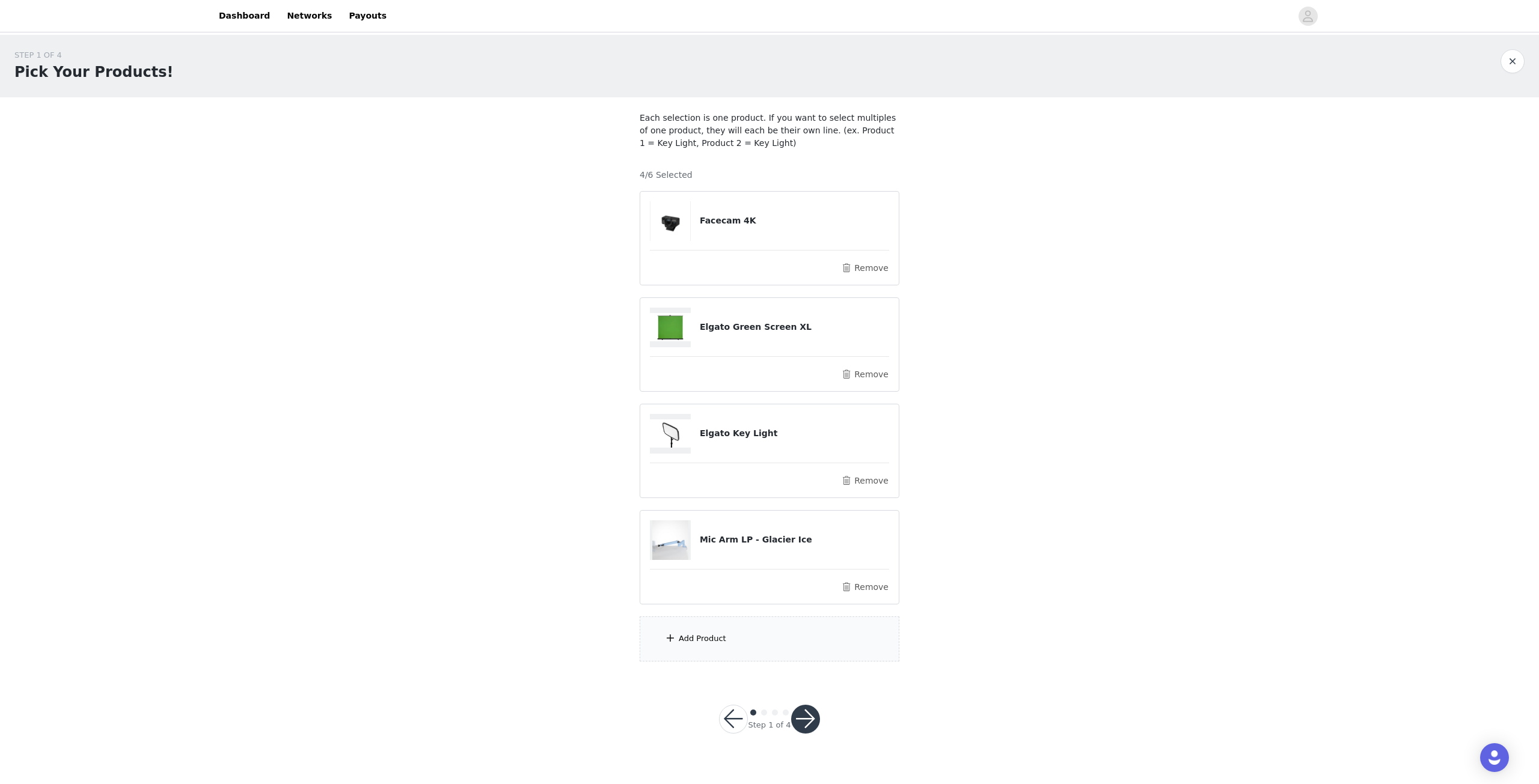
click at [735, 639] on div "Add Product" at bounding box center [769, 638] width 259 height 45
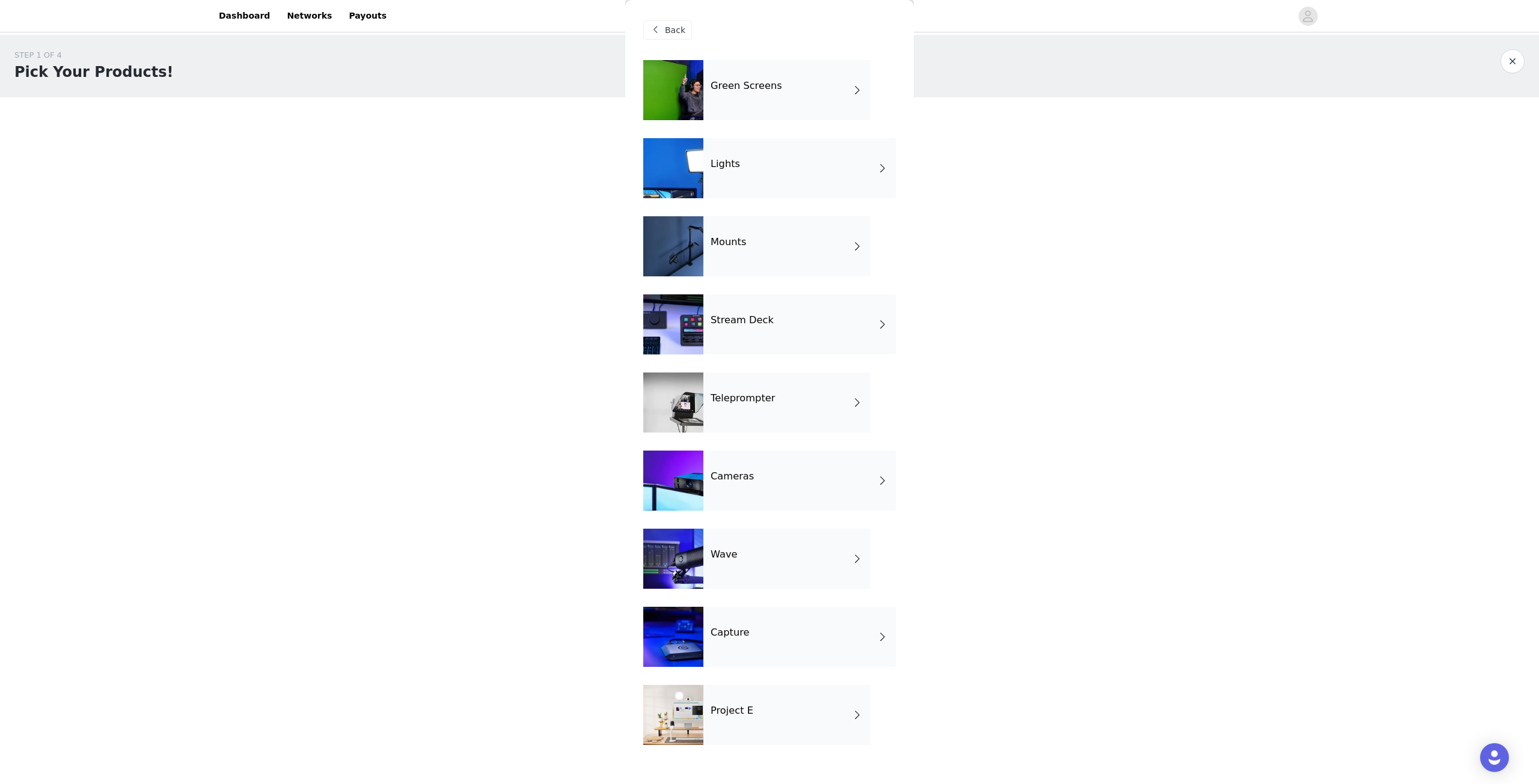
click at [784, 563] on div "Wave" at bounding box center [786, 559] width 167 height 60
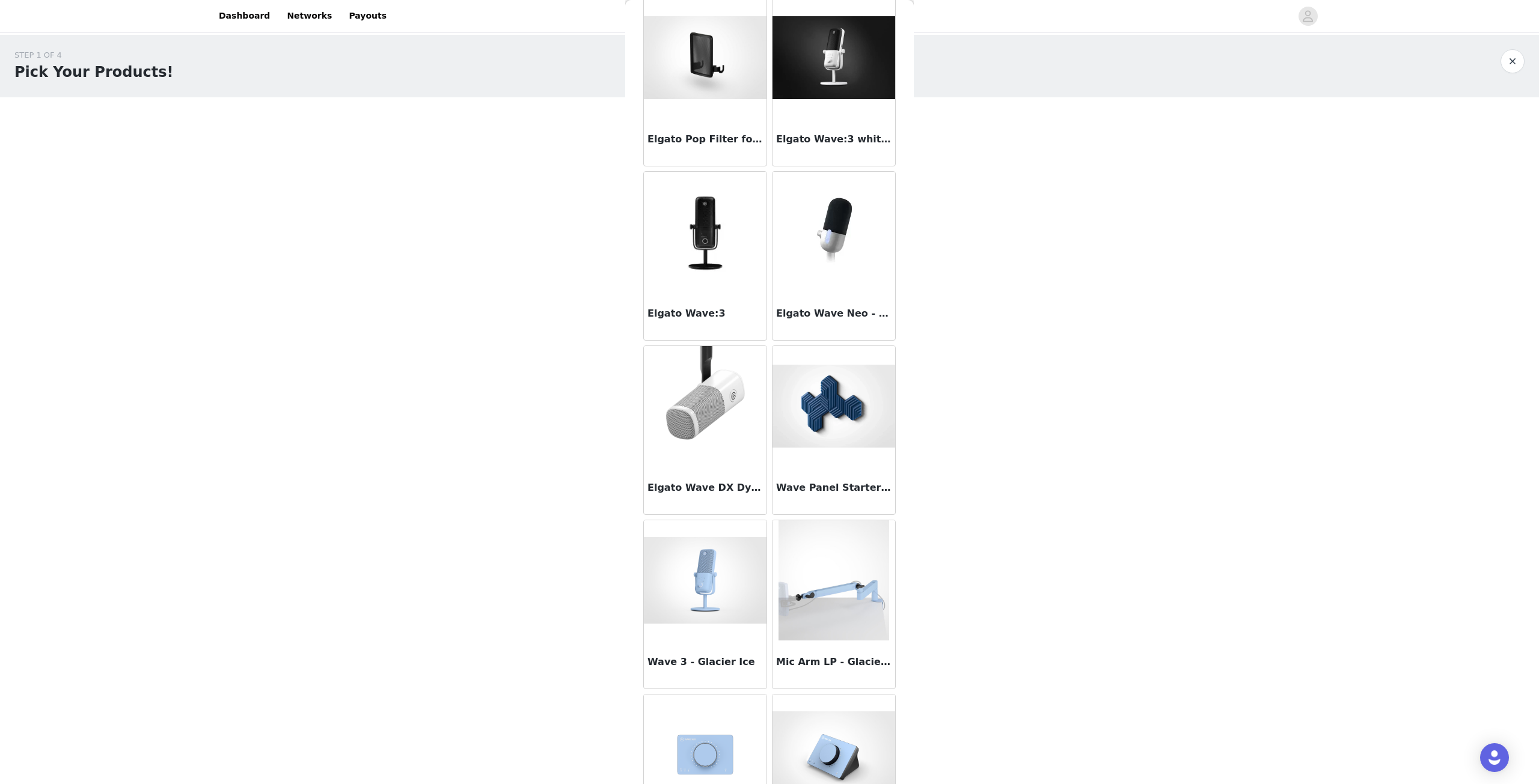
scroll to position [875, 0]
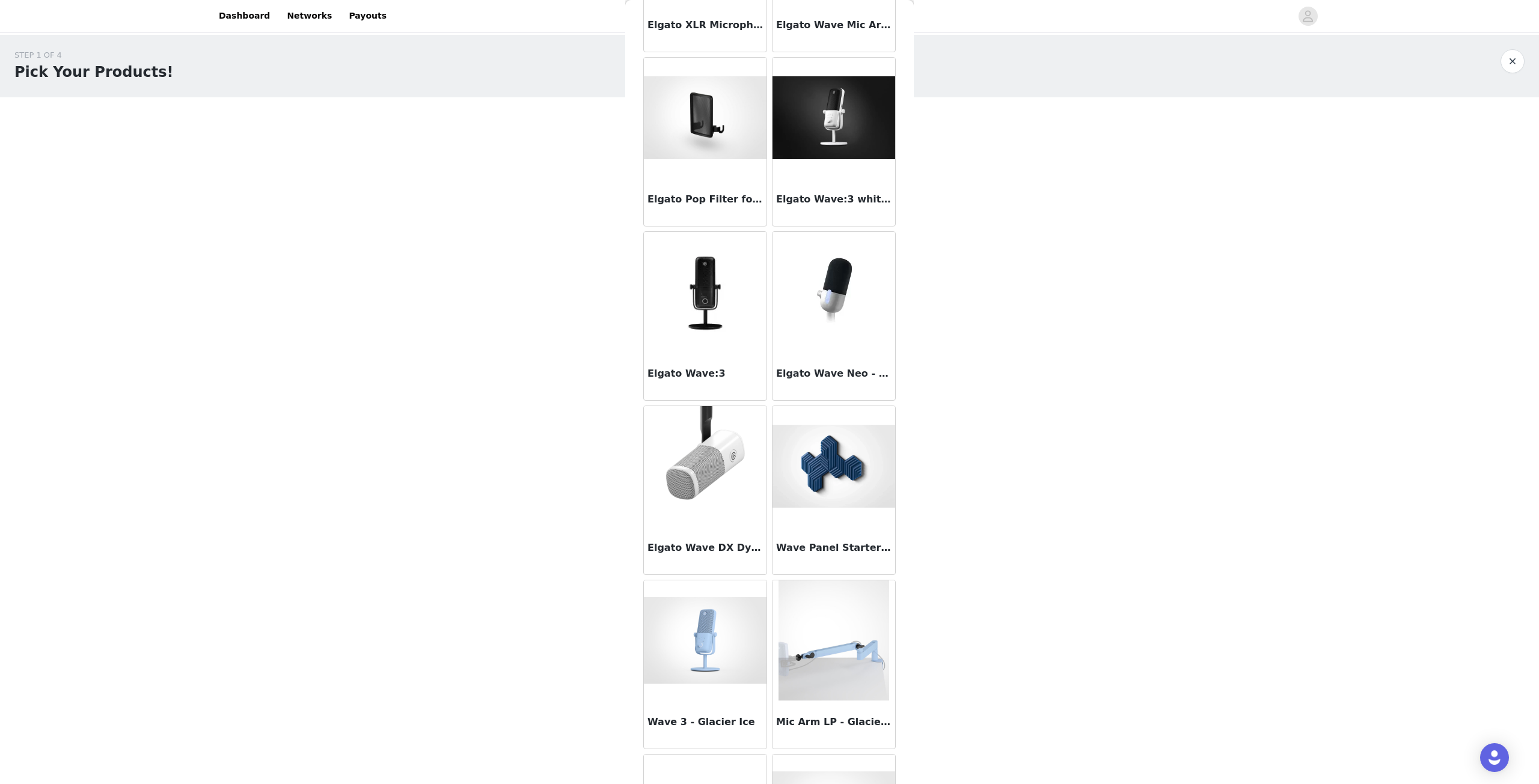
click at [847, 471] on img at bounding box center [833, 467] width 123 height 83
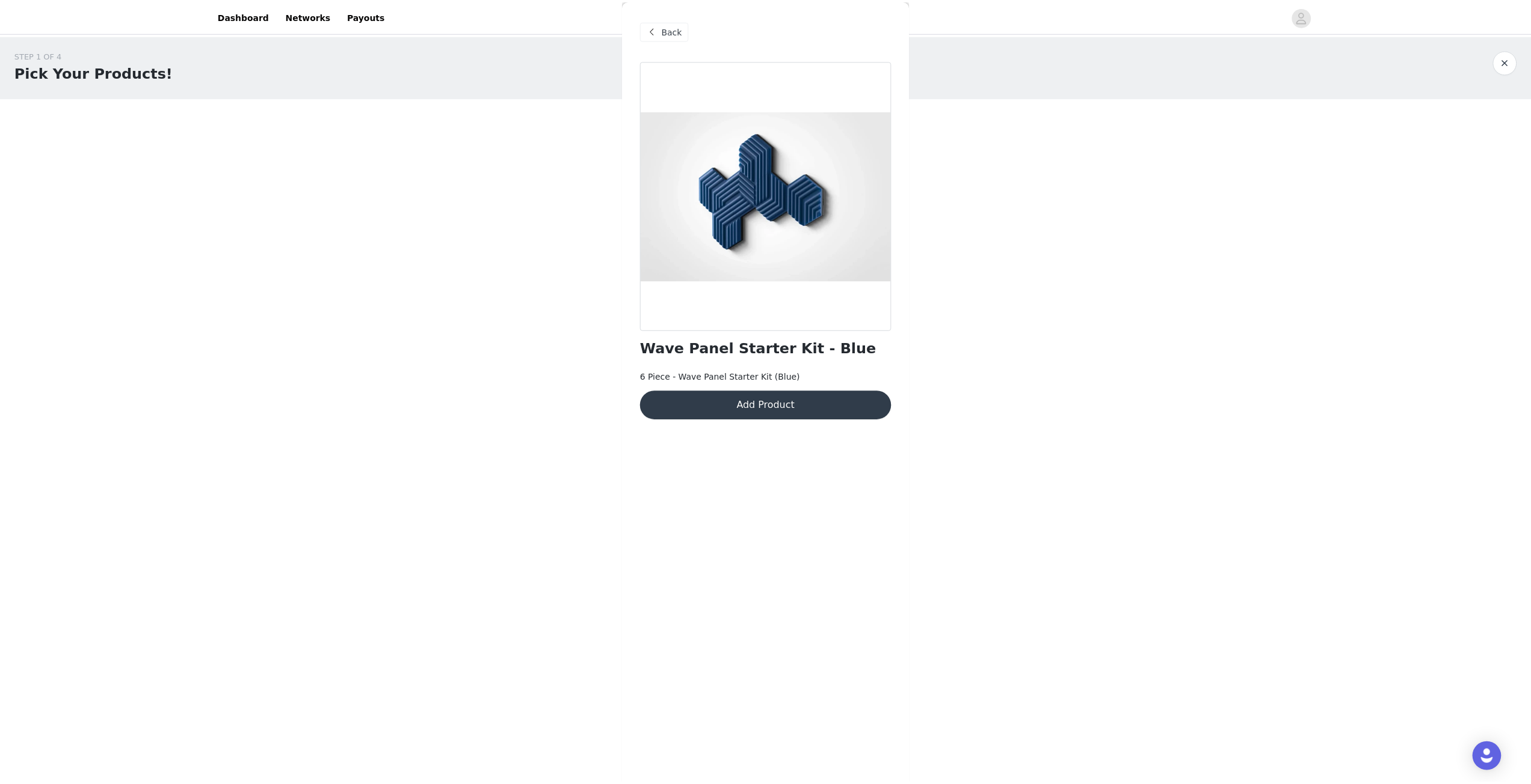
scroll to position [0, 0]
click at [778, 404] on button "Add Product" at bounding box center [769, 405] width 252 height 29
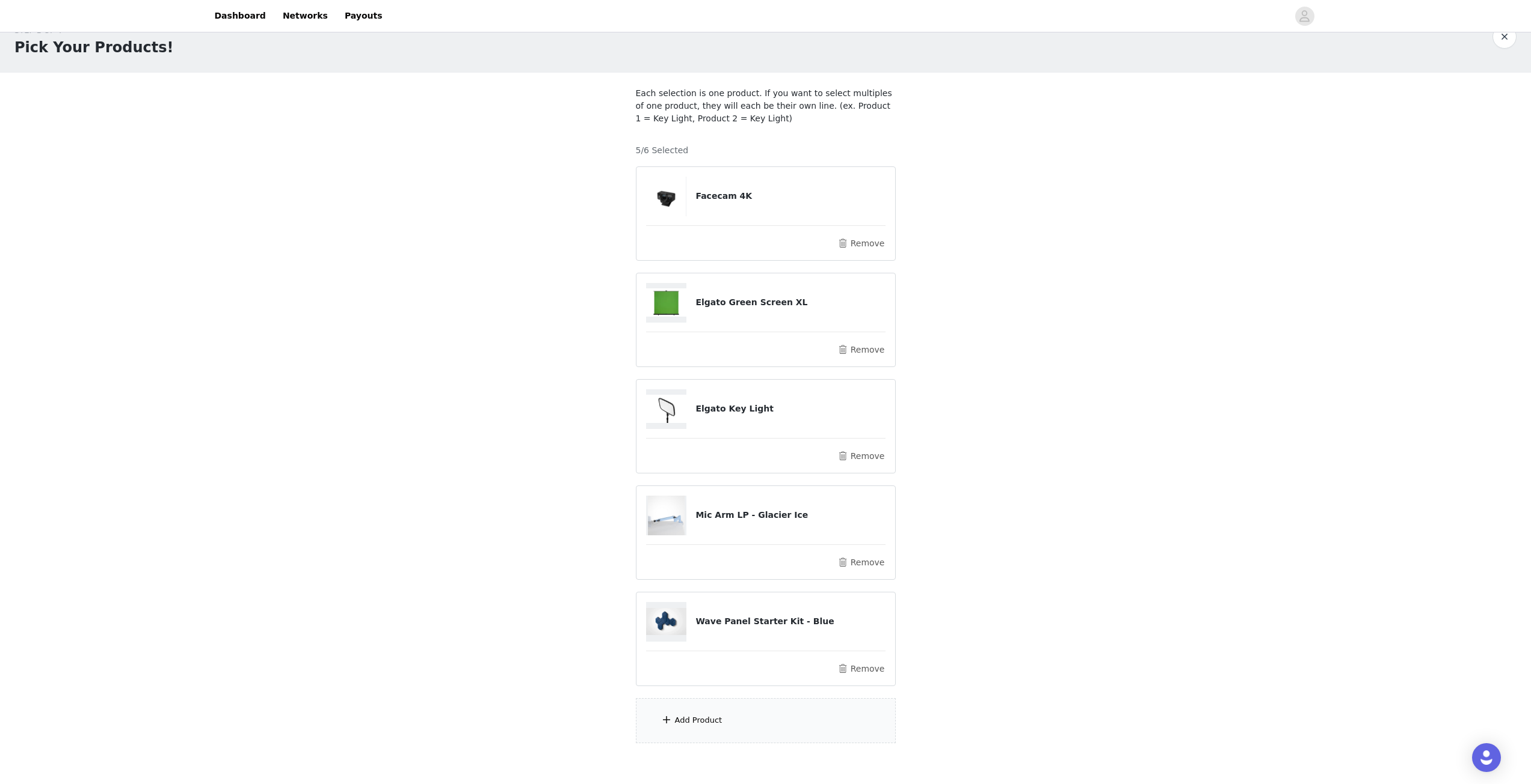
scroll to position [85, 0]
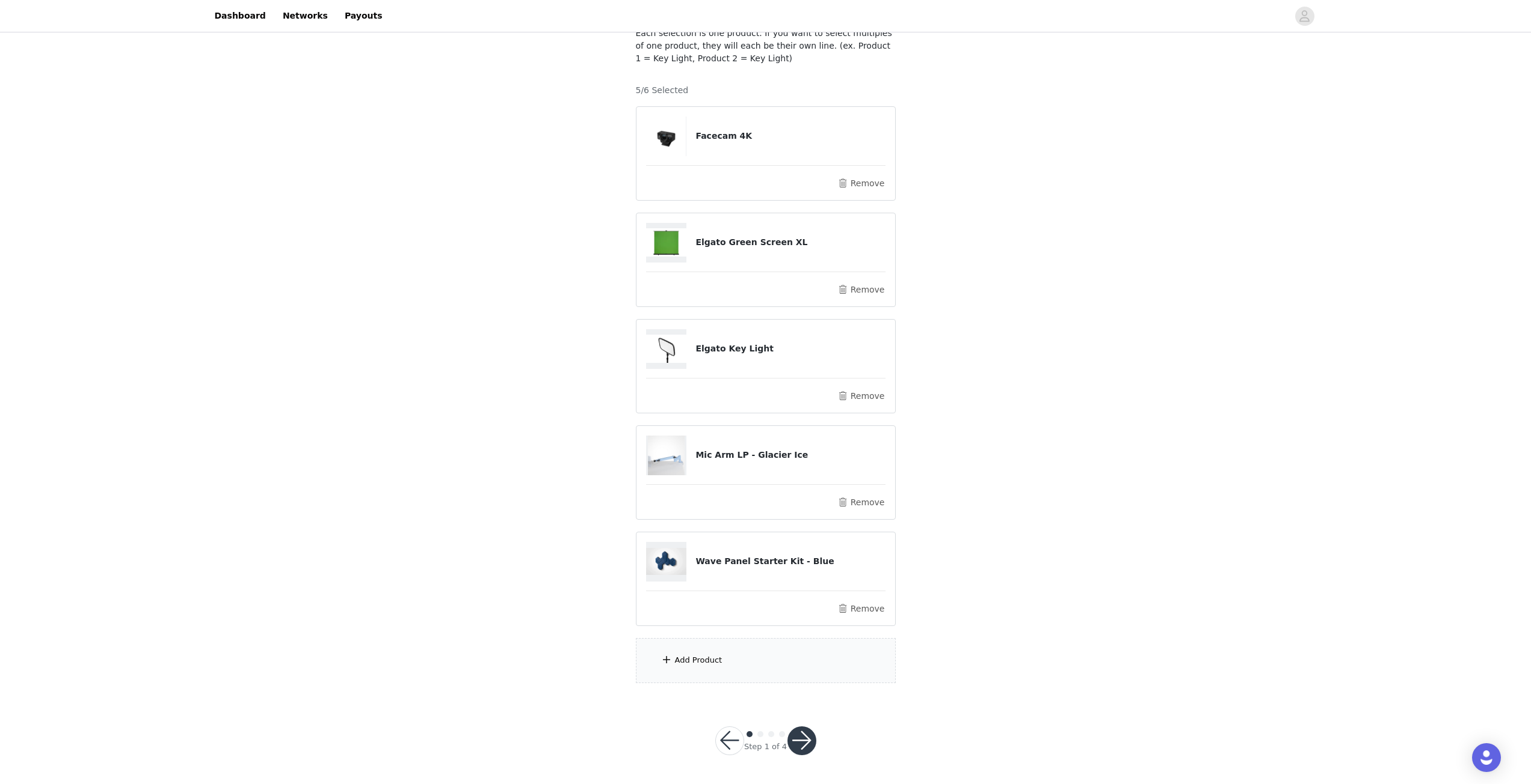
click at [803, 743] on button "button" at bounding box center [801, 741] width 29 height 29
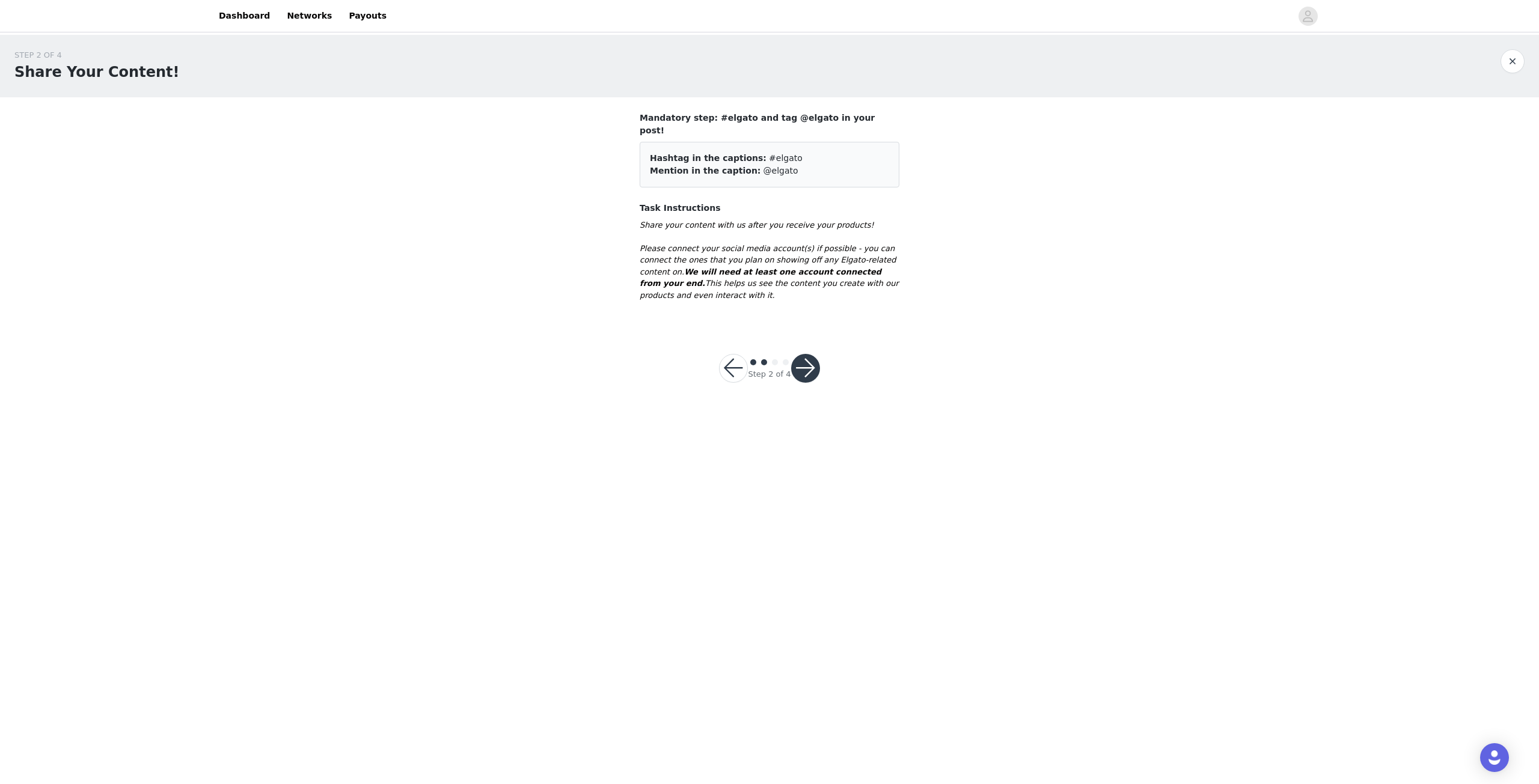
drag, startPoint x: 1087, startPoint y: 456, endPoint x: 1066, endPoint y: 452, distance: 21.4
click at [1087, 456] on body "Dashboard Networks Payouts STEP 2 OF 4 Share Your Content! Mandatory step: #elg…" at bounding box center [769, 392] width 1539 height 784
click at [808, 354] on button "button" at bounding box center [805, 368] width 29 height 29
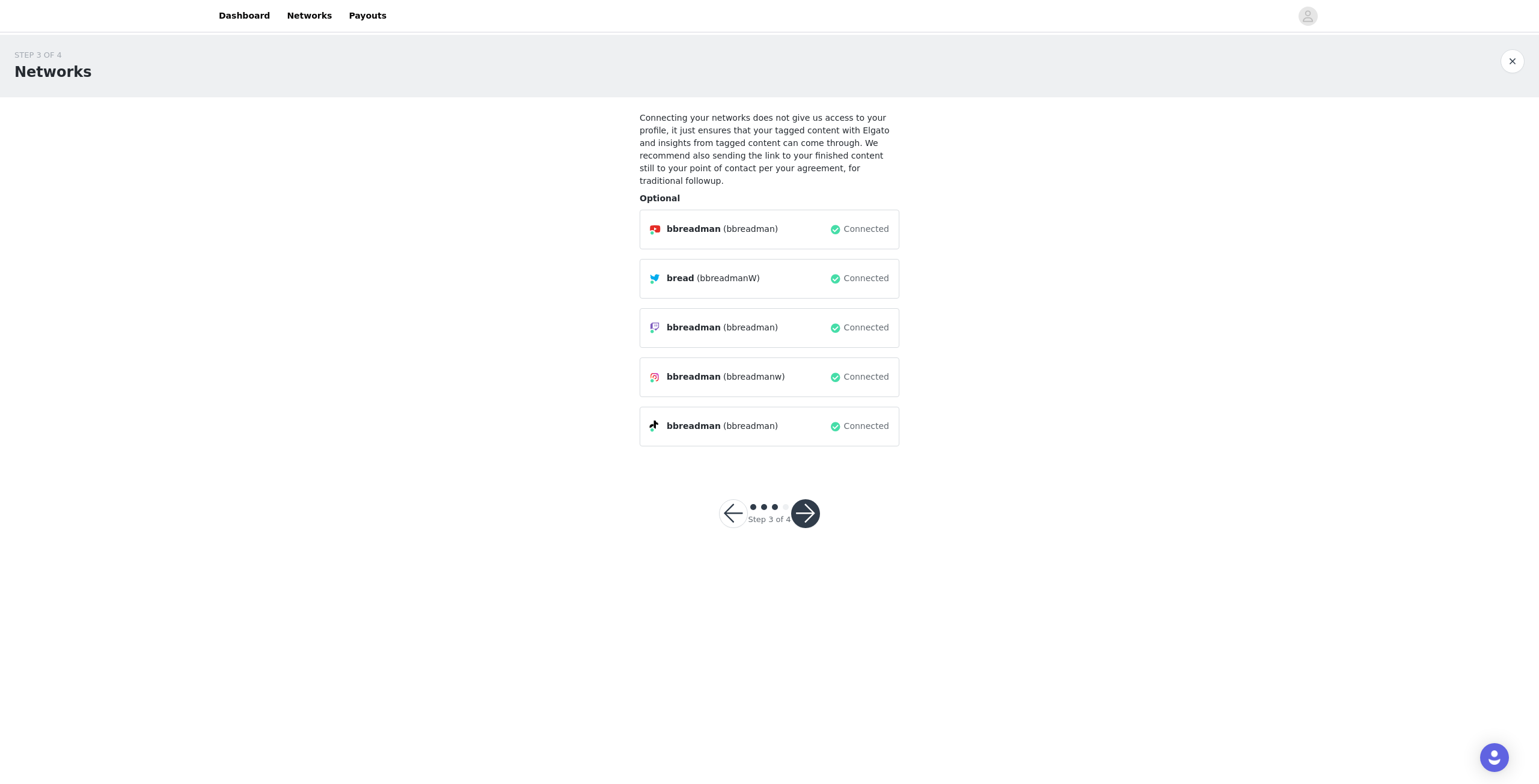
click at [1149, 442] on div "STEP 3 OF 4 Networks Connecting your networks does not give us access to your p…" at bounding box center [769, 253] width 1539 height 436
click at [819, 502] on button "button" at bounding box center [805, 513] width 29 height 29
click at [807, 503] on div at bounding box center [805, 513] width 29 height 29
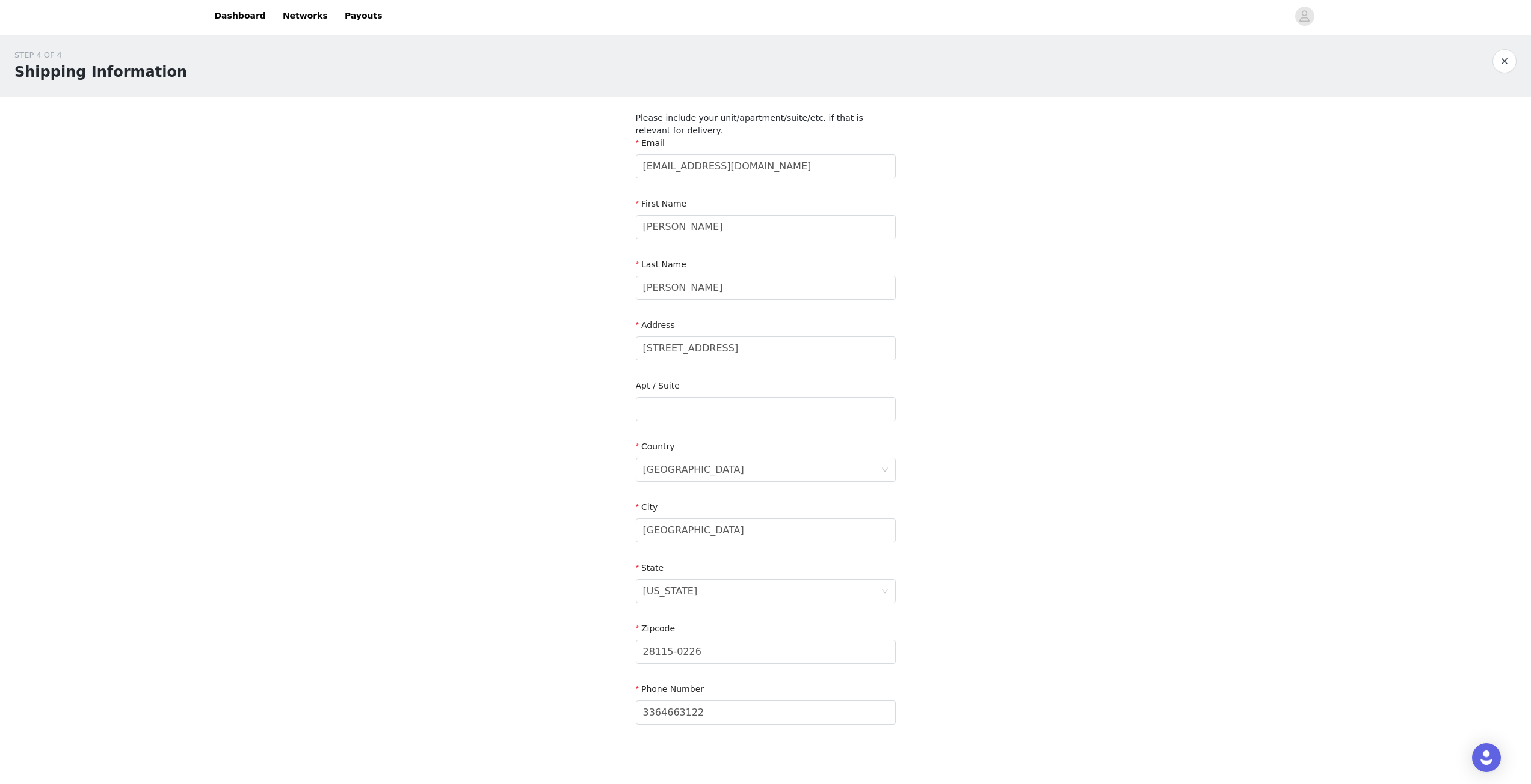
scroll to position [61, 0]
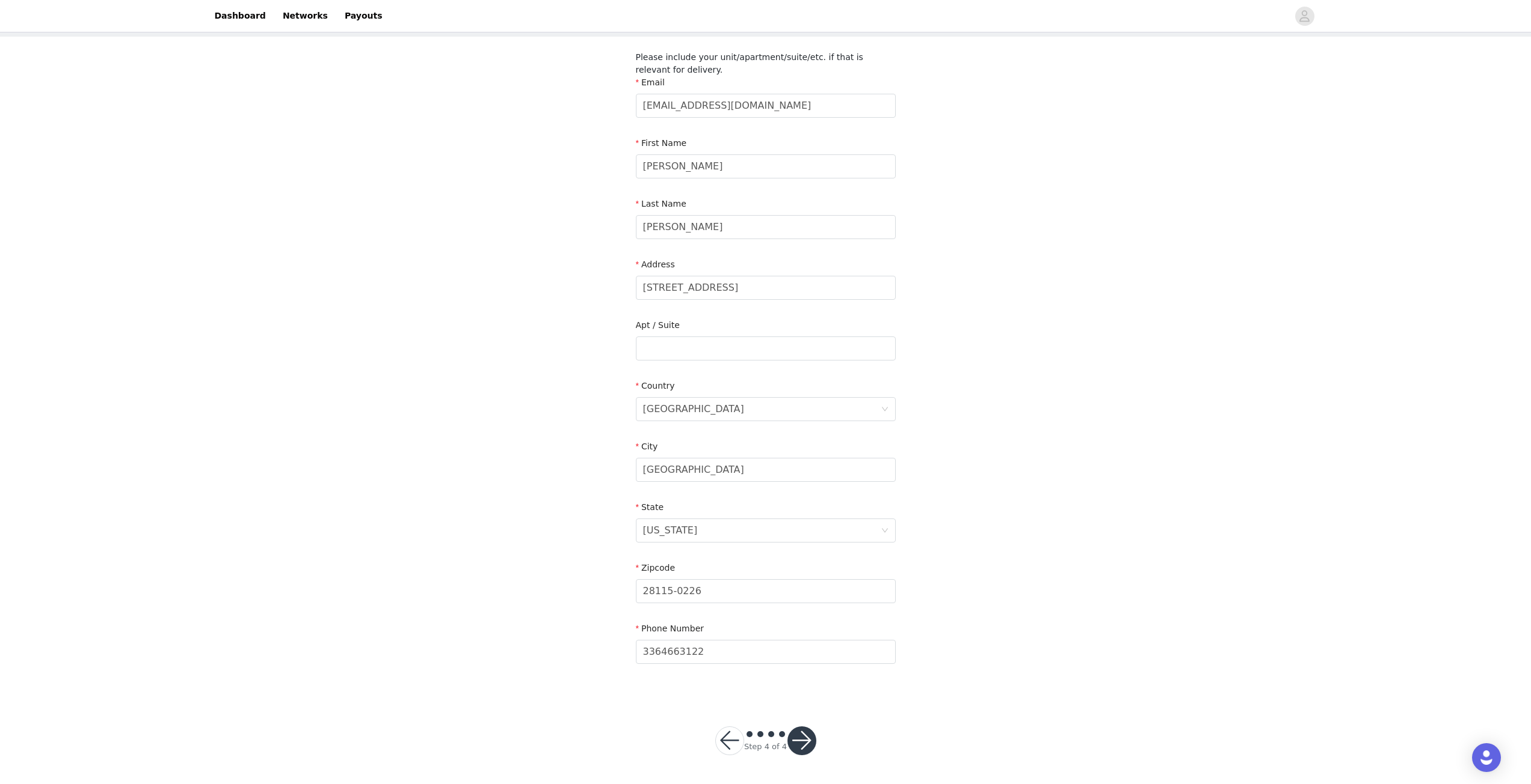
click at [807, 747] on button "button" at bounding box center [801, 741] width 29 height 29
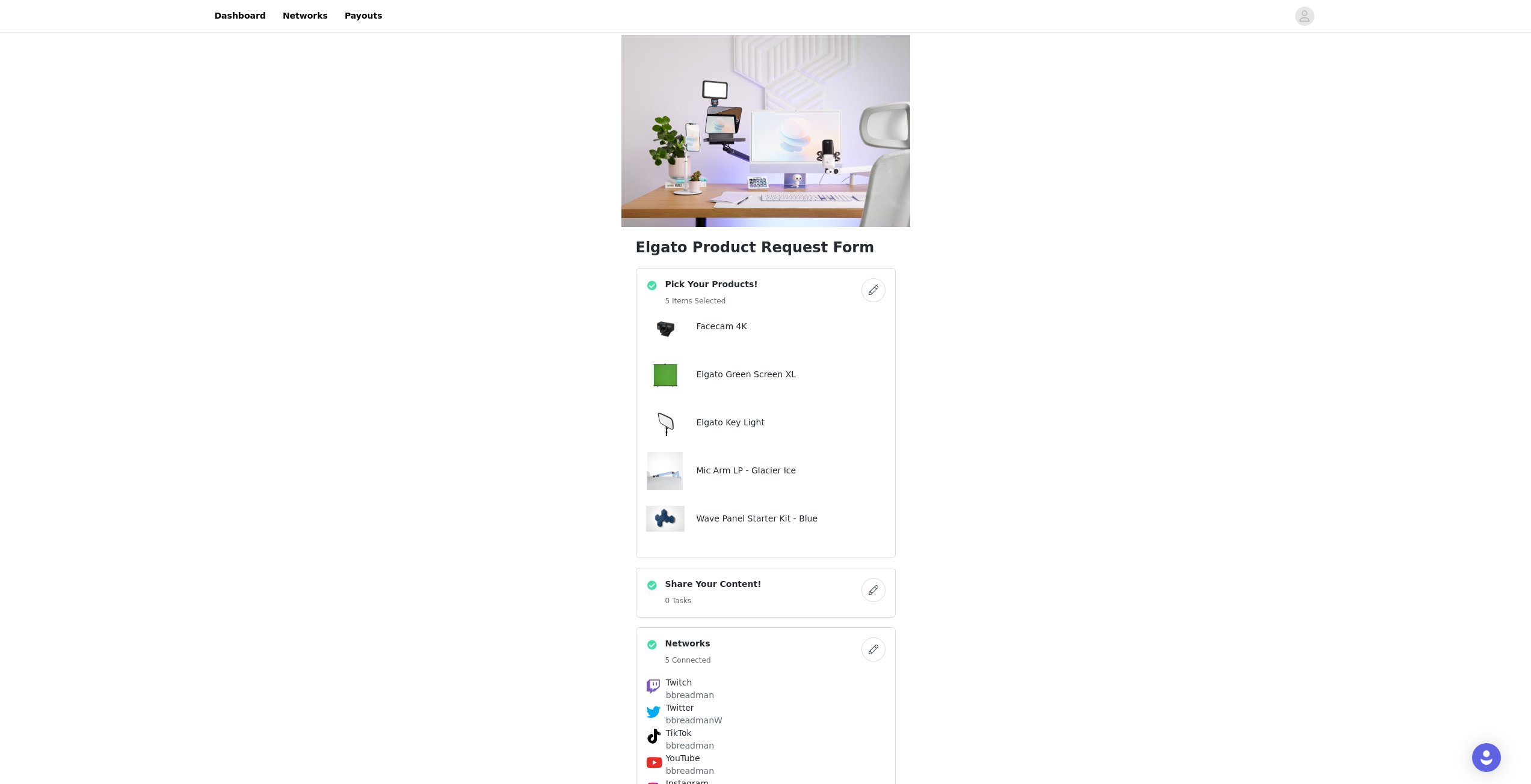
scroll to position [231, 0]
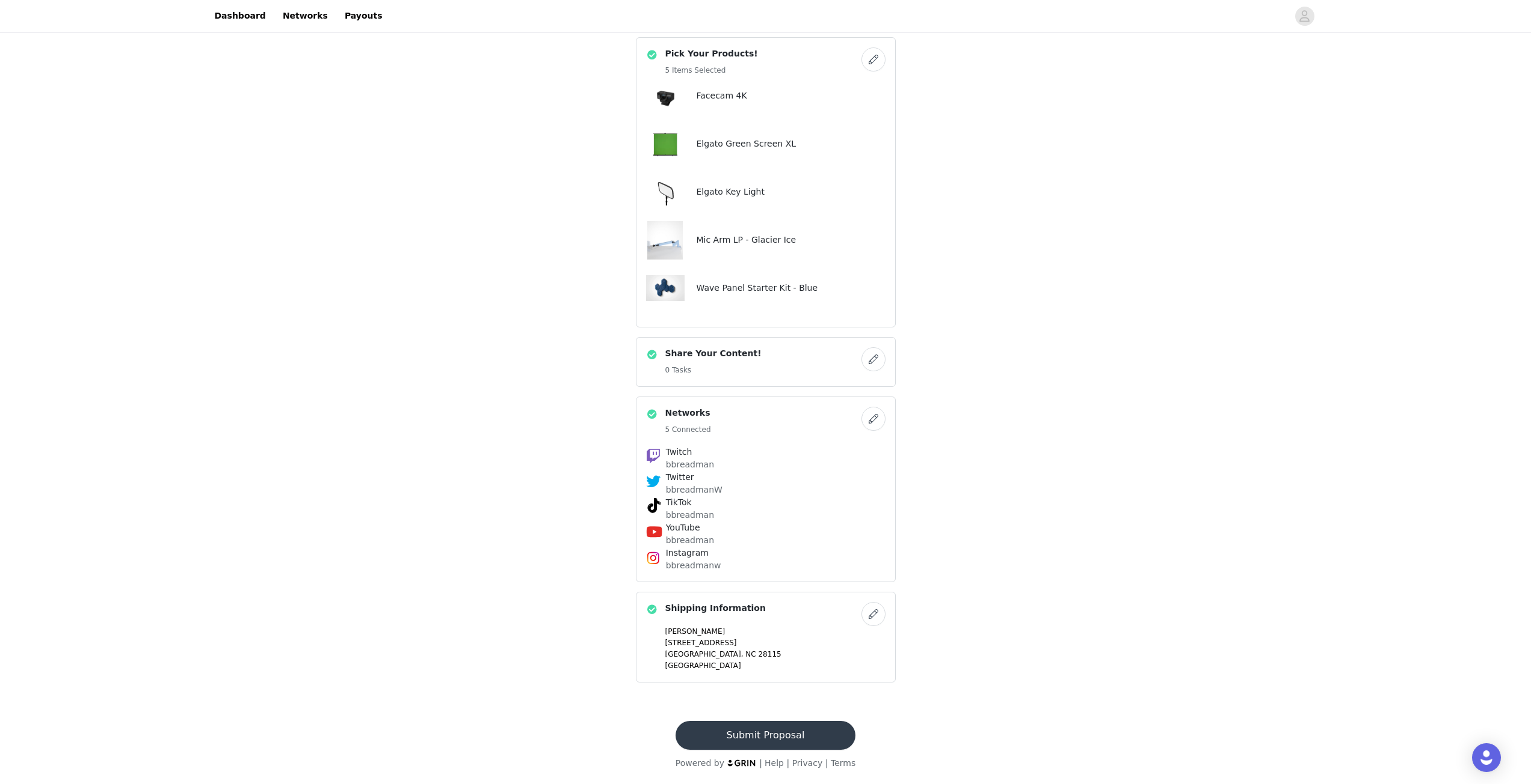
click at [870, 367] on button "button" at bounding box center [873, 359] width 24 height 24
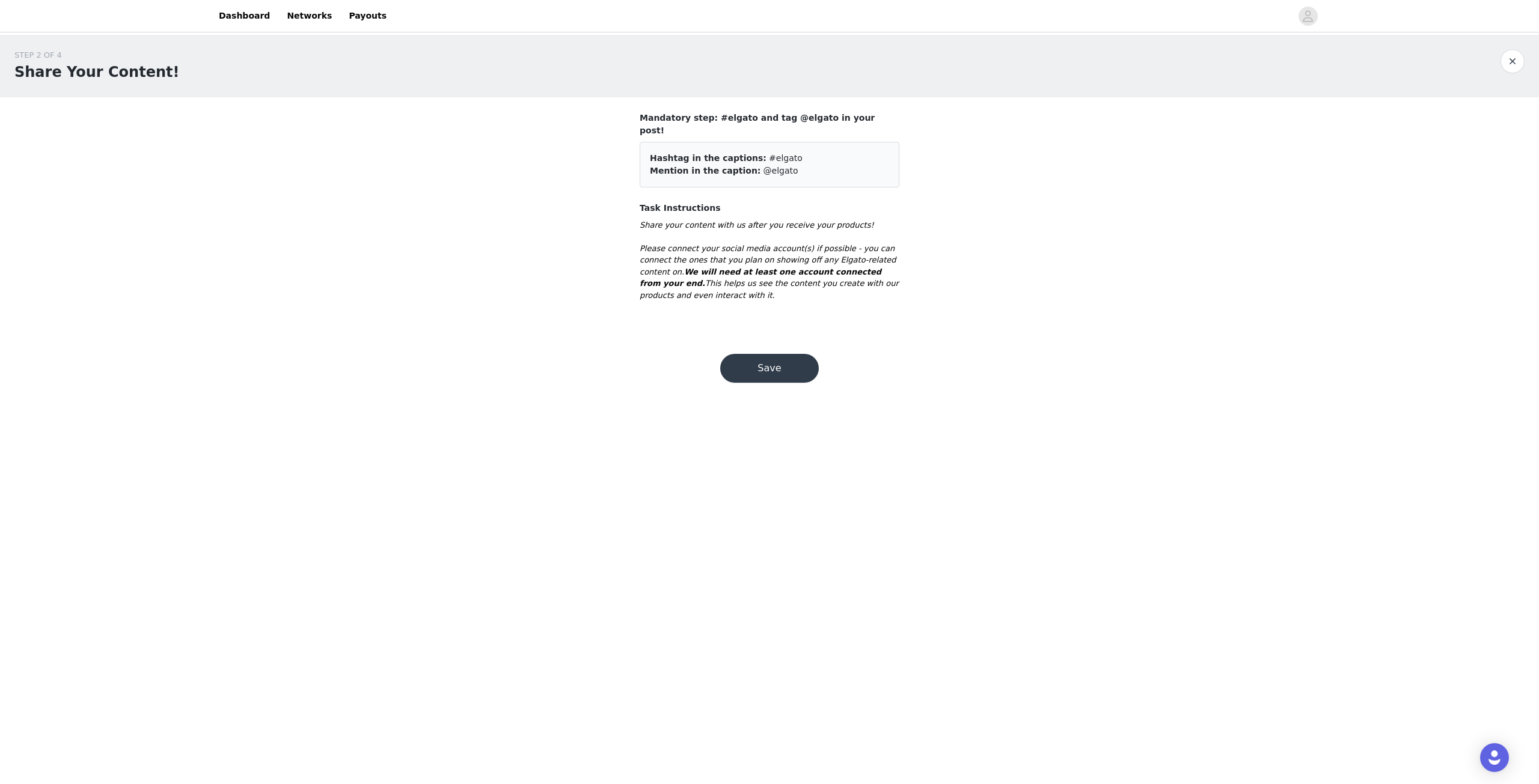
click at [788, 354] on button "Save" at bounding box center [770, 368] width 99 height 29
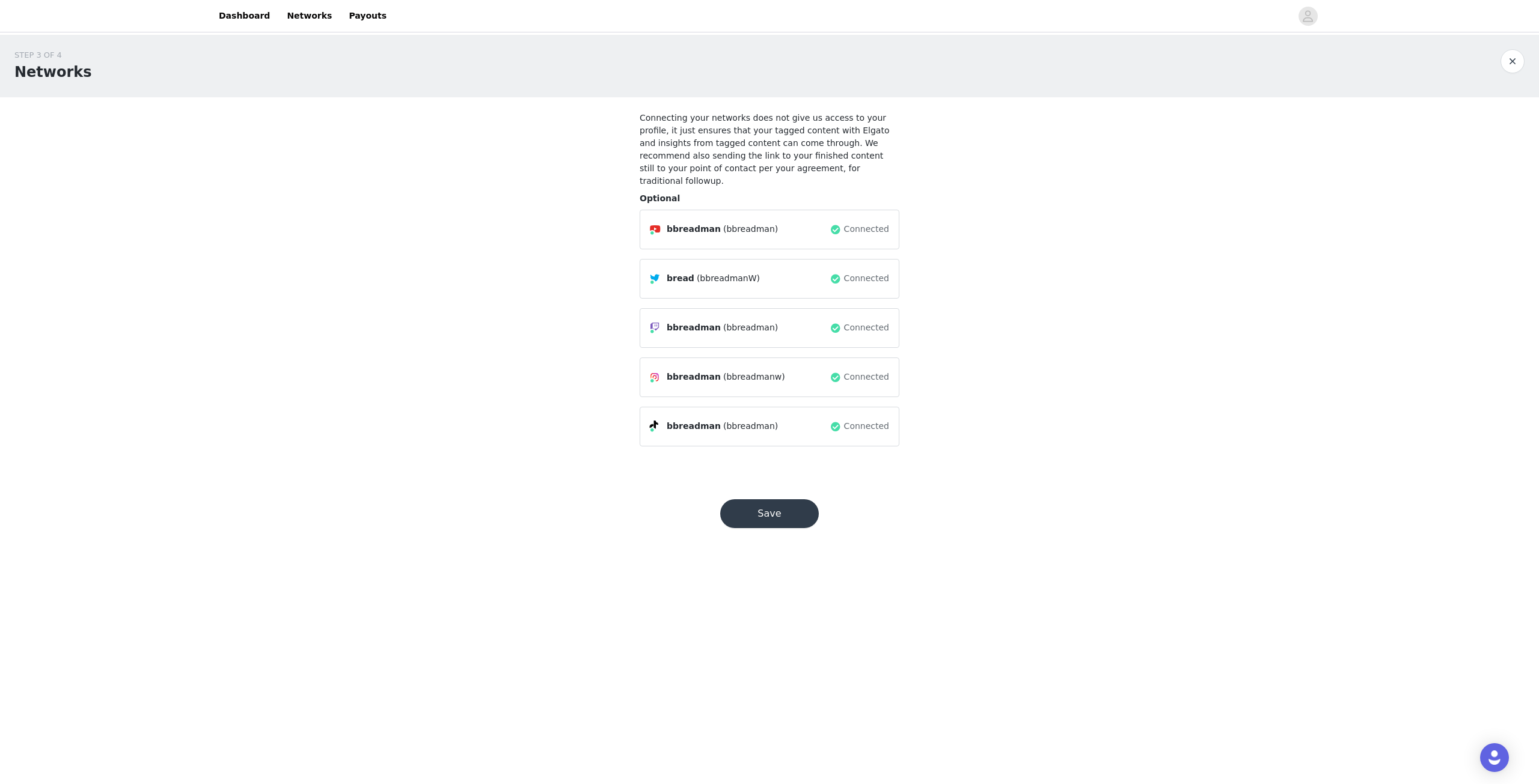
click at [780, 499] on button "Save" at bounding box center [770, 513] width 99 height 29
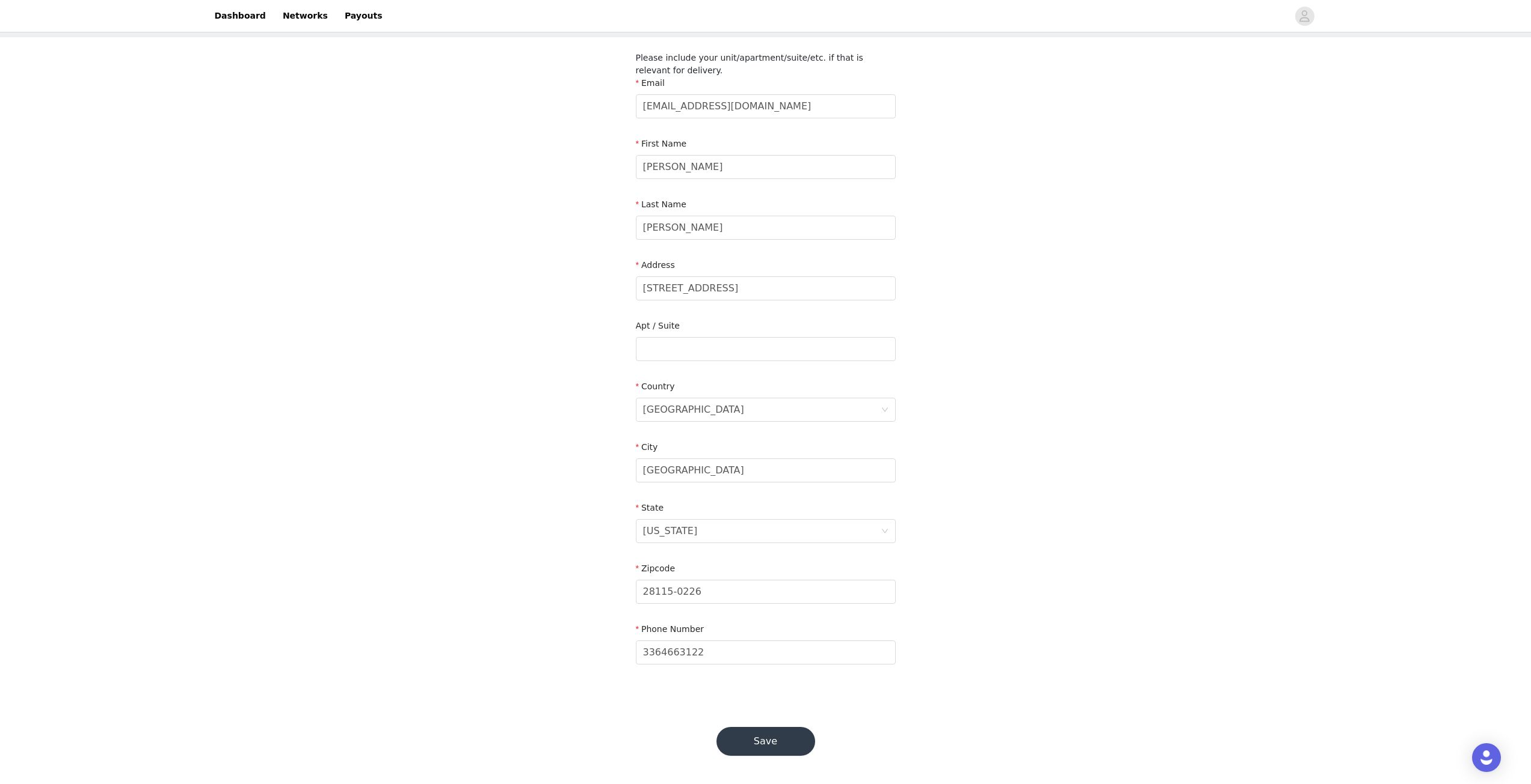
scroll to position [61, 0]
click at [791, 747] on button "Save" at bounding box center [766, 741] width 99 height 29
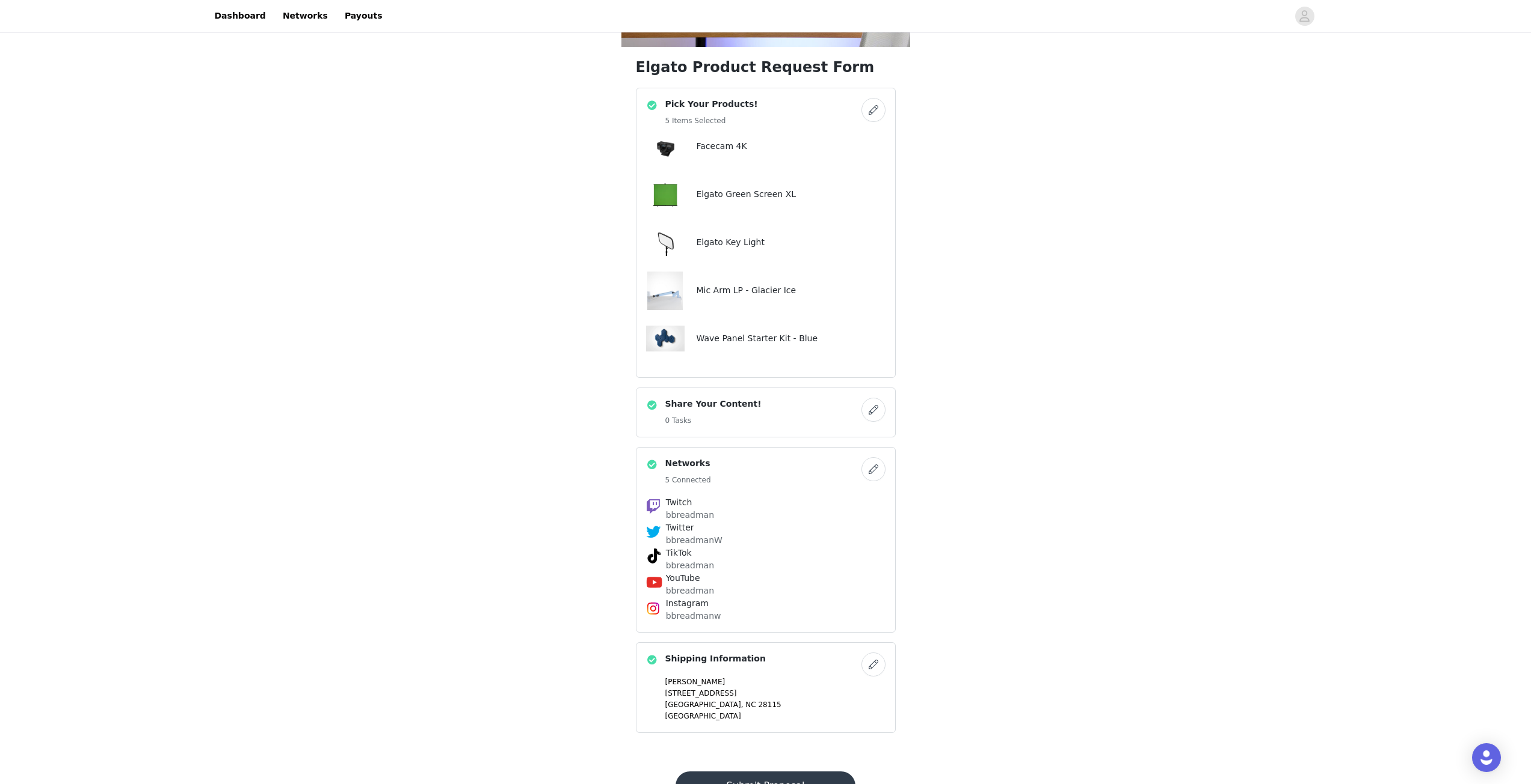
scroll to position [231, 0]
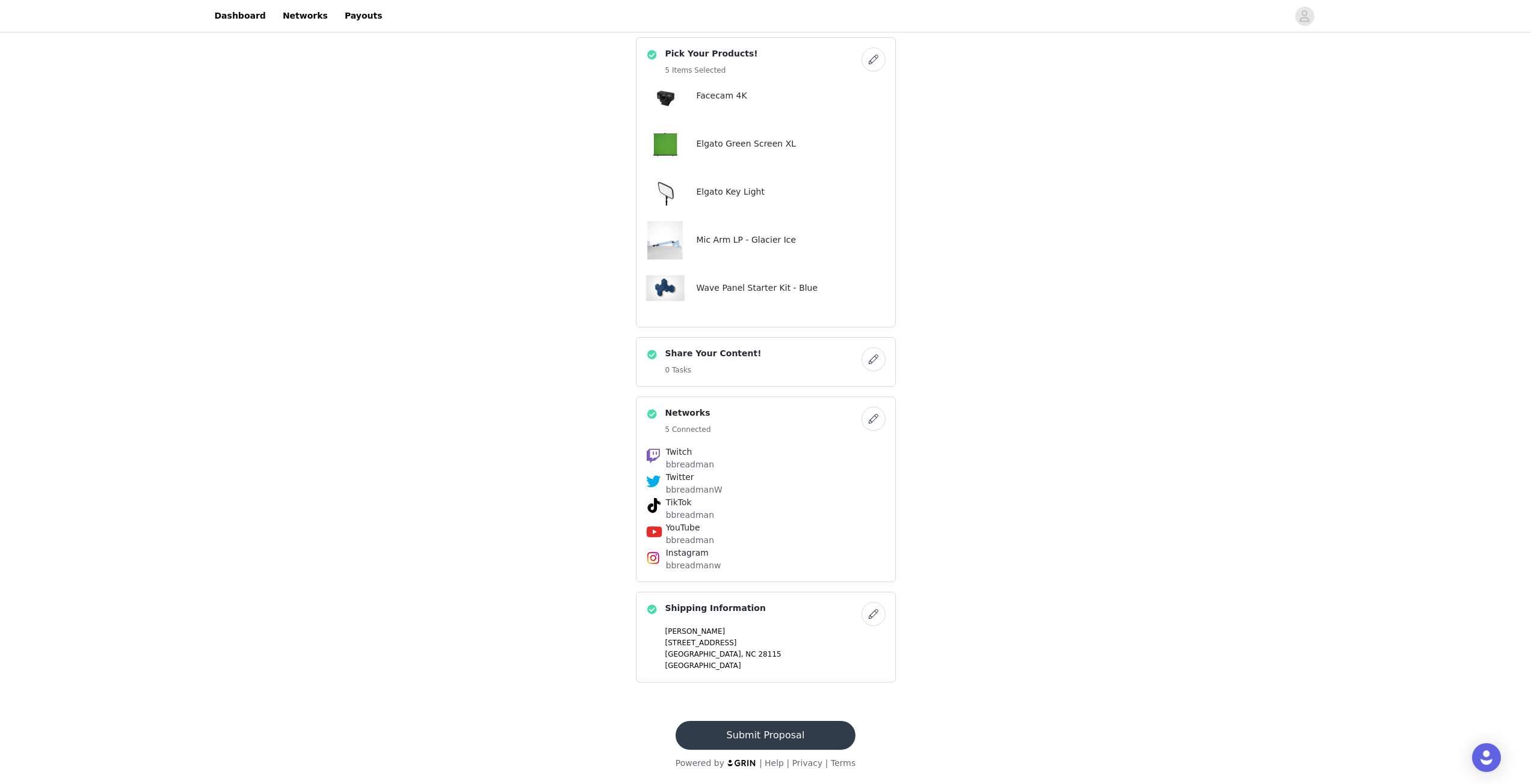
click at [806, 735] on button "Submit Proposal" at bounding box center [765, 735] width 180 height 29
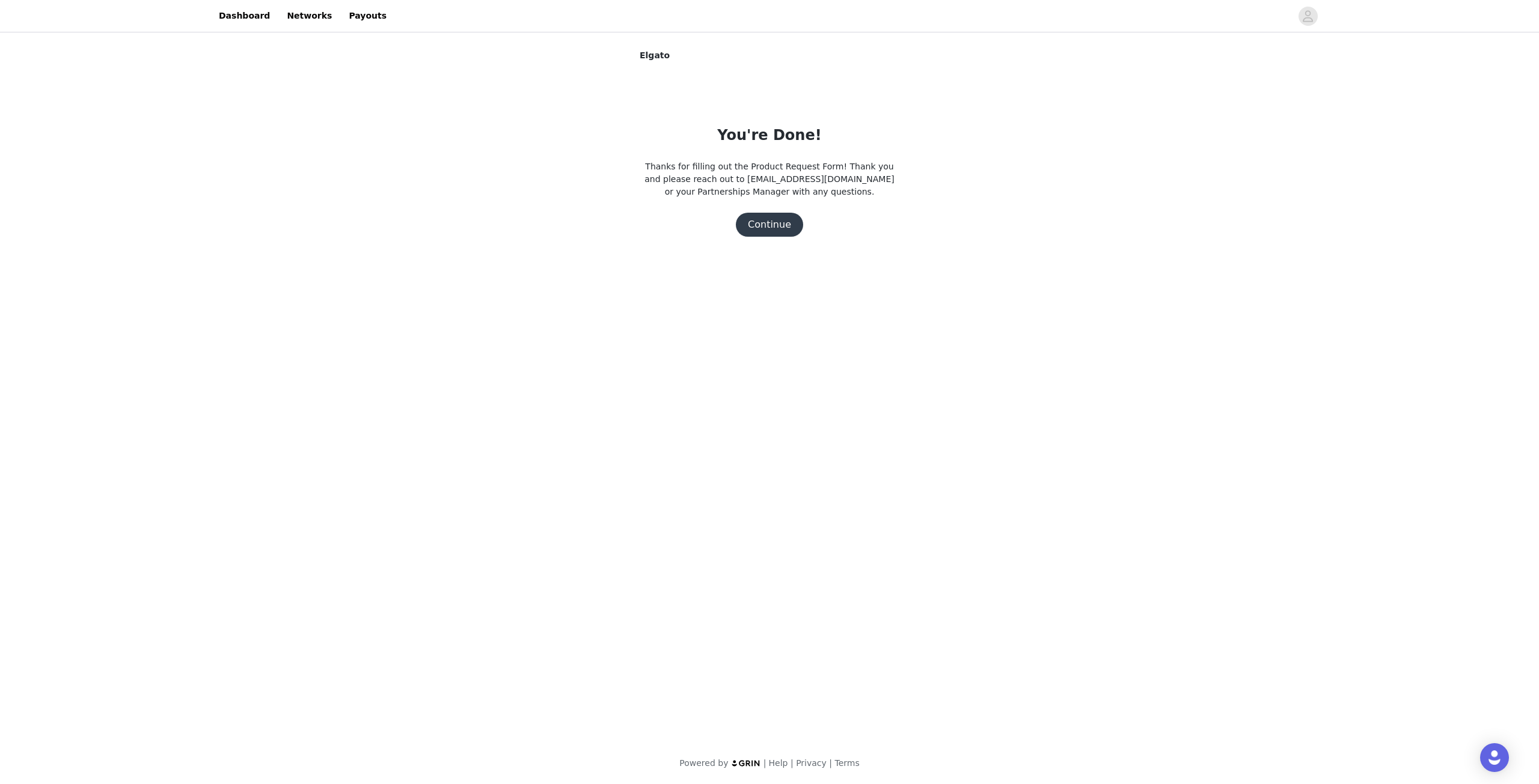
click at [775, 227] on button "Continue" at bounding box center [769, 224] width 67 height 24
